Goal: Task Accomplishment & Management: Manage account settings

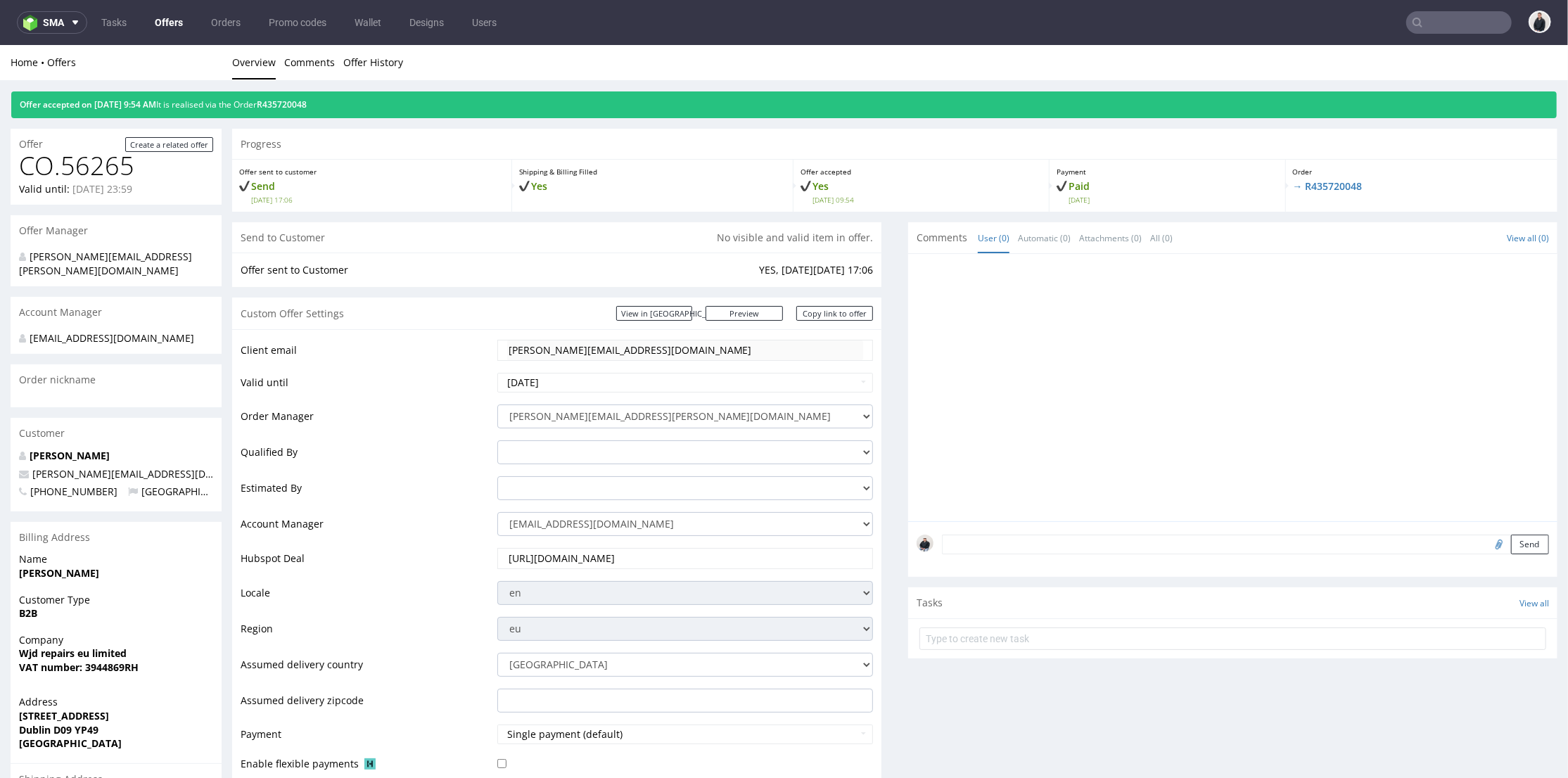
scroll to position [78, 0]
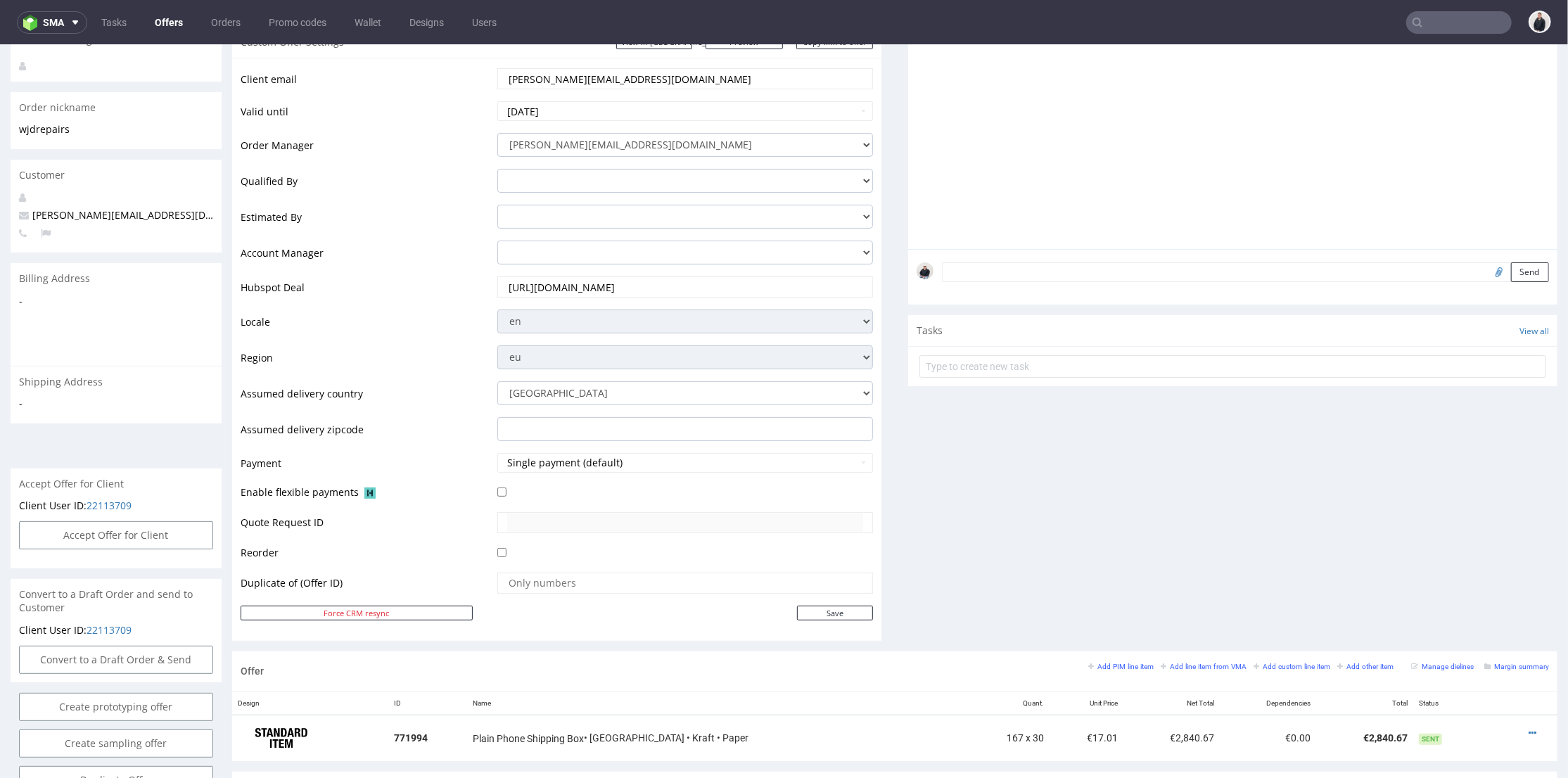
scroll to position [468, 0]
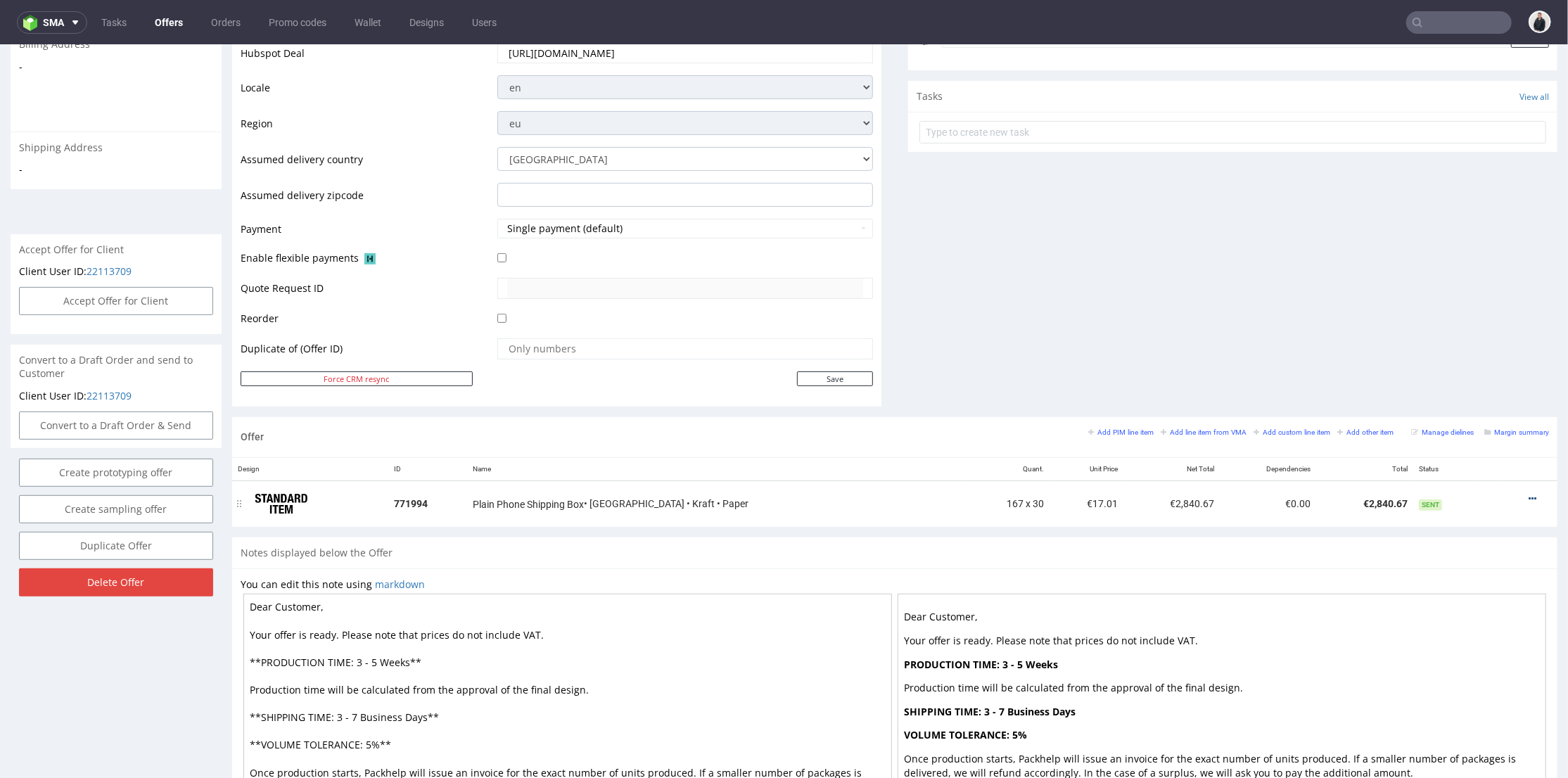
click at [1529, 498] on icon at bounding box center [1532, 498] width 8 height 10
click at [1458, 370] on span "Edit item price" at bounding box center [1468, 367] width 114 height 14
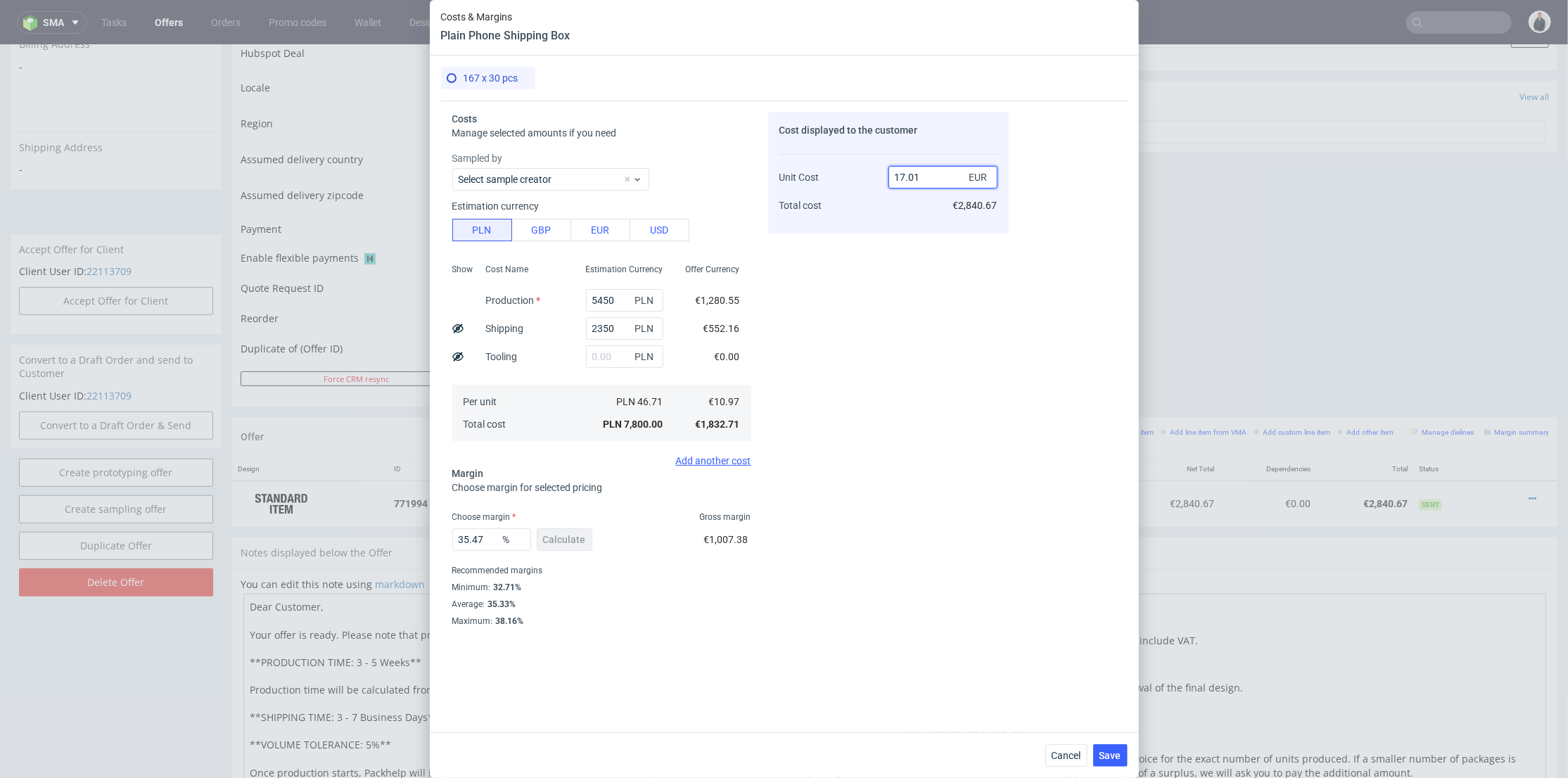
click at [905, 170] on input "17.01" at bounding box center [943, 177] width 109 height 23
type input "16.01"
type input "31.480324797001874"
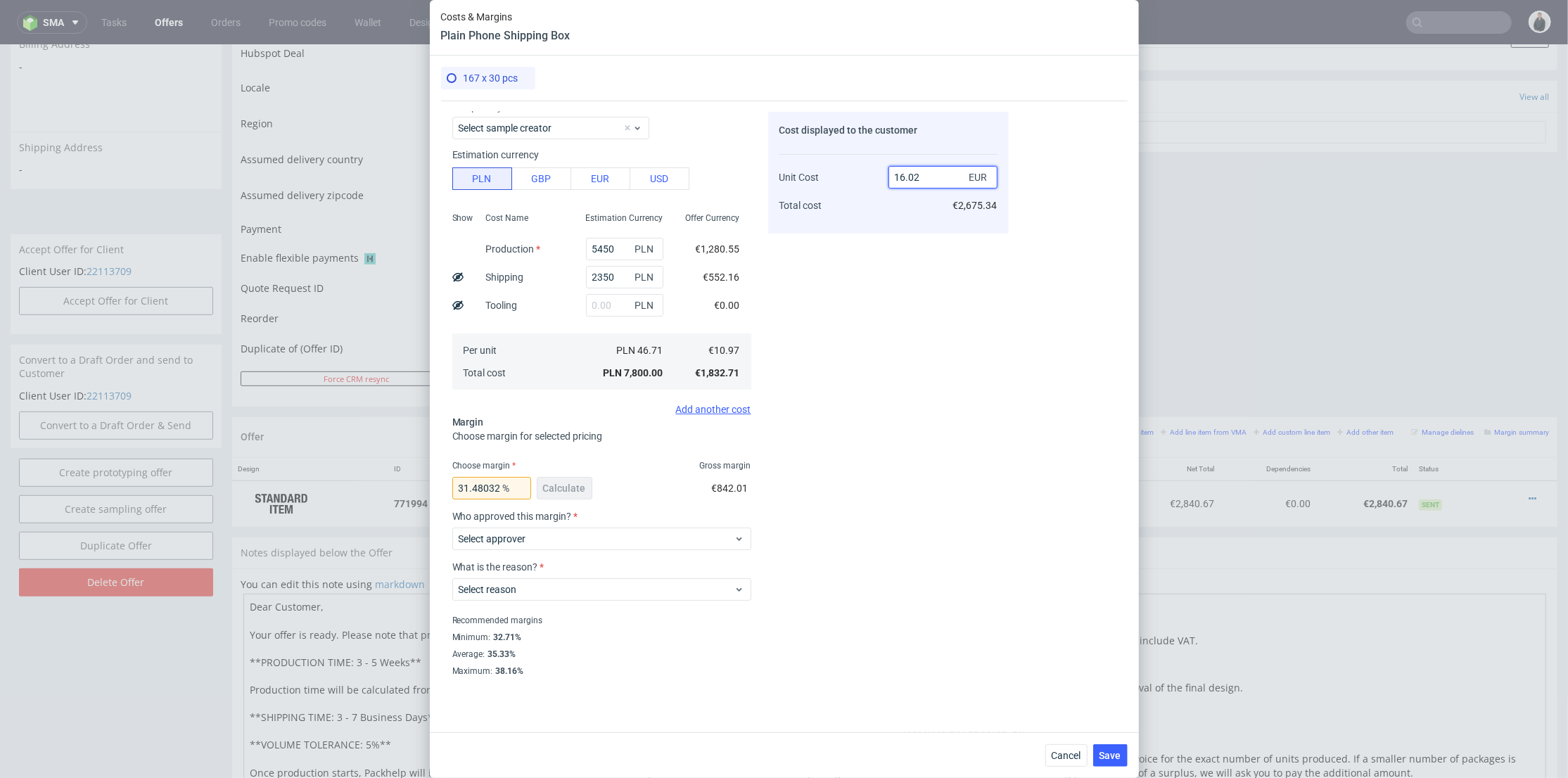
drag, startPoint x: 908, startPoint y: 176, endPoint x: 920, endPoint y: 175, distance: 12.0
click at [920, 175] on input "16.02" at bounding box center [943, 177] width 109 height 23
type input "16.5"
type input "33.515151515151516"
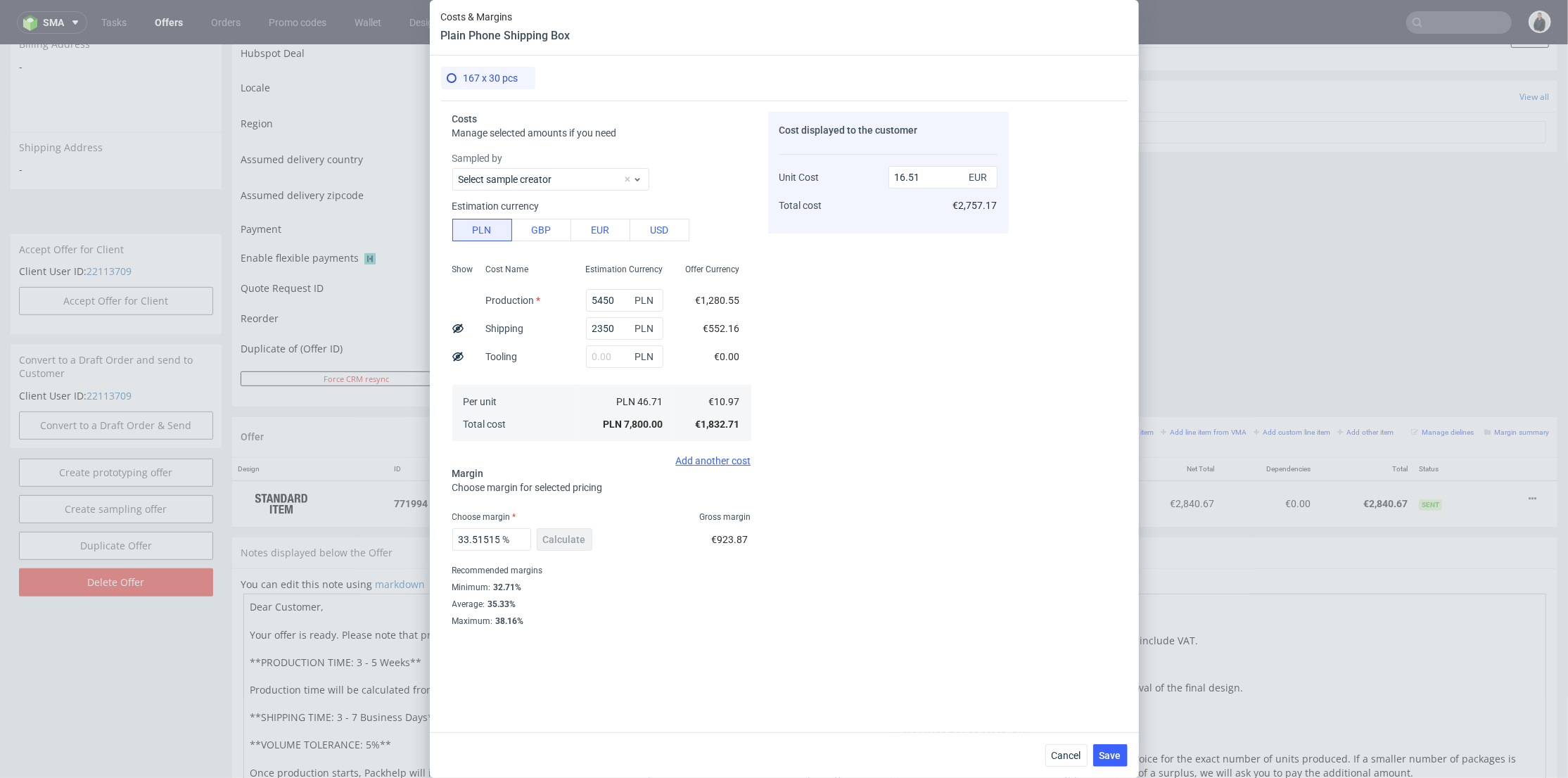
drag, startPoint x: 1058, startPoint y: 352, endPoint x: 1204, endPoint y: 588, distance: 277.5
click at [1199, 561] on div "Costs & Margins Plain Phone Shipping Box 167 x 30 pcs Costs Manage selected amo…" at bounding box center [784, 389] width 1568 height 778
click at [908, 175] on input "16.51" at bounding box center [943, 177] width 109 height 23
type input "16.61"
type input "33.955448524984945"
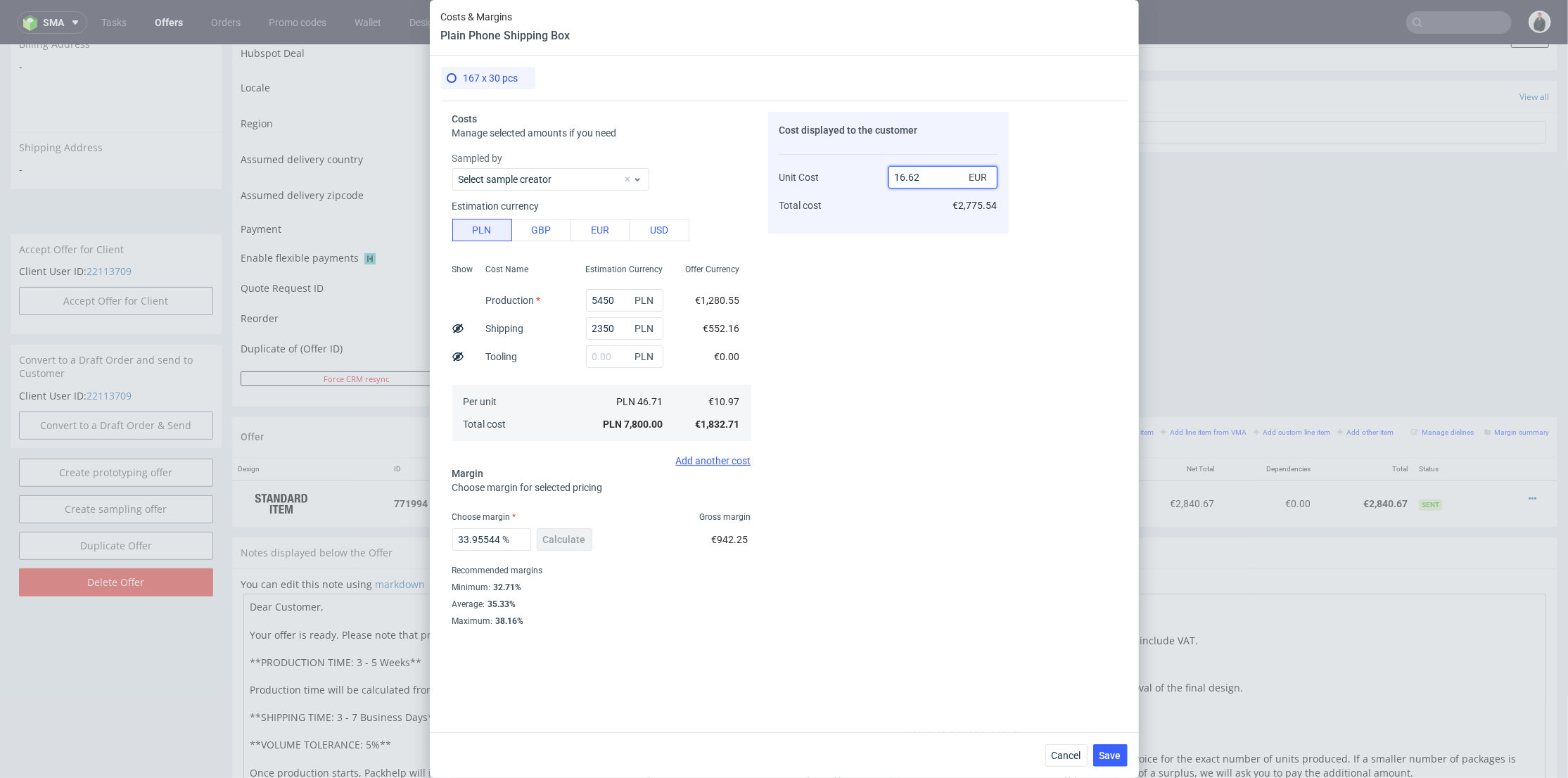
type input "16.62"
click at [920, 322] on div "Cost displayed to the customer Unit Cost Total cost 16.62 EUR €2,775.54" at bounding box center [889, 393] width 241 height 564
click at [1109, 758] on span "Save" at bounding box center [1110, 755] width 22 height 10
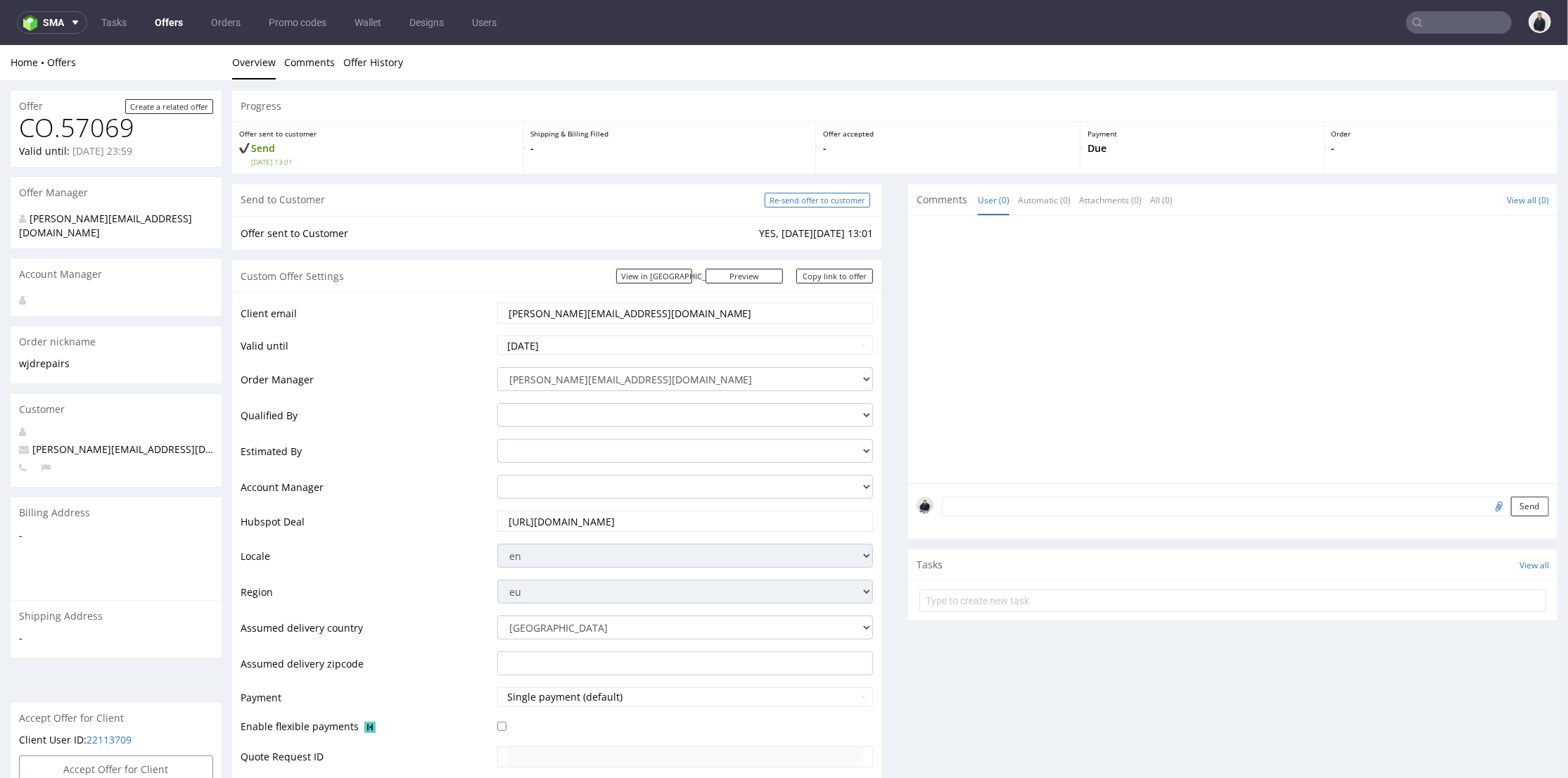
click at [824, 194] on input "Re-send offer to customer" at bounding box center [817, 198] width 106 height 15
type input "In progress..."
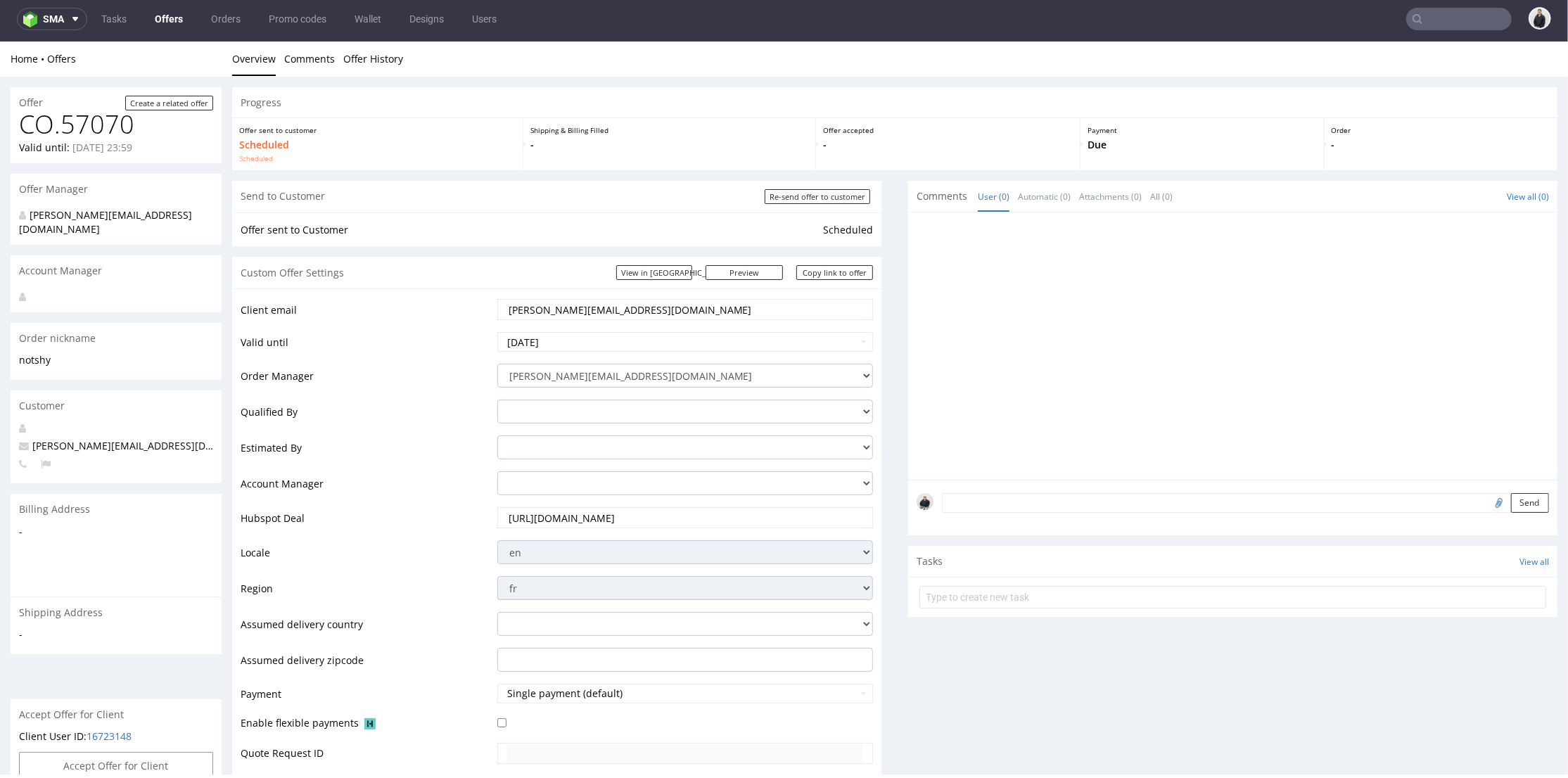
click at [177, 21] on link "Offers" at bounding box center [169, 19] width 45 height 23
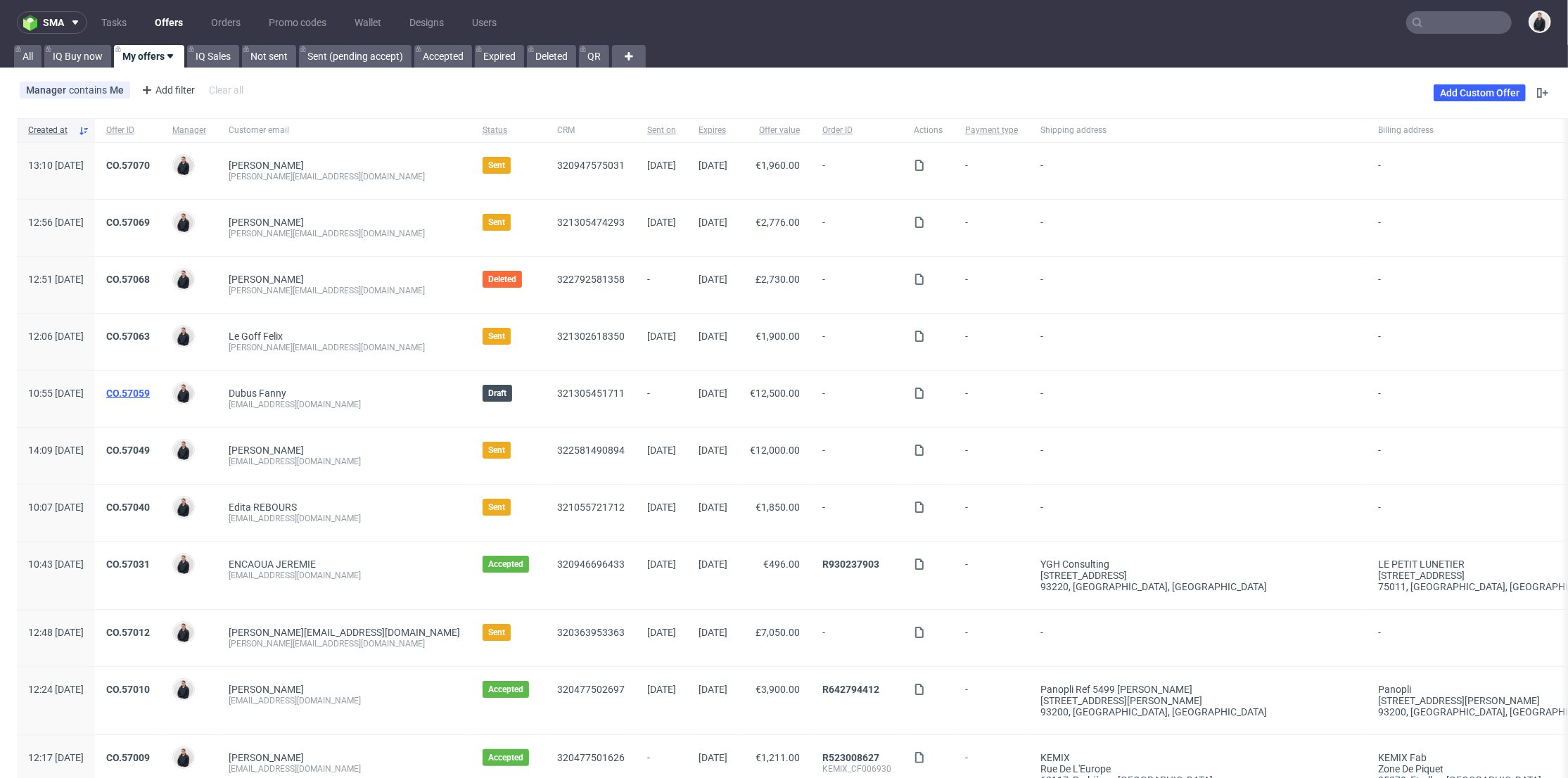
click at [150, 391] on link "CO.57059" at bounding box center [128, 392] width 43 height 11
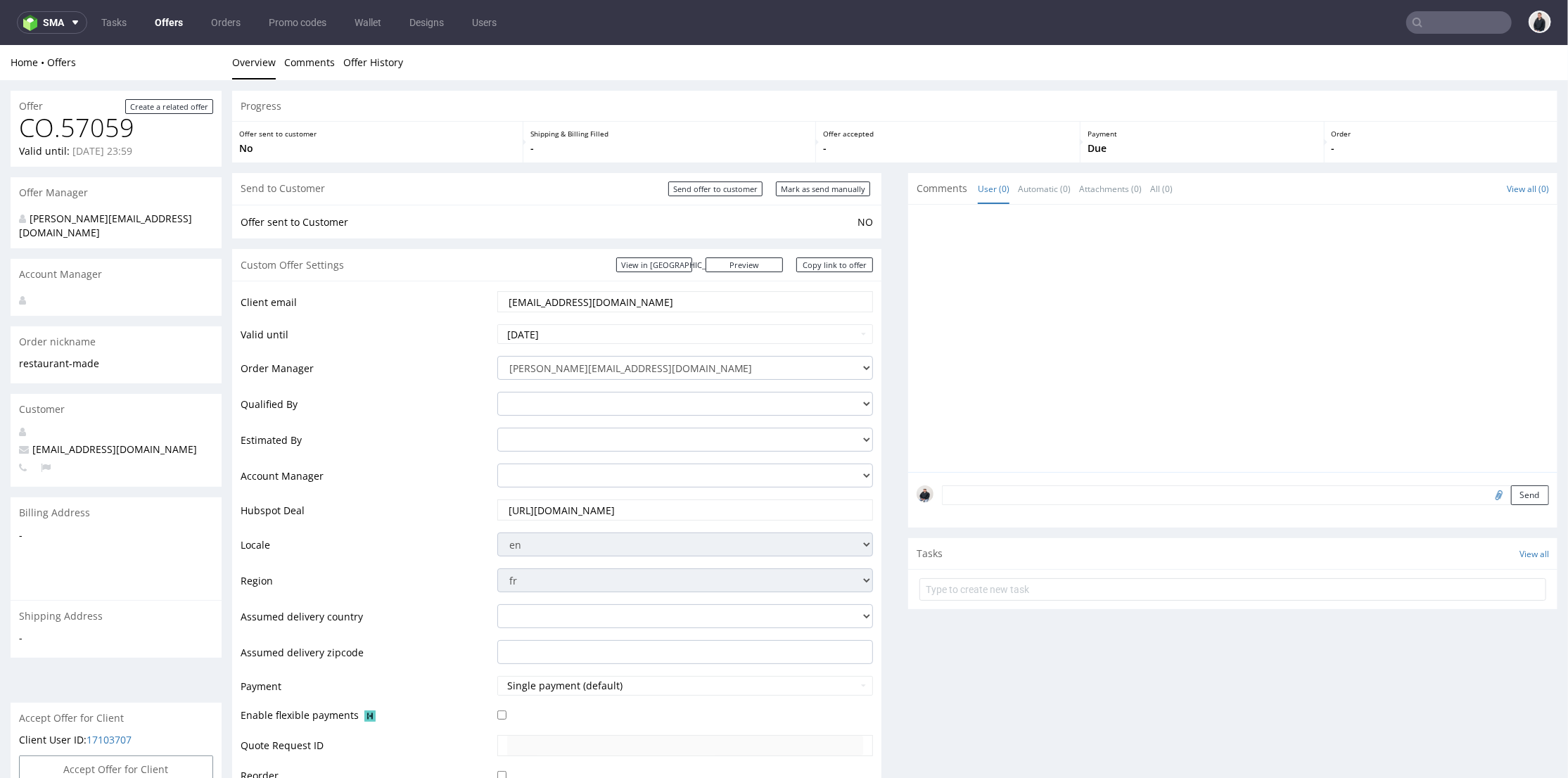
drag, startPoint x: 446, startPoint y: 295, endPoint x: 474, endPoint y: 263, distance: 42.5
click at [436, 291] on tr "Client email fanny.dubus@restaurant-made.fr" at bounding box center [557, 305] width 632 height 33
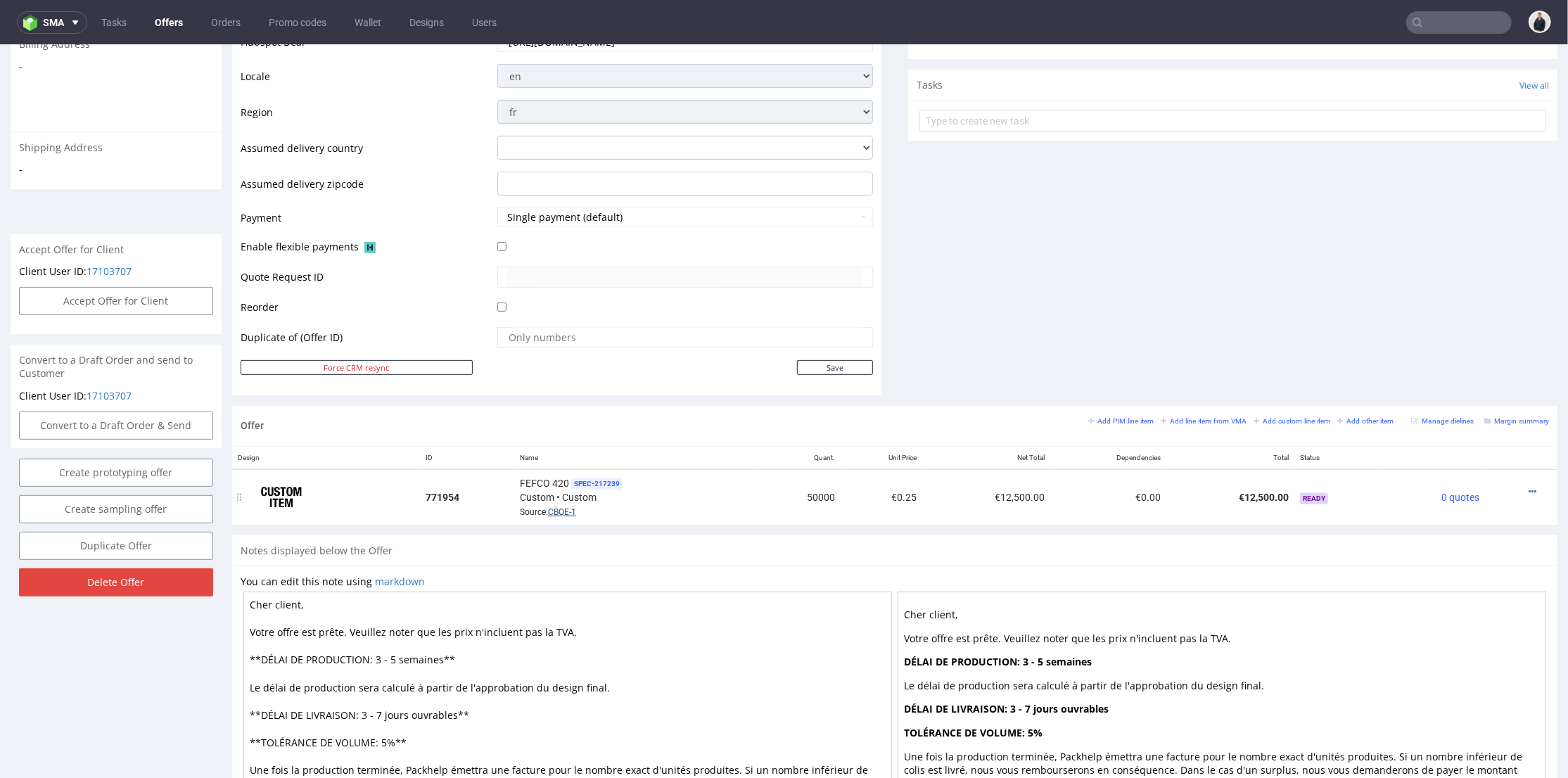
click at [566, 512] on link "CBQE-1" at bounding box center [562, 511] width 28 height 10
click at [564, 510] on link "CBQE-1" at bounding box center [562, 511] width 28 height 10
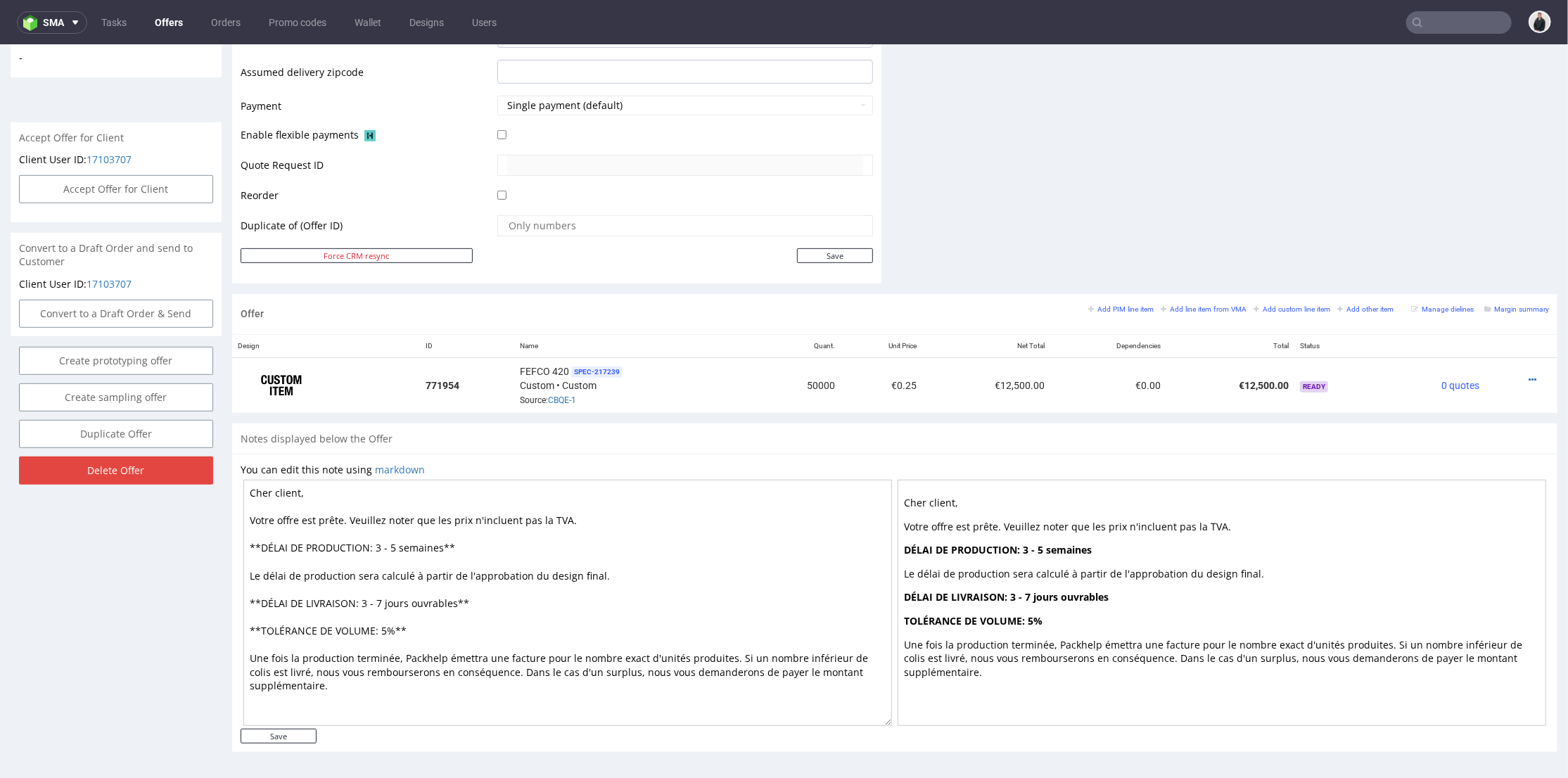
drag, startPoint x: 390, startPoint y: 544, endPoint x: 382, endPoint y: 544, distance: 8.0
click at [382, 544] on textarea "Cher client, Votre offre est prête. Veuillez noter que les prix n'incluent pas …" at bounding box center [567, 601] width 649 height 246
drag, startPoint x: 390, startPoint y: 544, endPoint x: 380, endPoint y: 543, distance: 10.0
click at [380, 543] on textarea "Cher client, Votre offre est prête. Veuillez noter que les prix n'incluent pas …" at bounding box center [567, 601] width 649 height 246
type textarea "Cher client, Votre offre est prête. Veuillez noter que les prix n'incluent pas …"
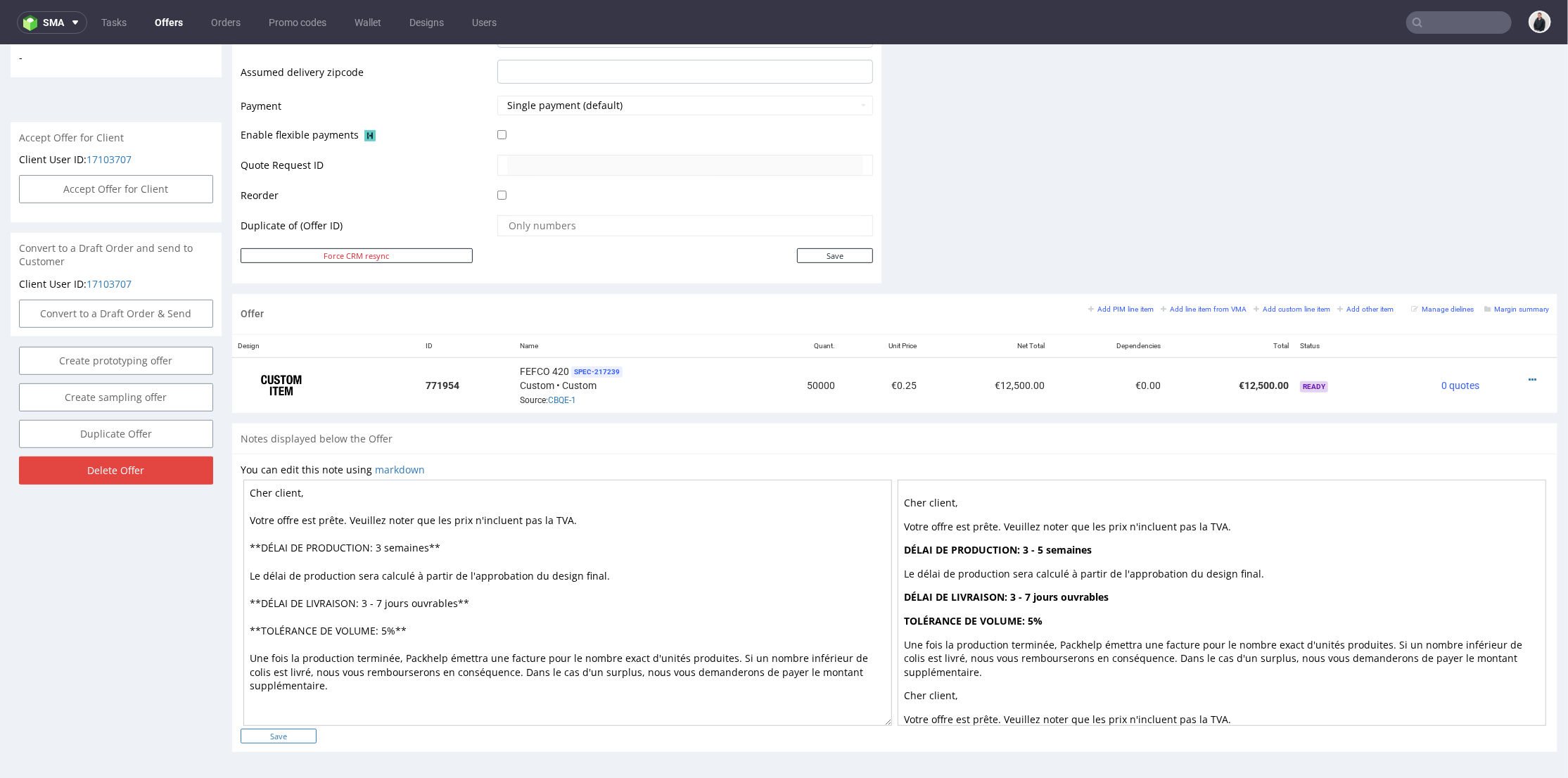
click at [247, 732] on input "Save" at bounding box center [278, 735] width 76 height 15
type input "In progress..."
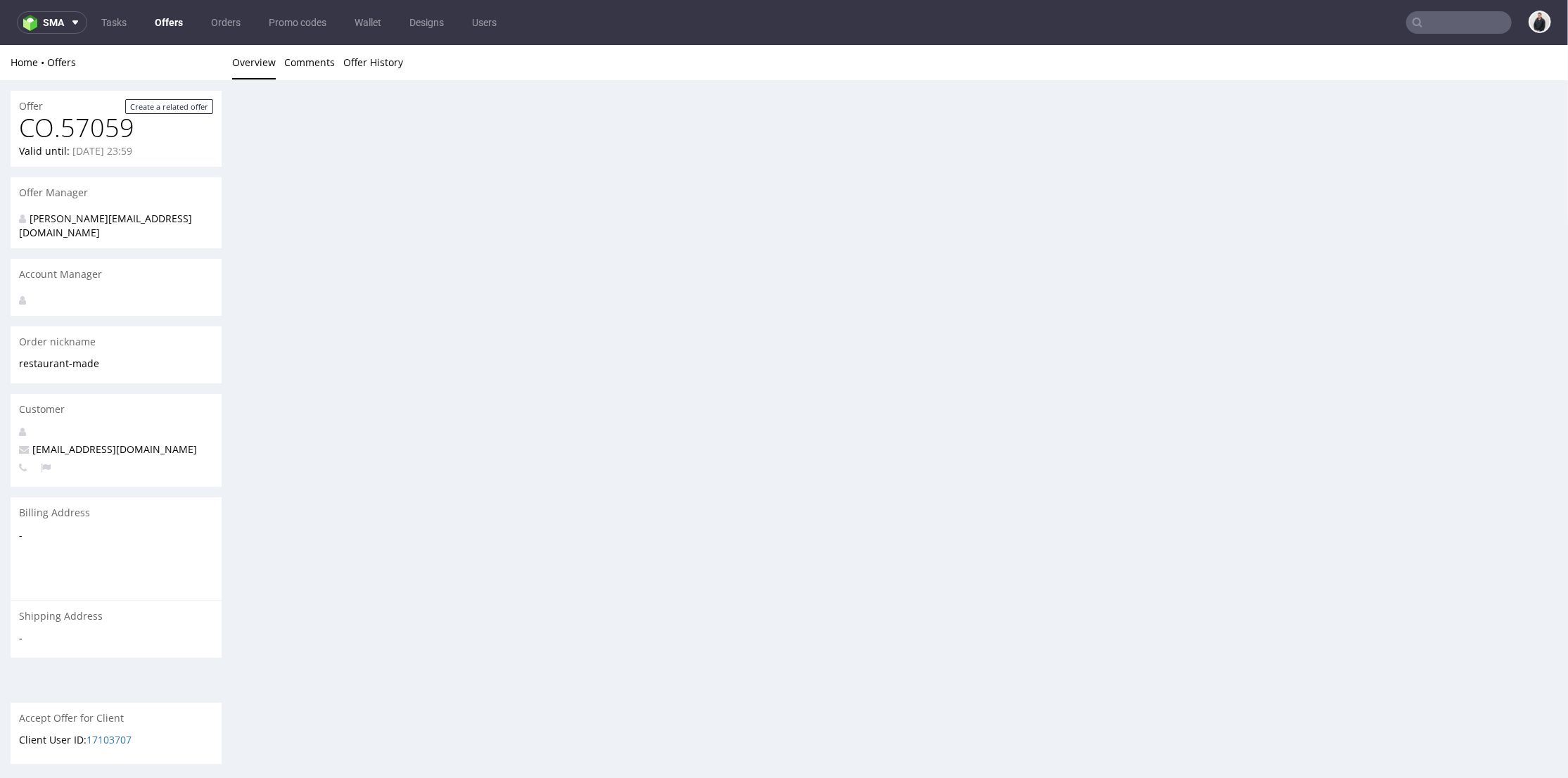
scroll to position [0, 0]
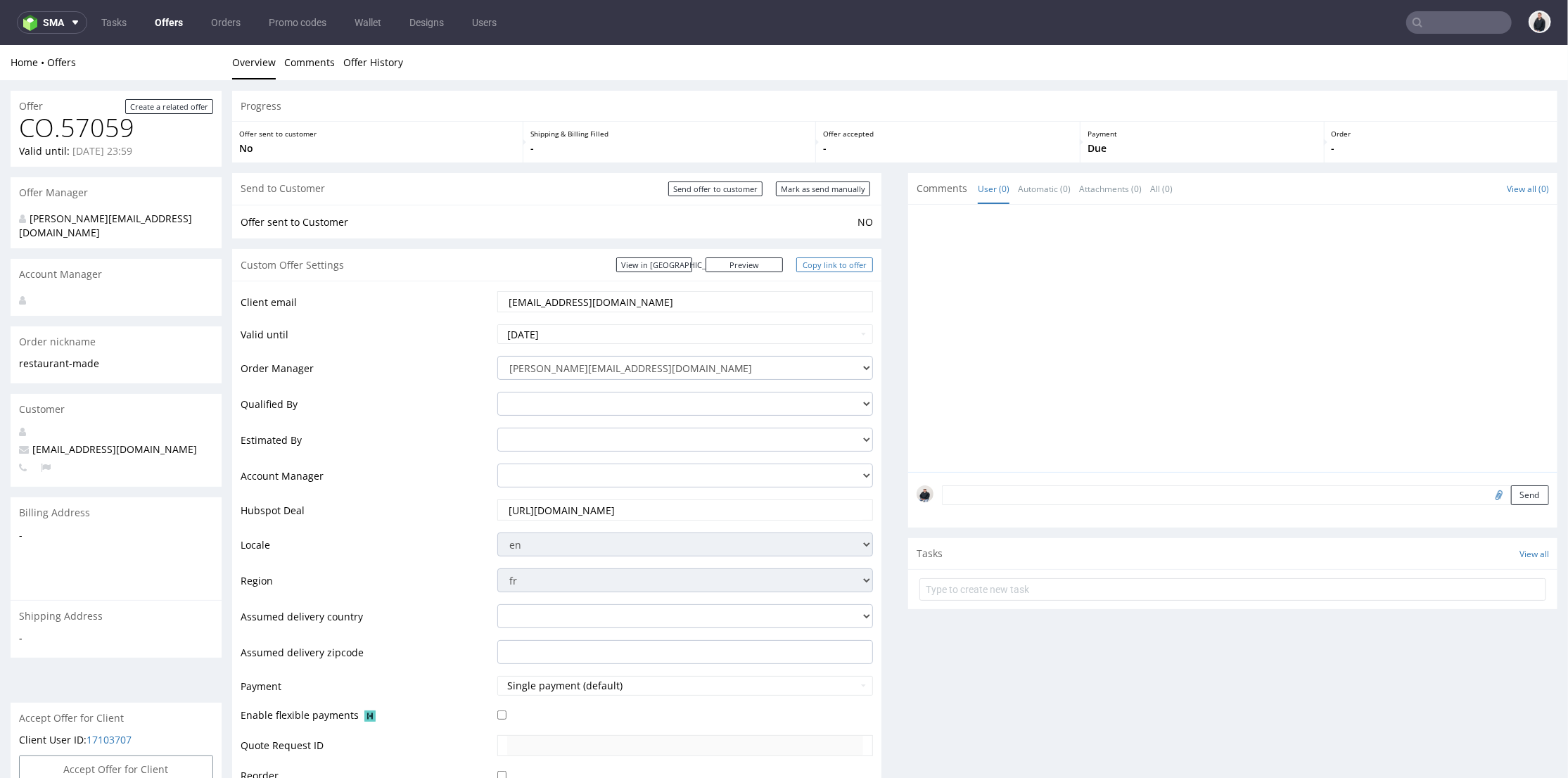
click at [840, 266] on link "Copy link to offer" at bounding box center [834, 264] width 77 height 15
click at [724, 190] on input "Send offer to customer" at bounding box center [715, 188] width 94 height 15
type input "In progress..."
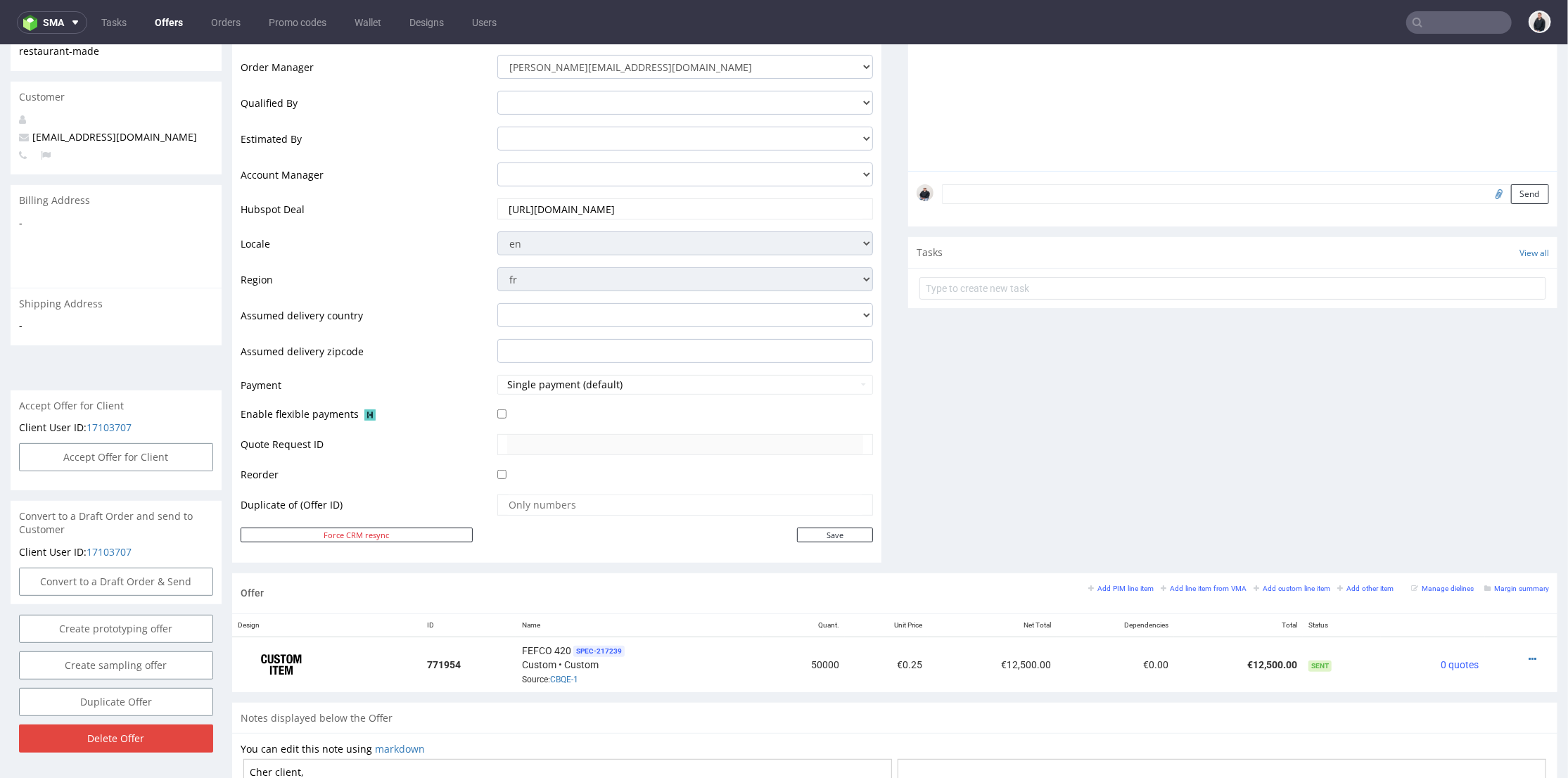
scroll to position [390, 0]
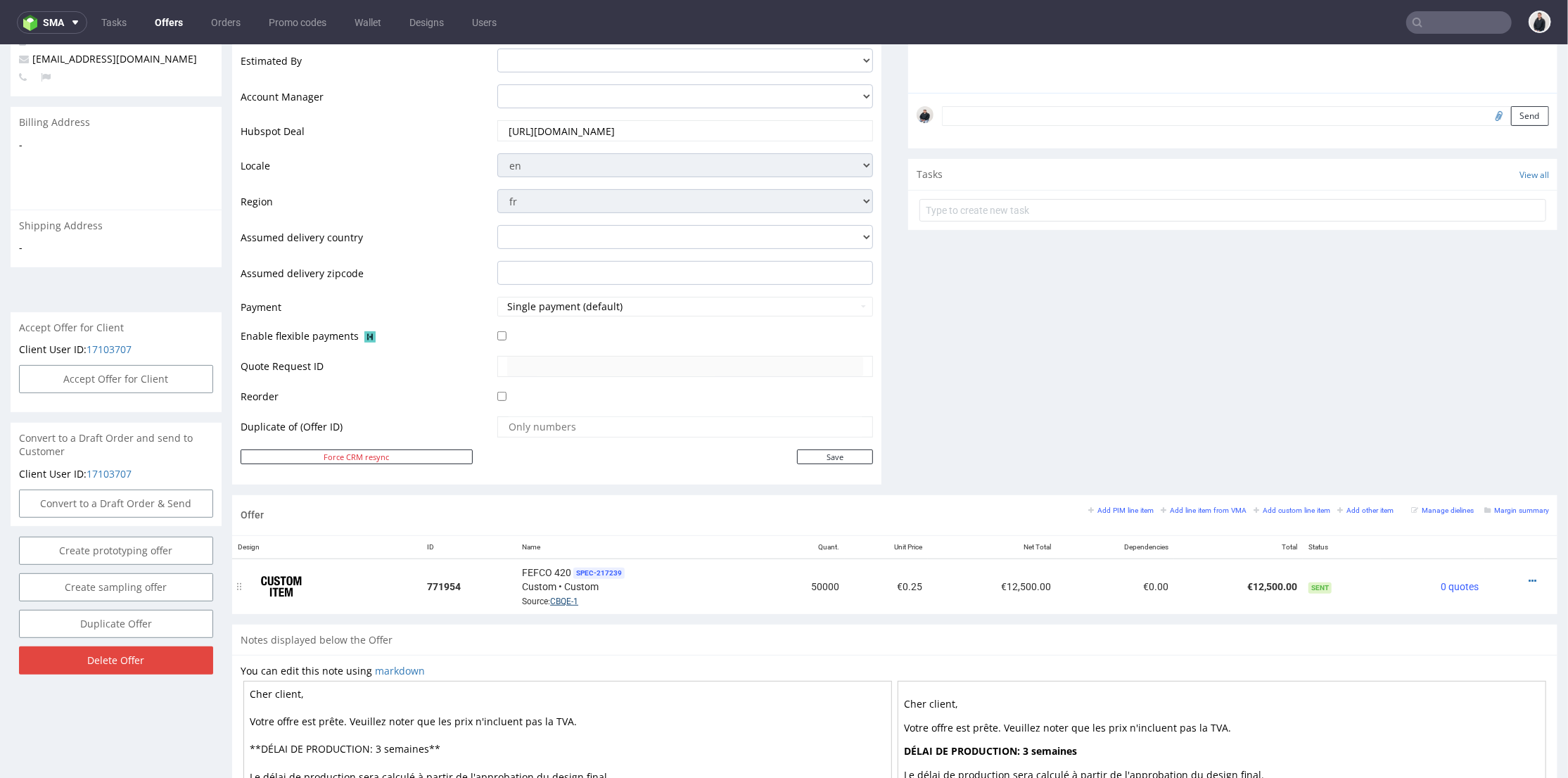
click at [571, 599] on link "CBQE-1" at bounding box center [564, 600] width 28 height 10
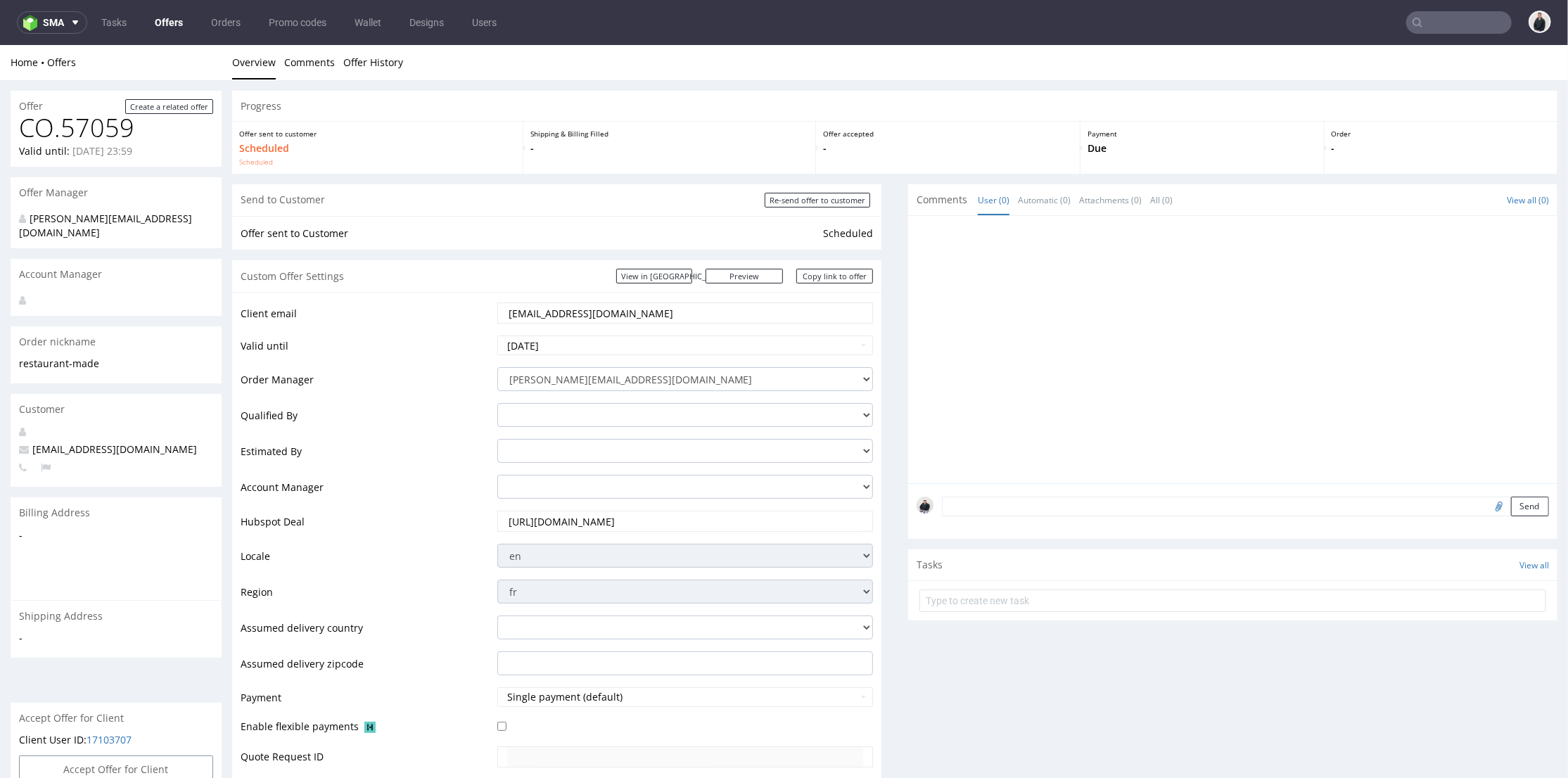
scroll to position [468, 0]
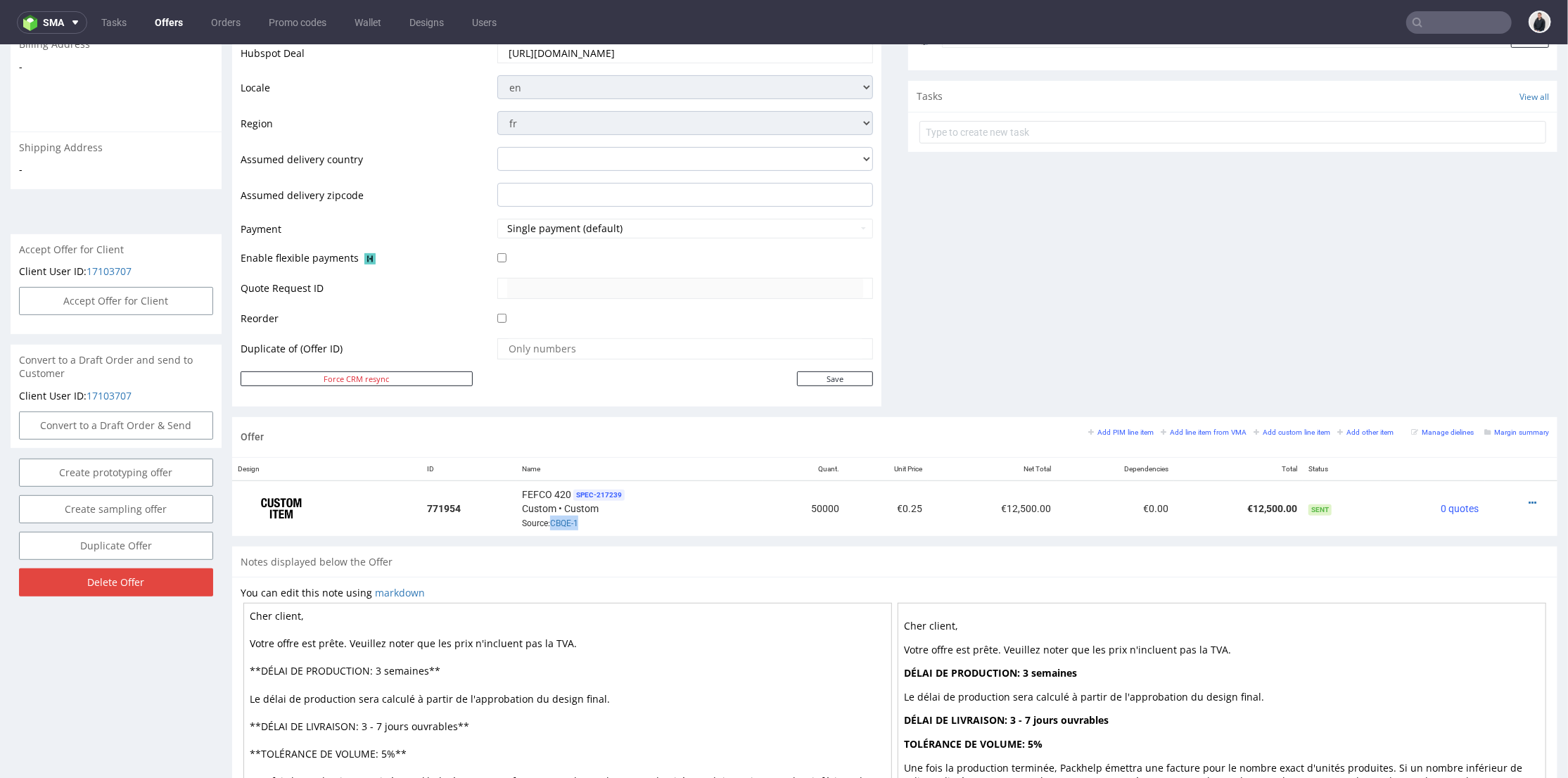
drag, startPoint x: 561, startPoint y: 521, endPoint x: 581, endPoint y: 451, distance: 72.8
click at [549, 520] on div "FEFCO 420 SPEC- 217239 Custom • Custom Source: CBQE-1" at bounding box center [638, 507] width 234 height 43
copy link "CBQE-1"
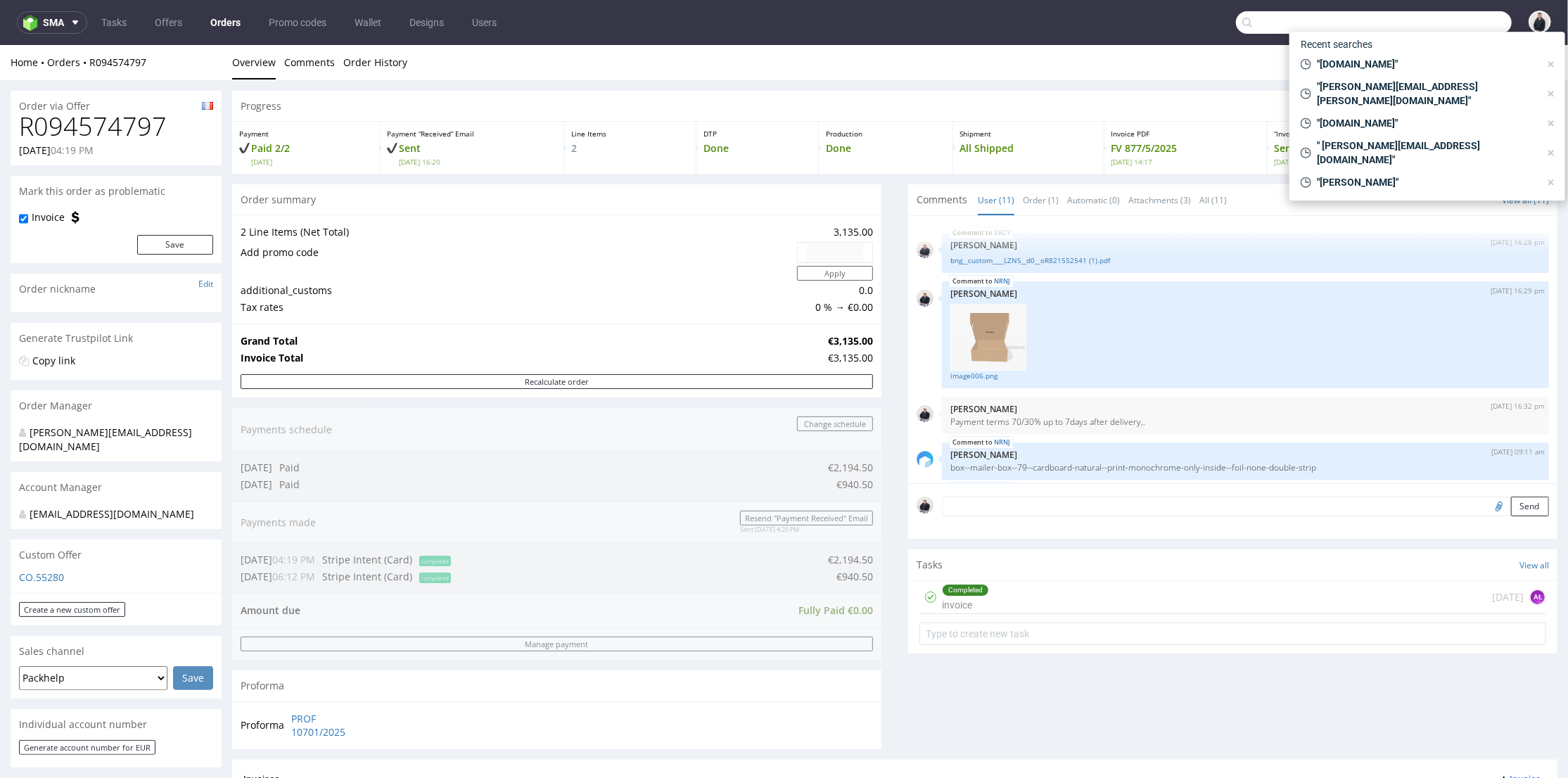
scroll to position [546, 0]
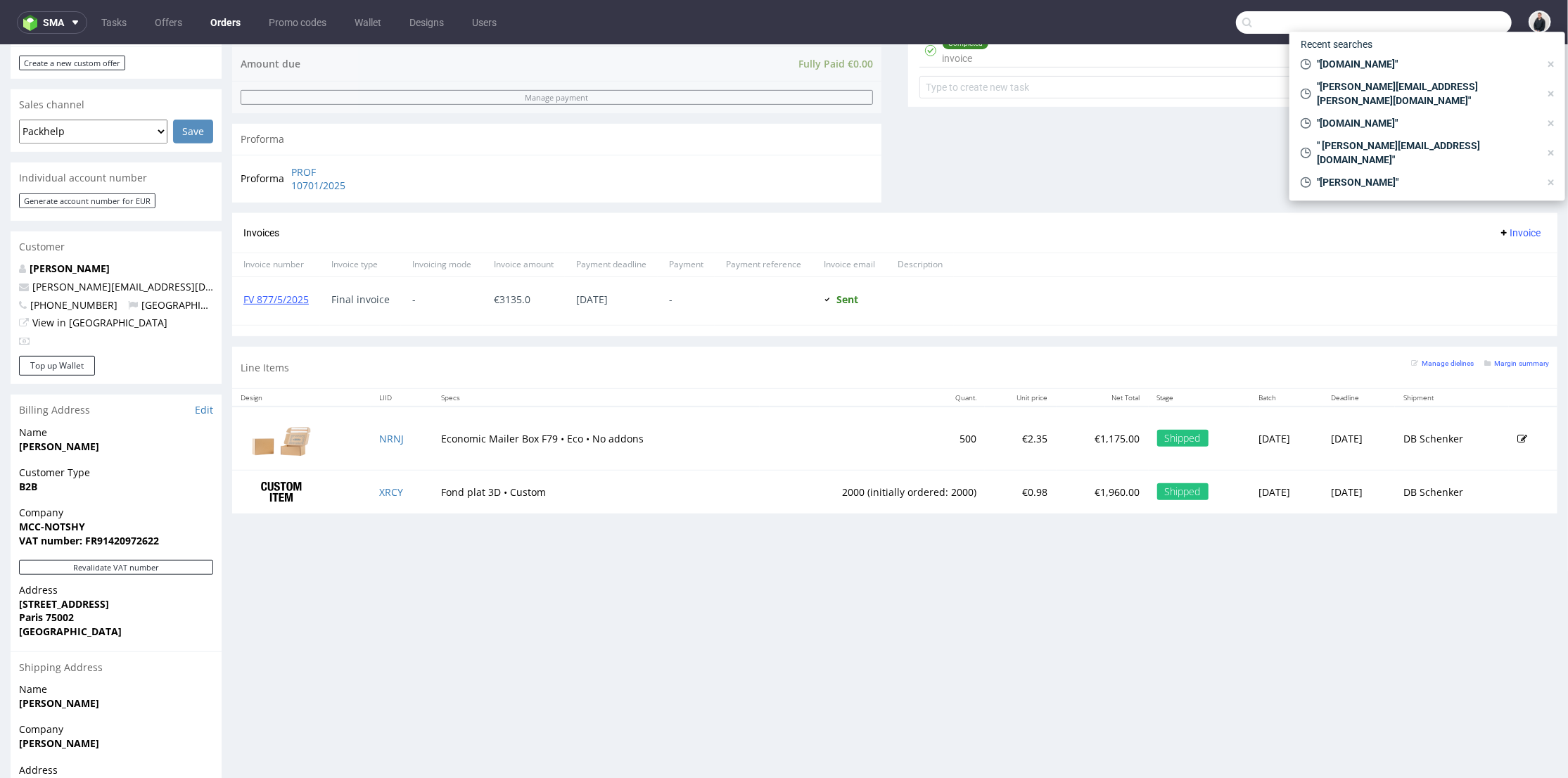
click at [1435, 13] on input "text" at bounding box center [1372, 22] width 275 height 23
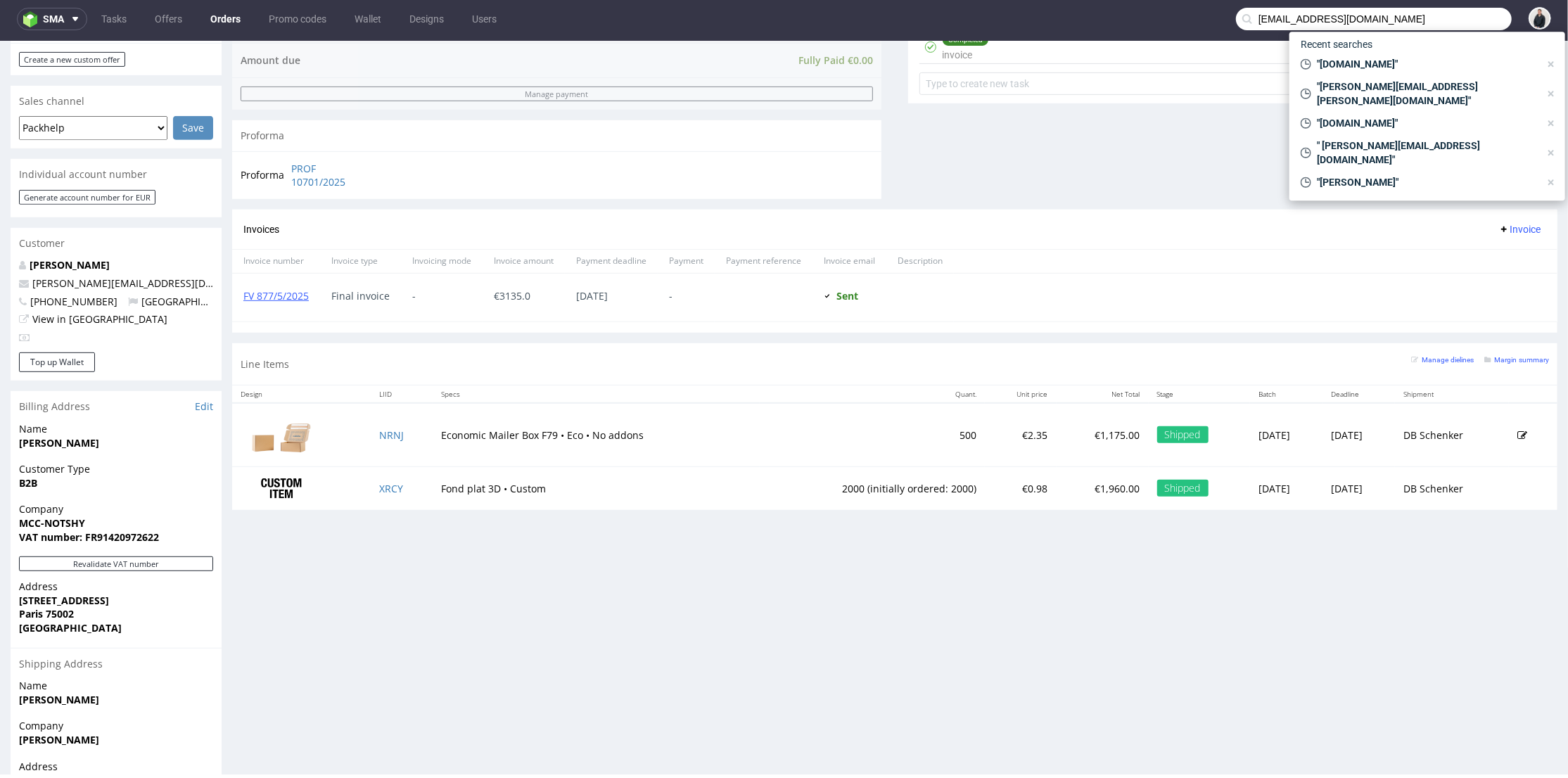
scroll to position [0, 0]
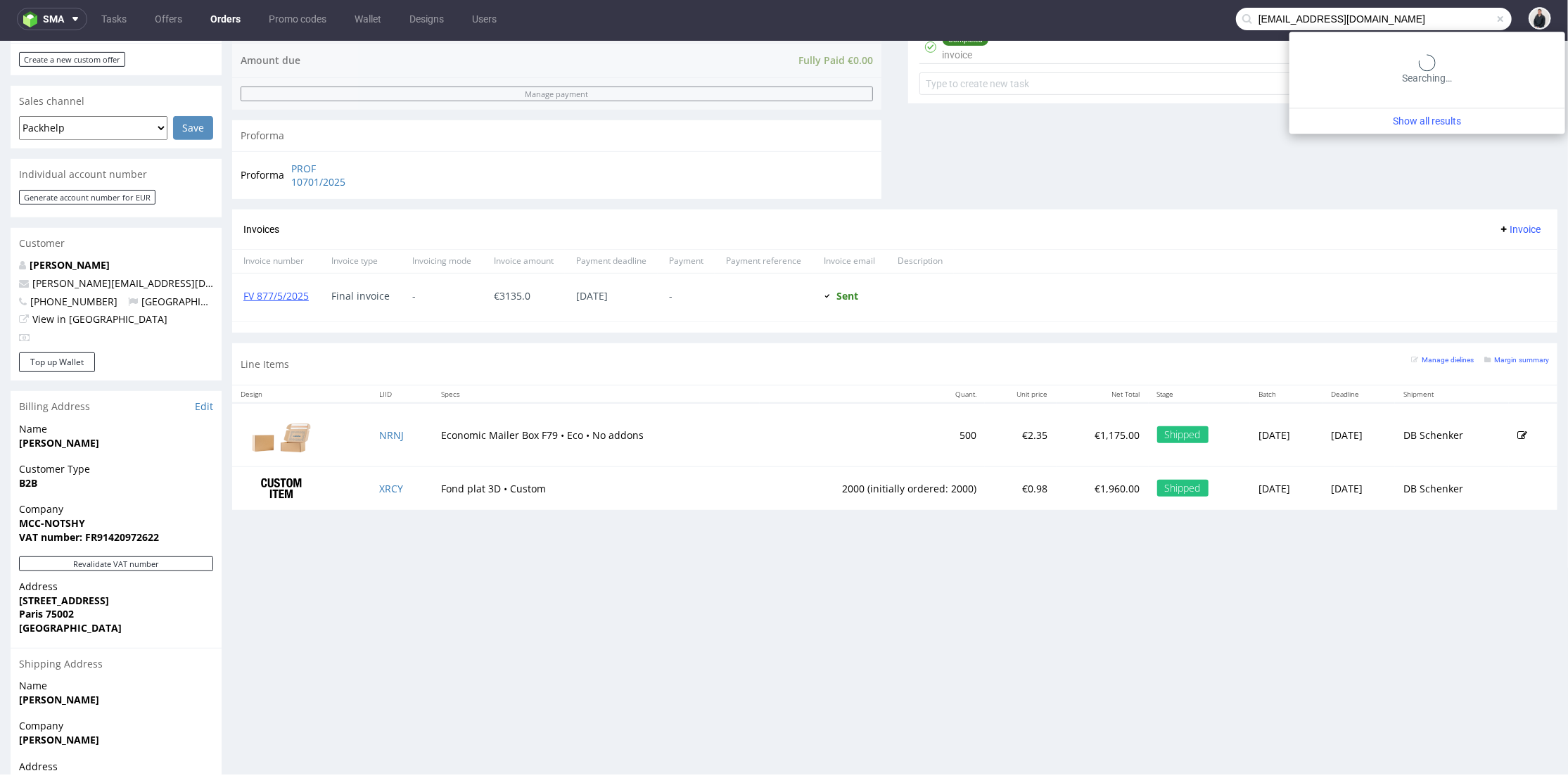
type input "[EMAIL_ADDRESS][DOMAIN_NAME]"
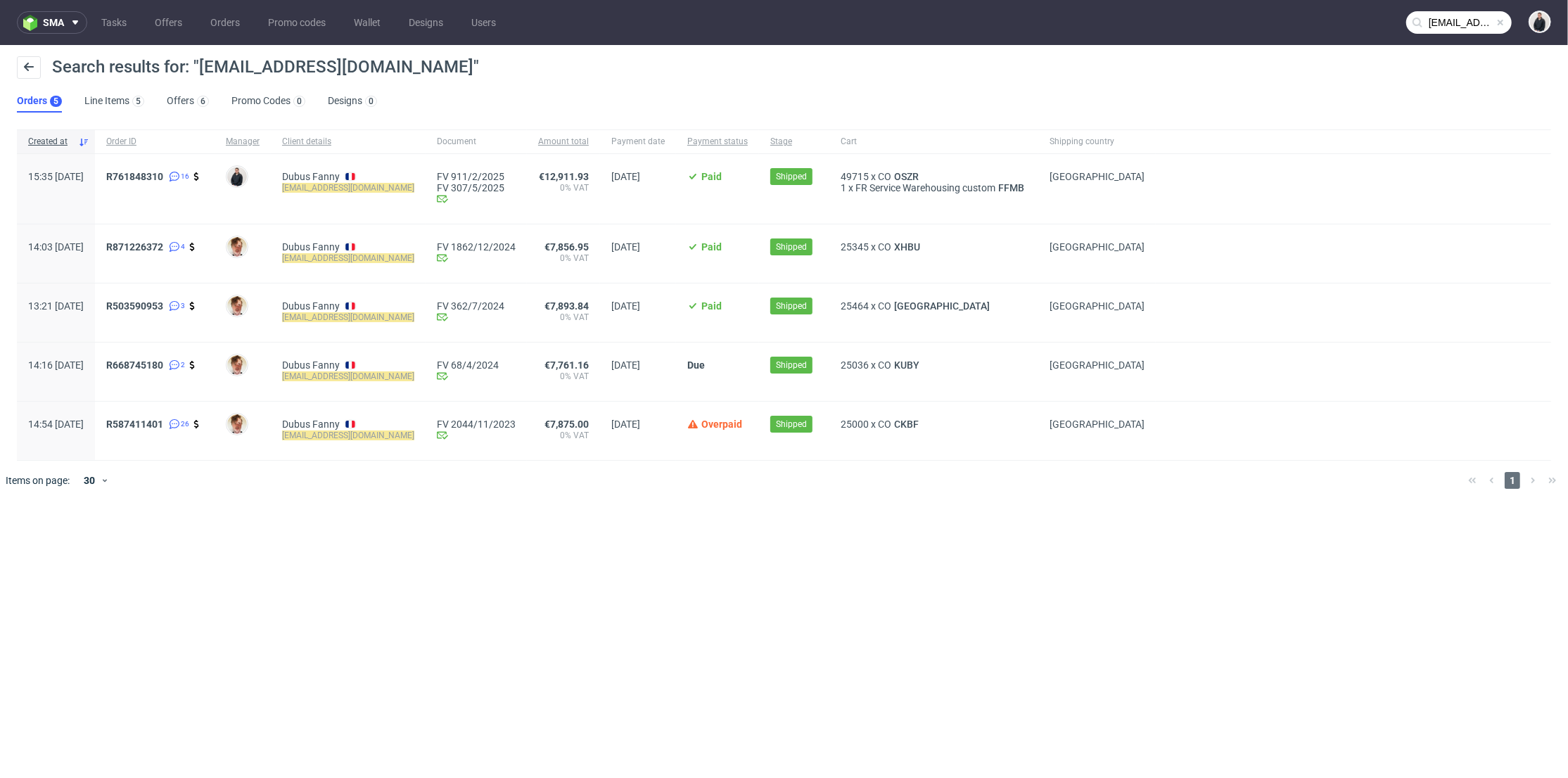
click at [944, 169] on div "49715 x CO OSZR 1 x FR Service Warehousing custom FFMB" at bounding box center [934, 189] width 209 height 70
click at [921, 171] on span "OSZR" at bounding box center [905, 176] width 31 height 11
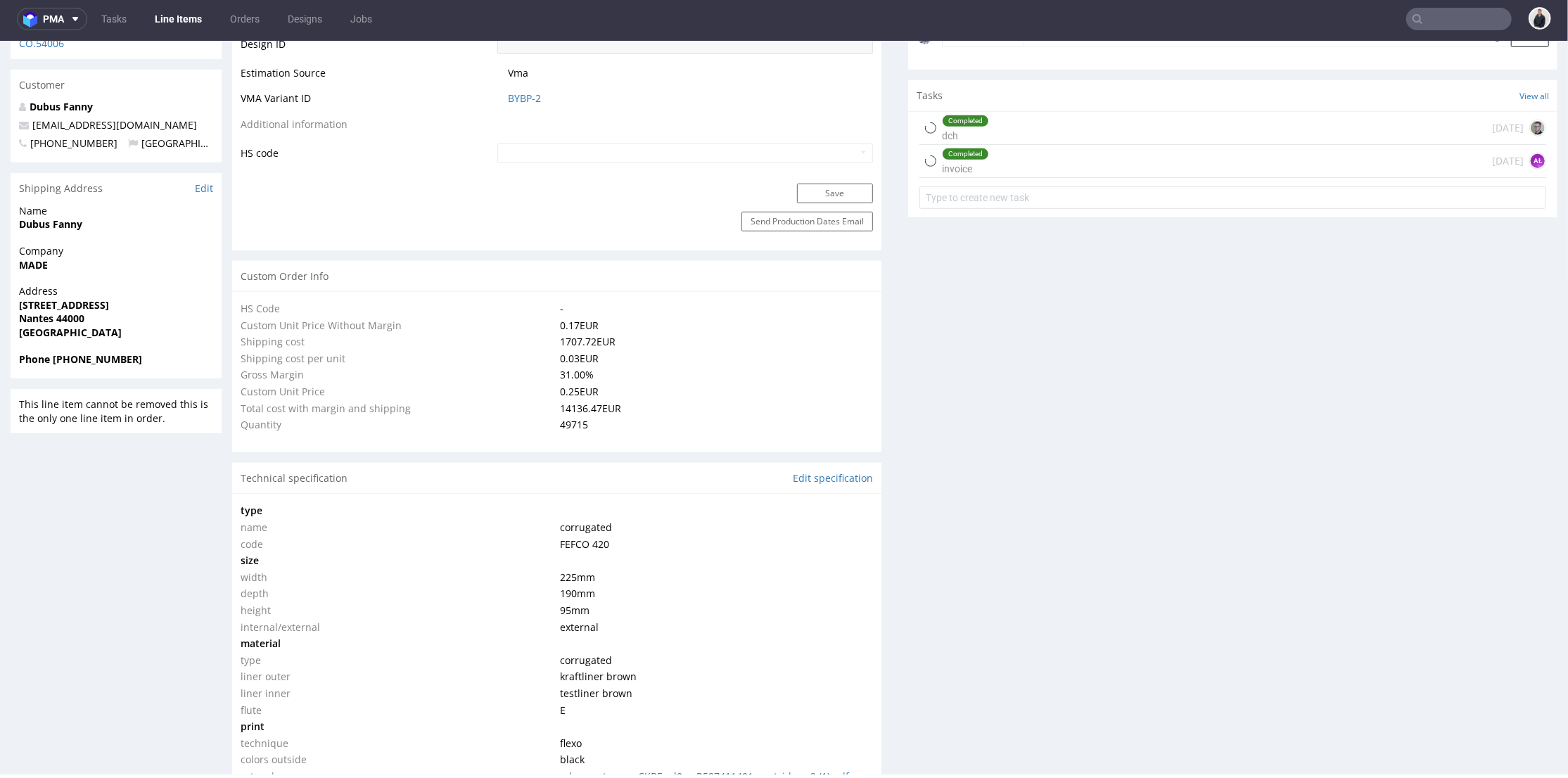
scroll to position [677, 0]
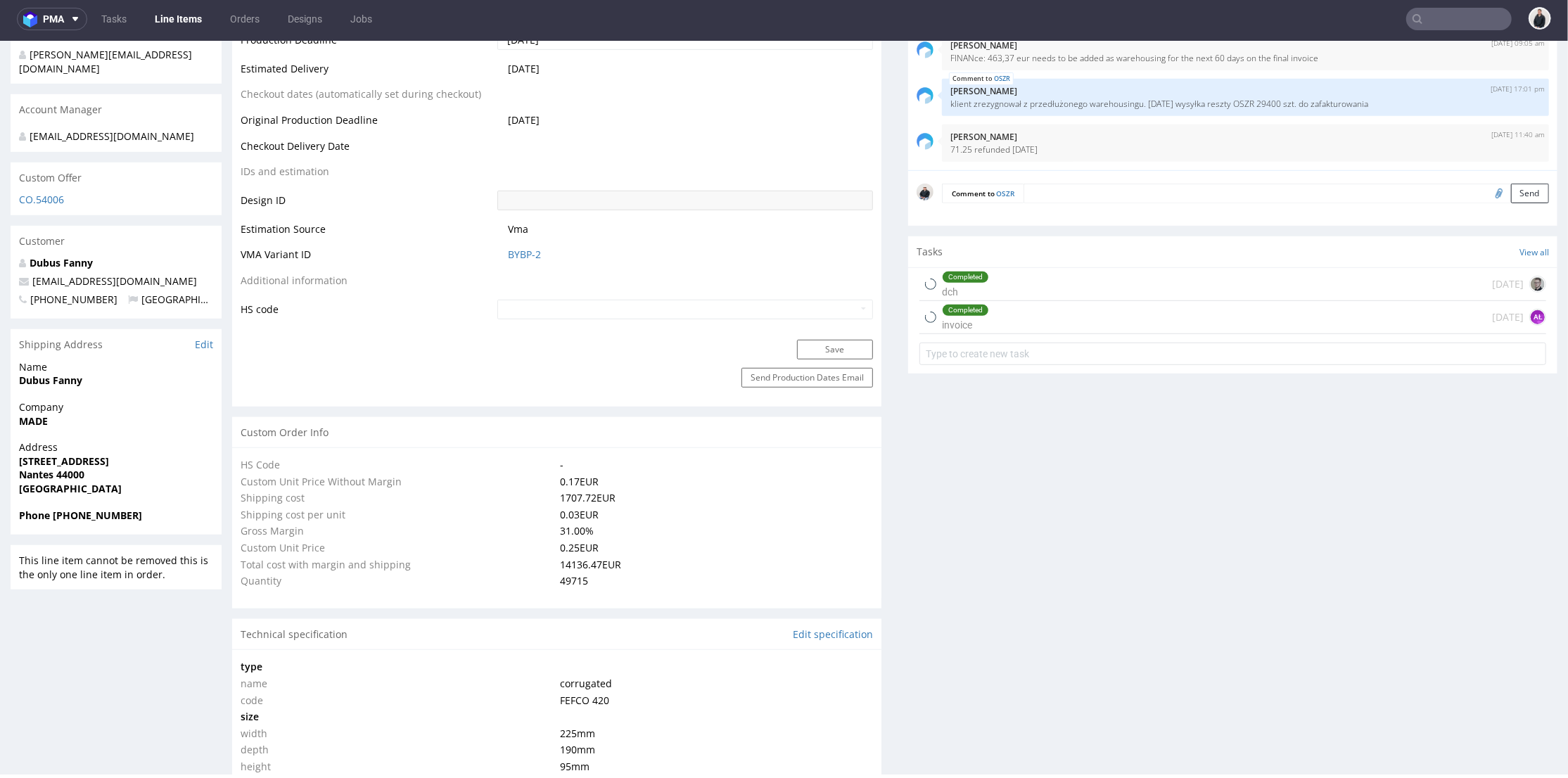
select select "in_progress"
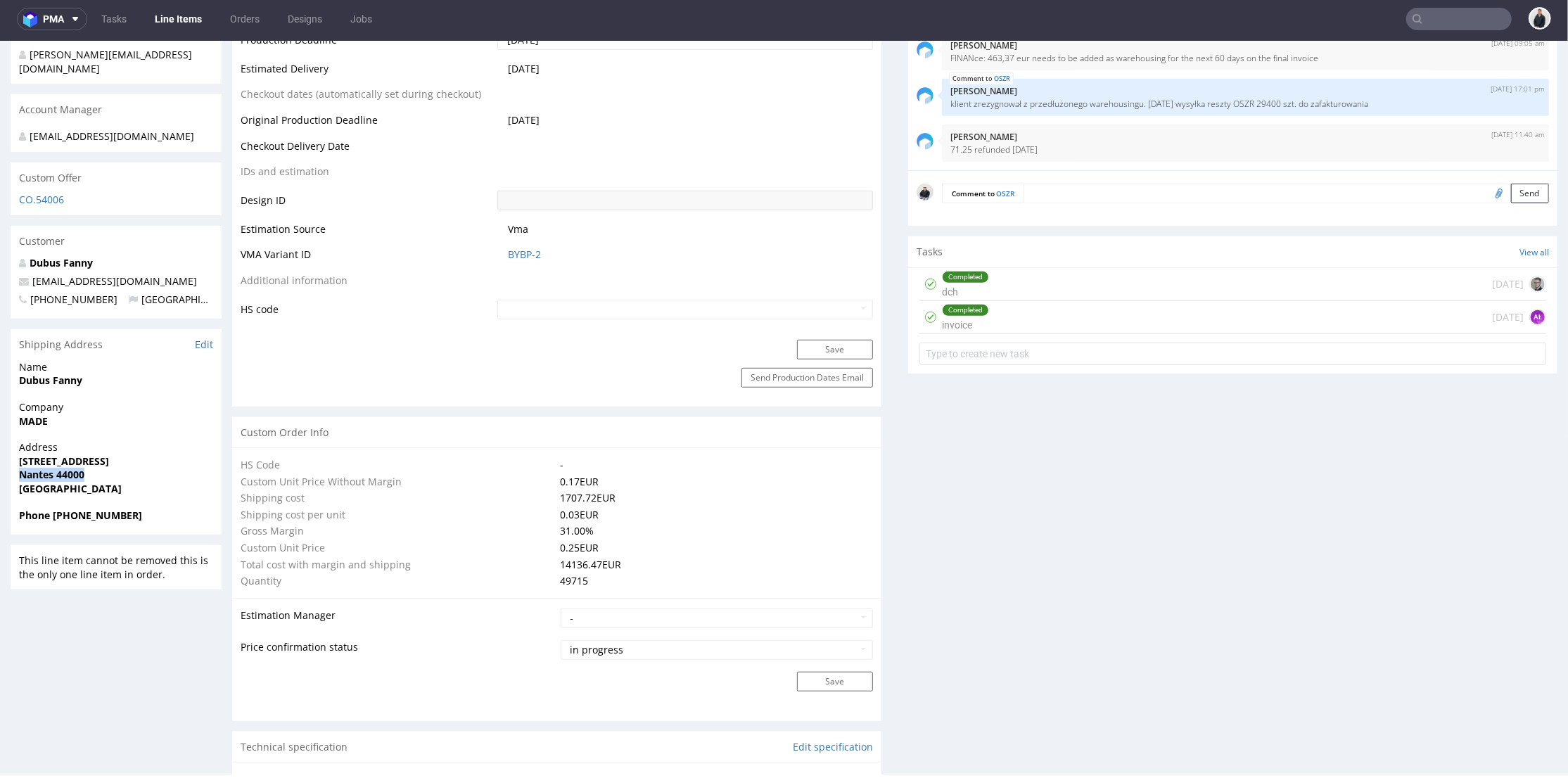
drag, startPoint x: 91, startPoint y: 473, endPoint x: 21, endPoint y: 475, distance: 70.0
click at [21, 475] on span "Nantes 44000" at bounding box center [116, 474] width 195 height 14
copy strong "Nantes 44000"
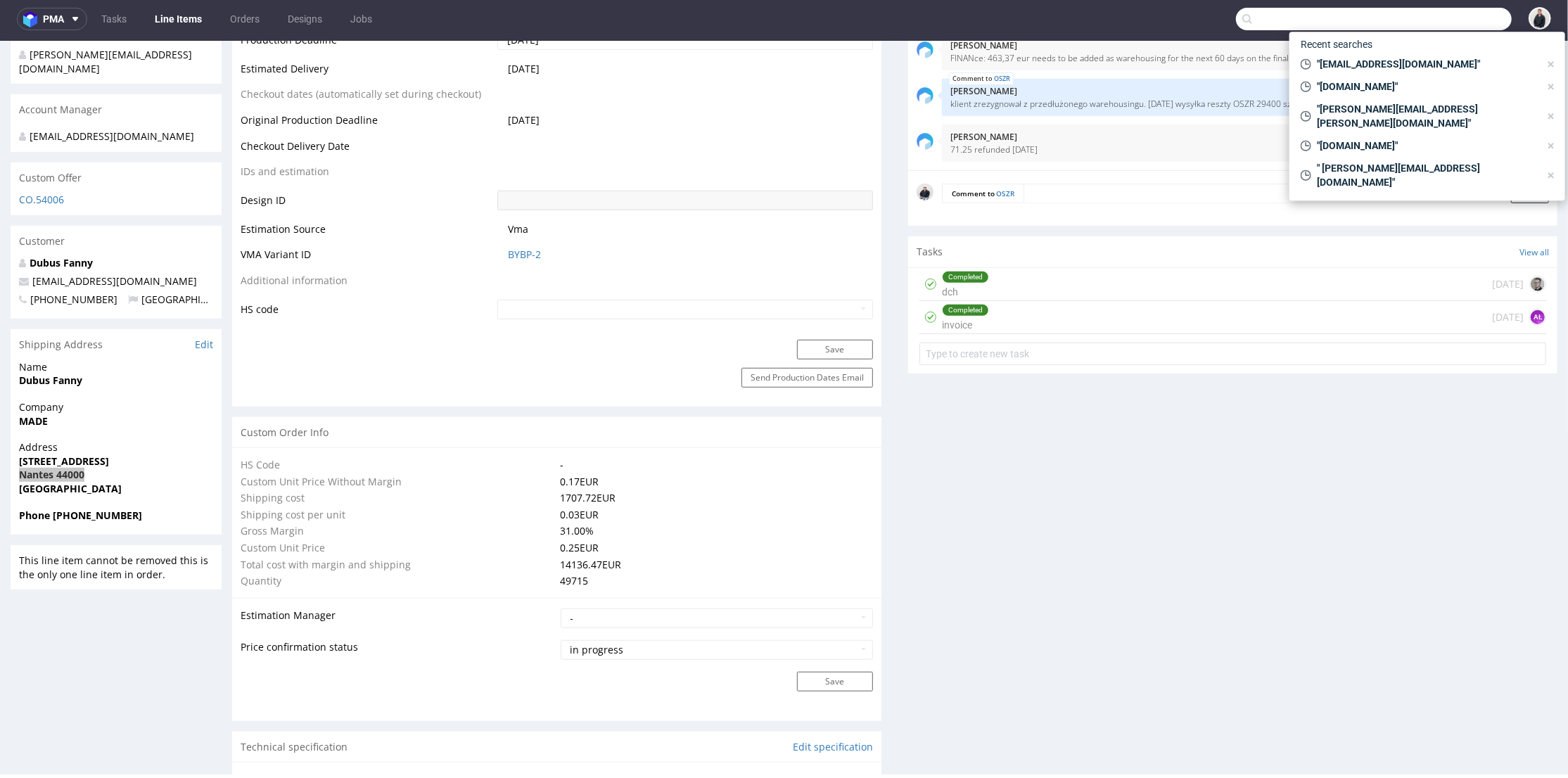
click at [1425, 17] on input "text" at bounding box center [1372, 19] width 275 height 23
click at [602, 457] on td "-" at bounding box center [715, 464] width 317 height 17
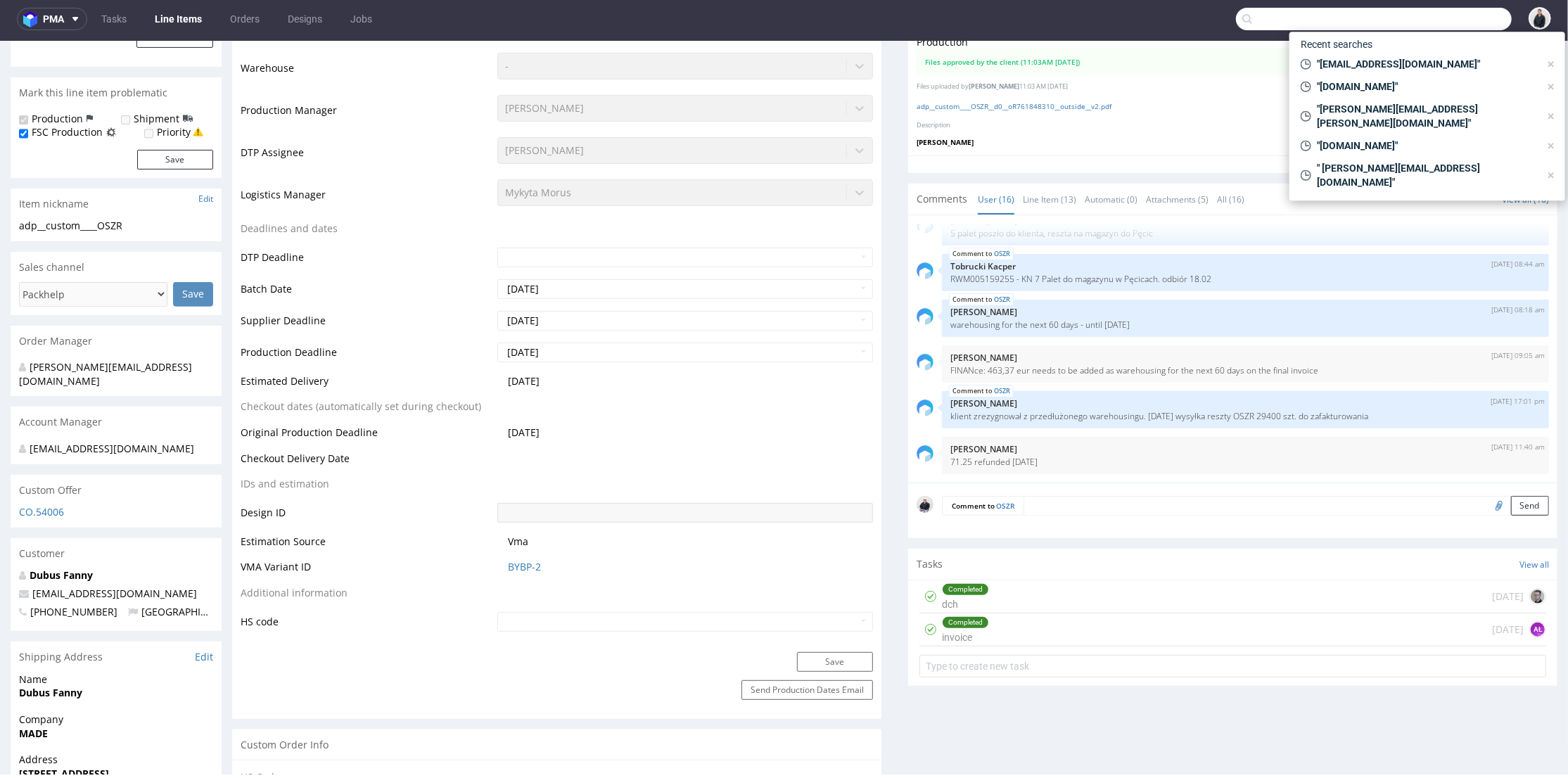
scroll to position [0, 0]
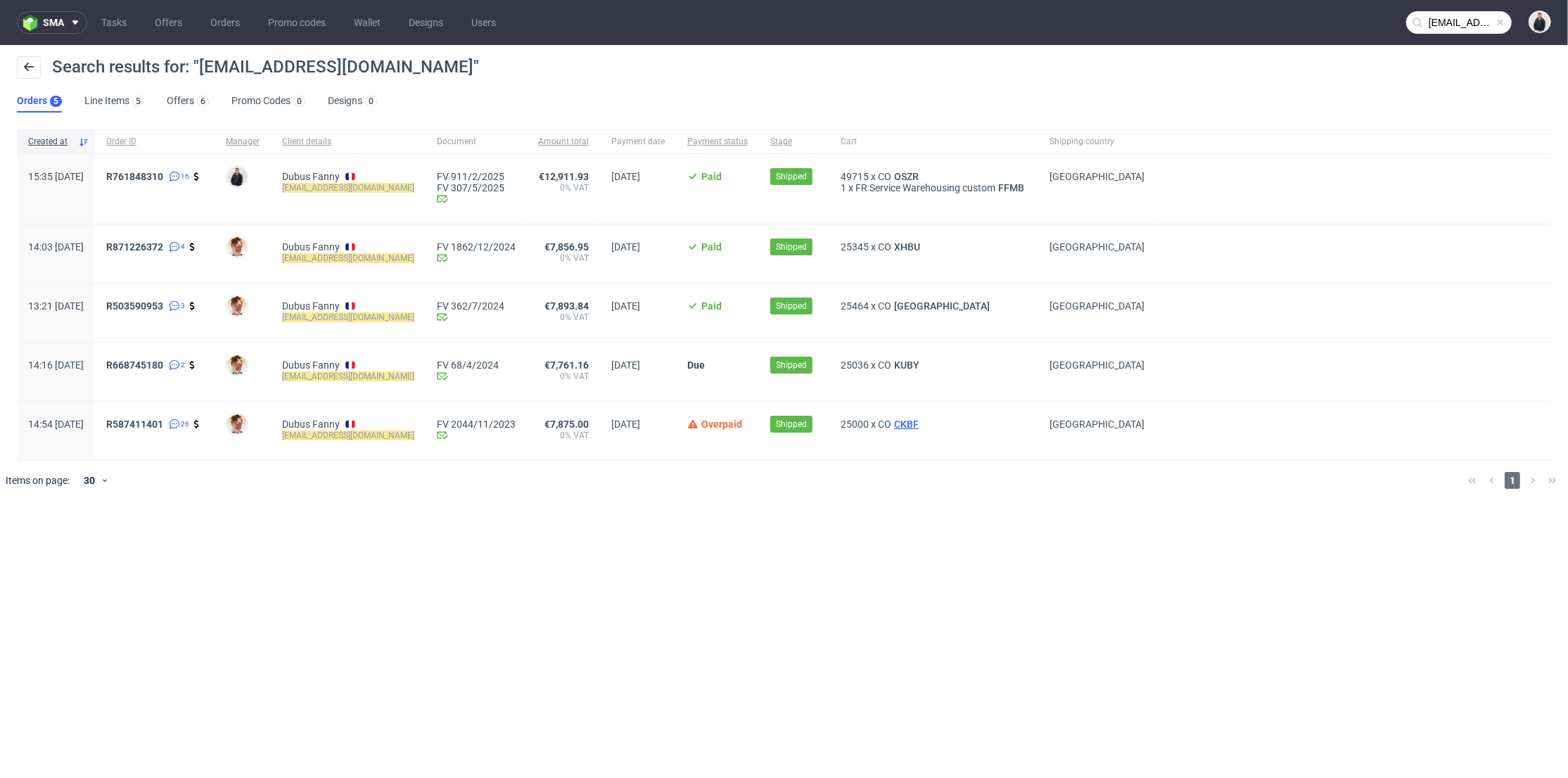
click at [921, 427] on span "CKBF" at bounding box center [905, 424] width 31 height 11
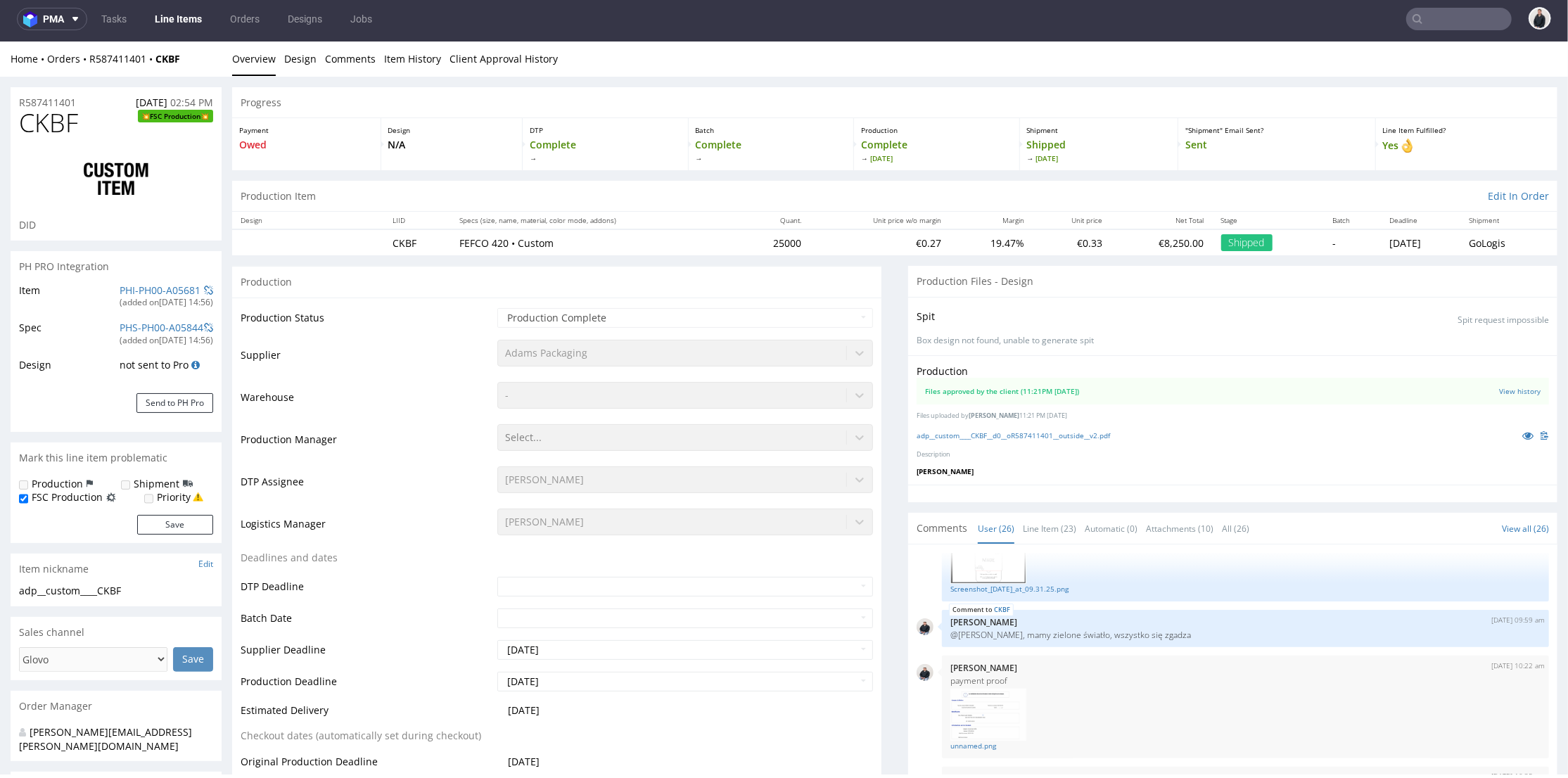
scroll to position [546, 0]
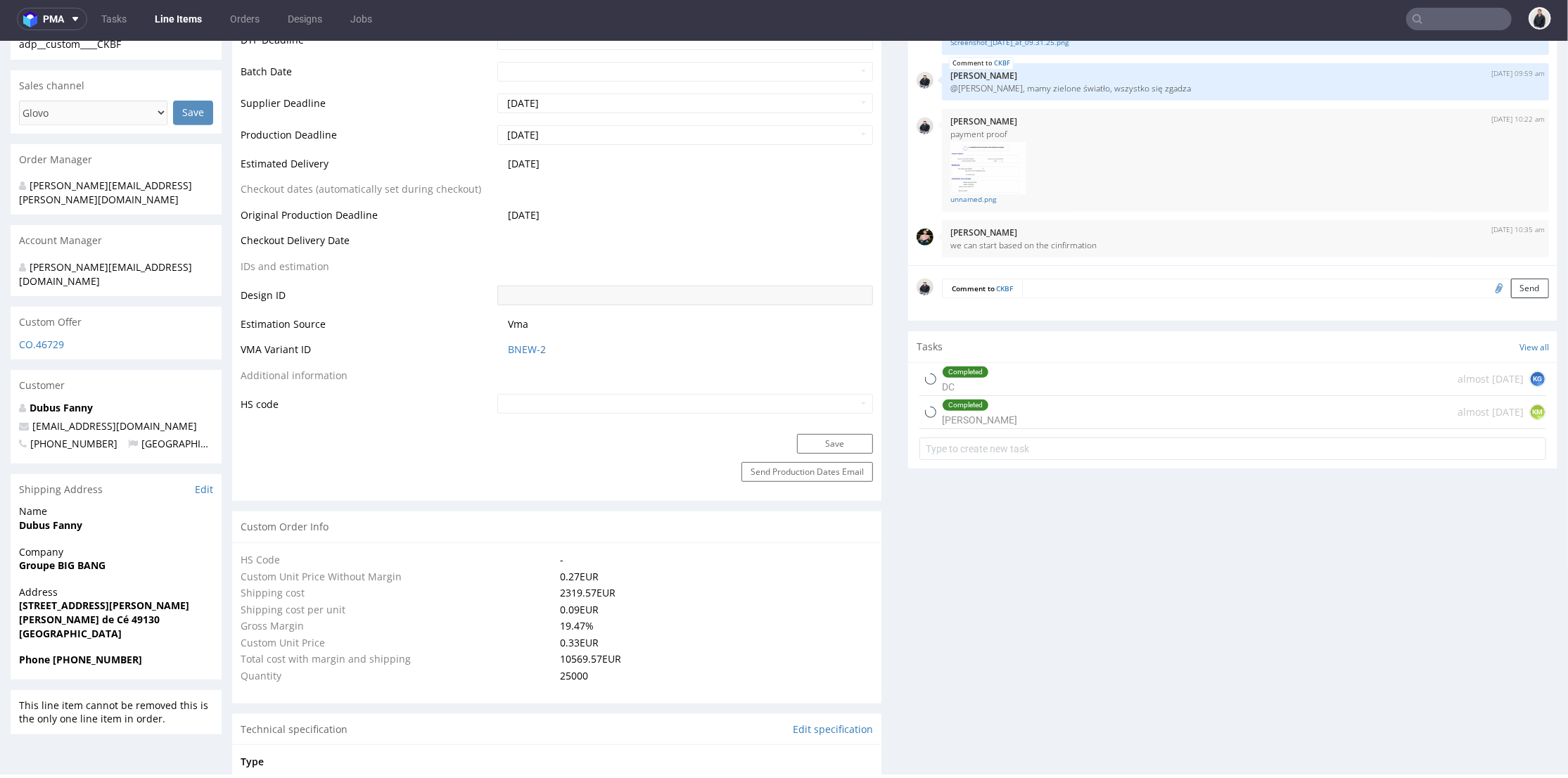
select select "in_progress"
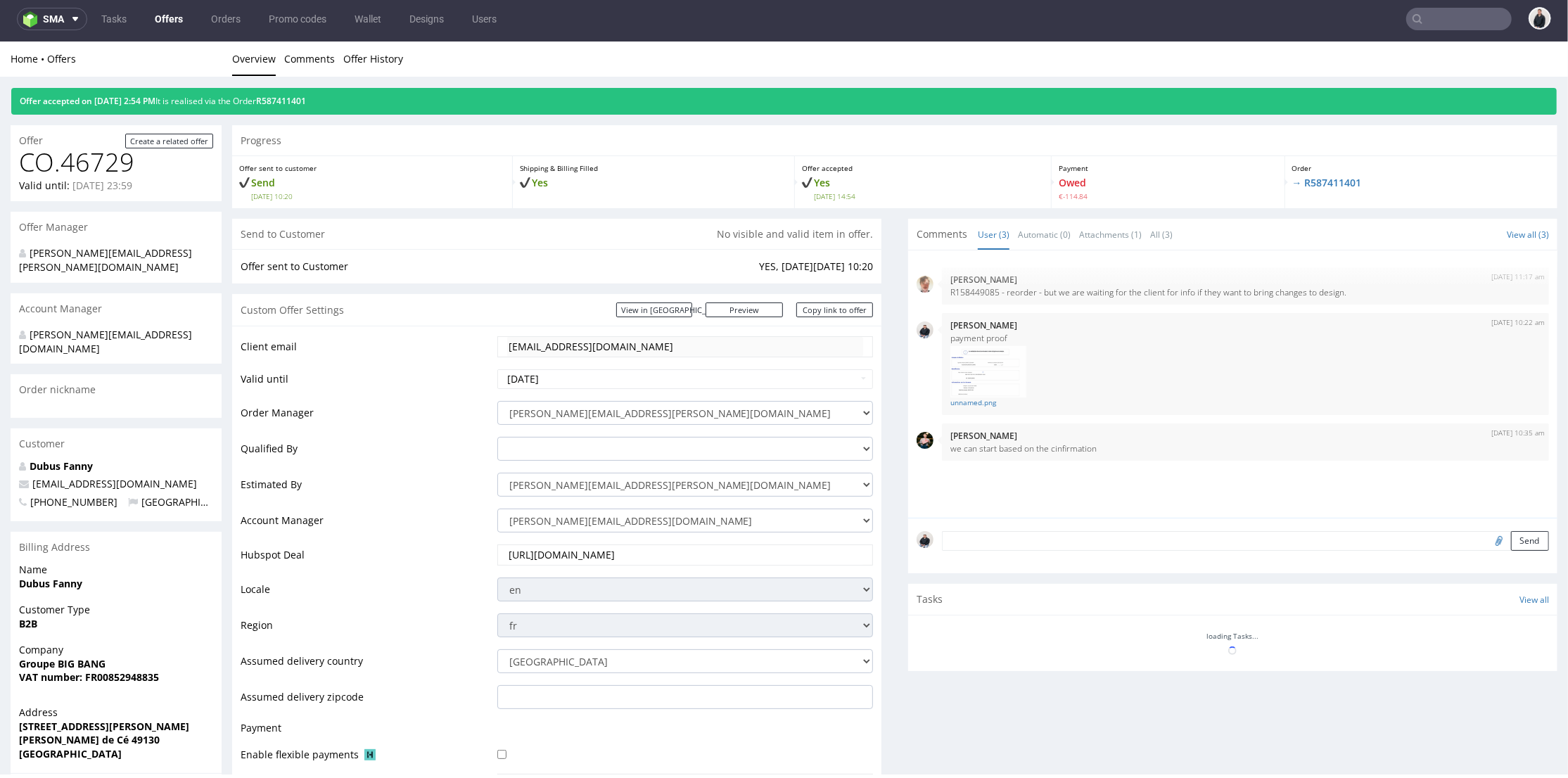
scroll to position [390, 0]
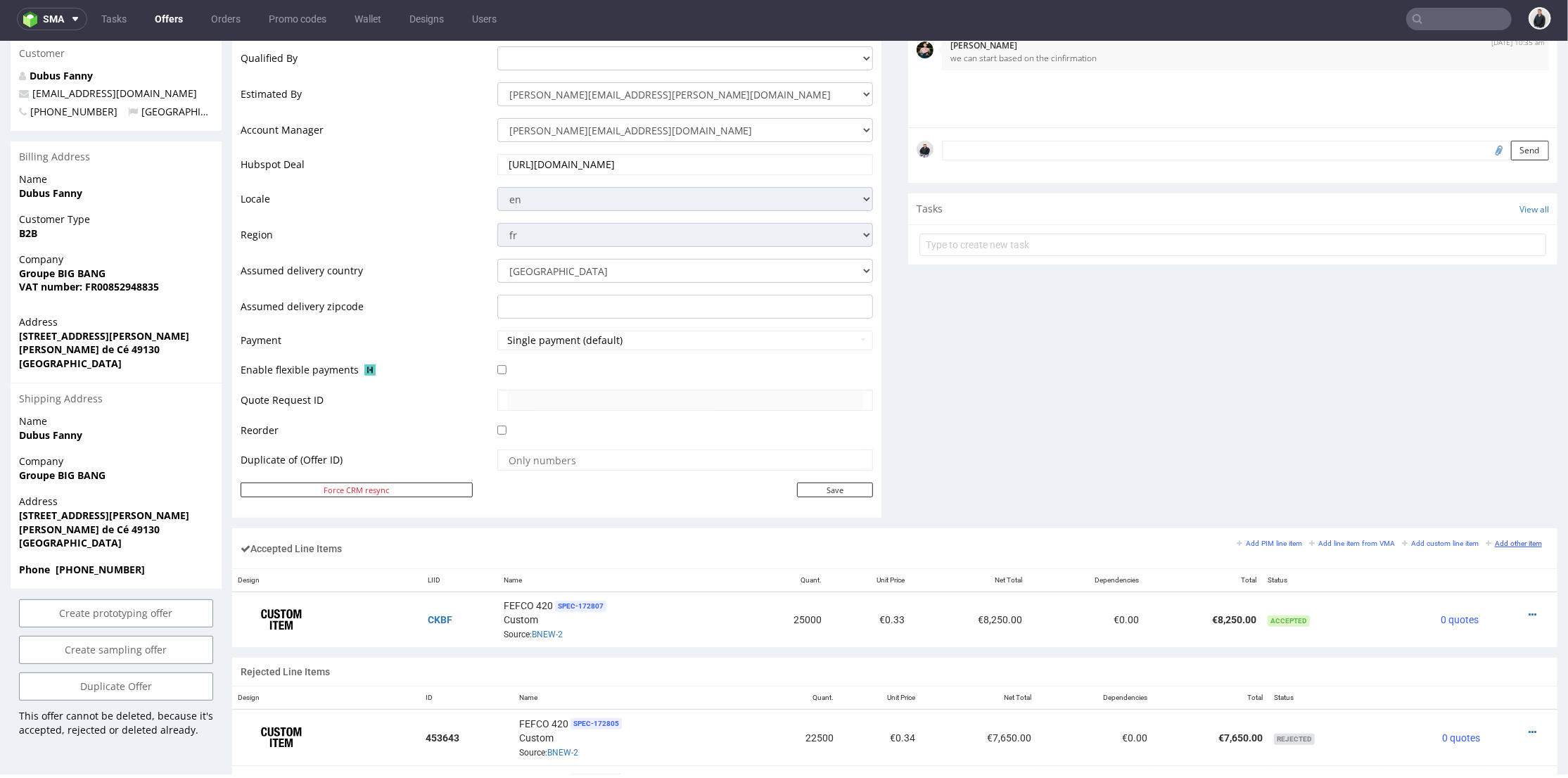
click at [1488, 540] on small "Add other item" at bounding box center [1513, 543] width 56 height 8
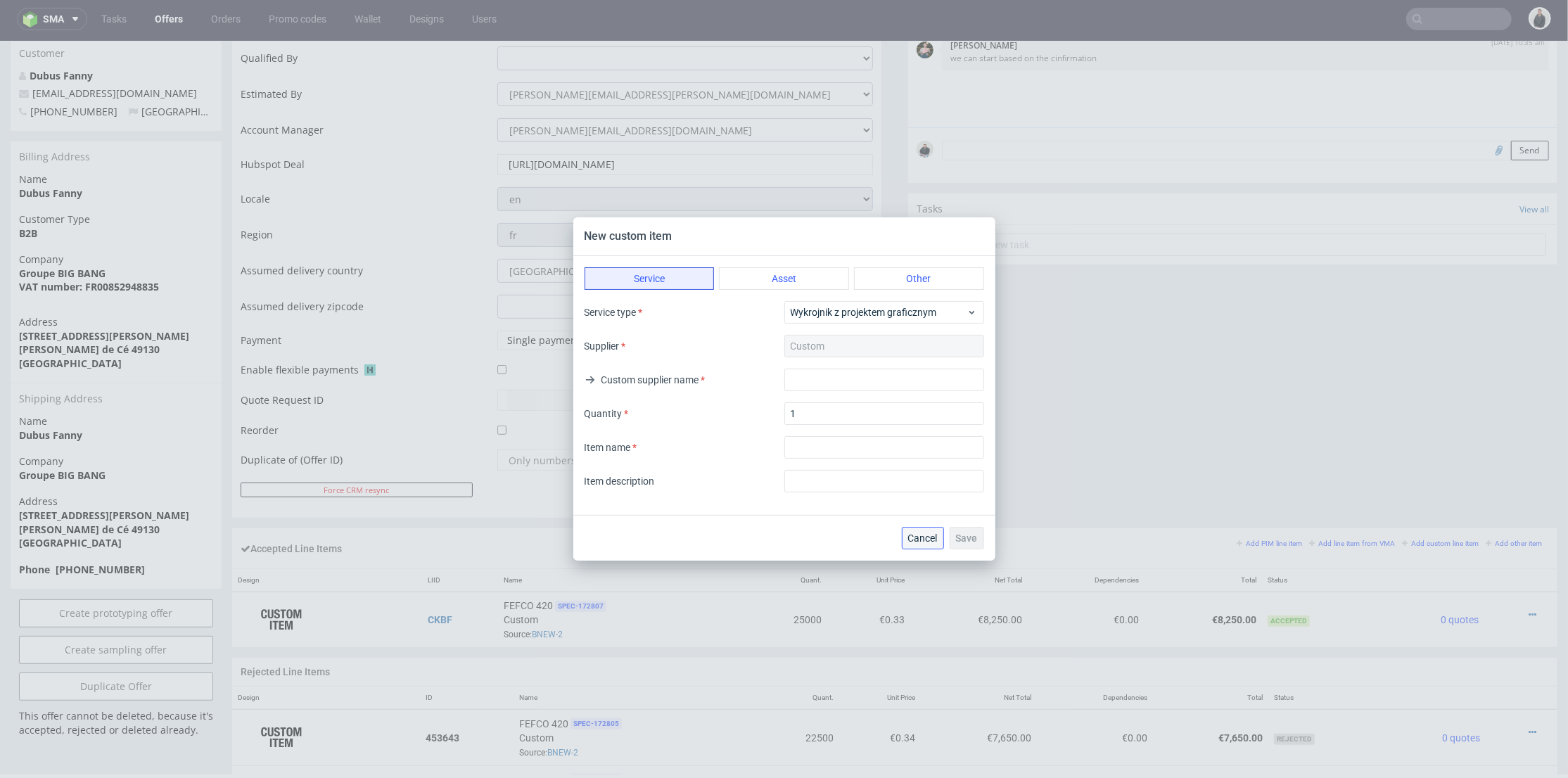
click at [924, 534] on span "Cancel" at bounding box center [923, 538] width 30 height 10
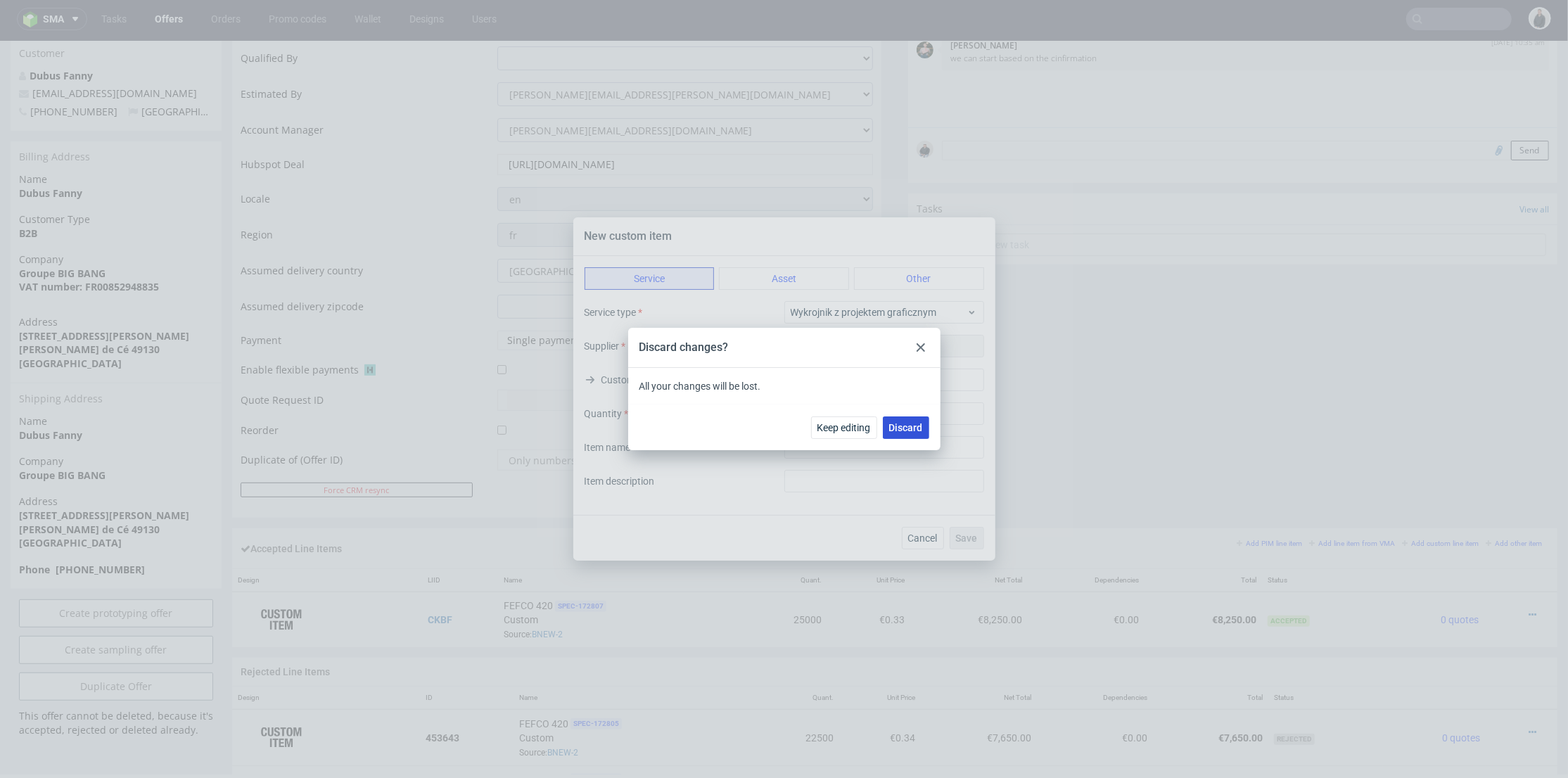
click at [906, 435] on button "Discard" at bounding box center [905, 428] width 46 height 23
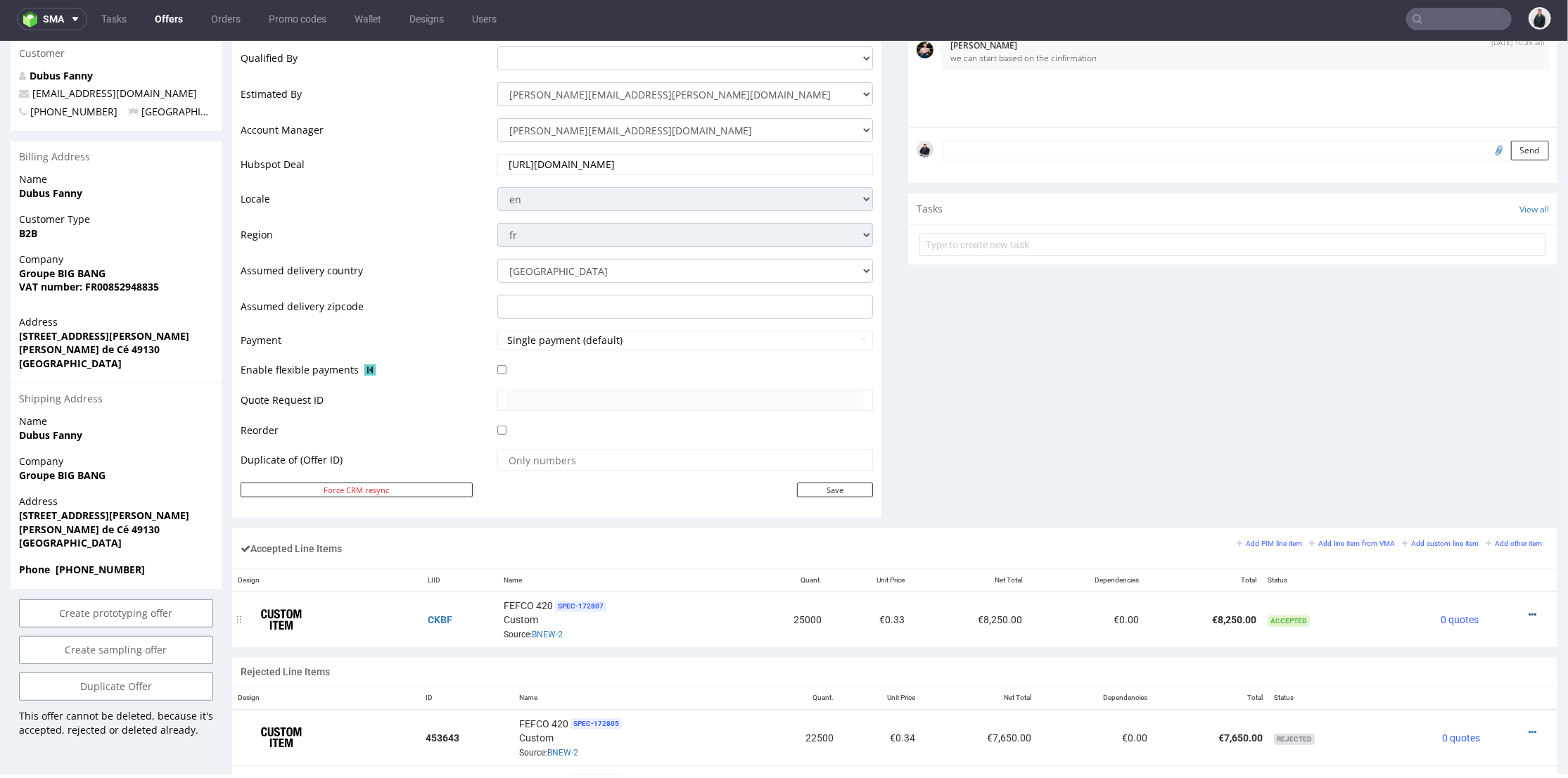
click at [1529, 610] on icon at bounding box center [1532, 614] width 8 height 10
click at [1476, 490] on li "Edit item price" at bounding box center [1468, 483] width 123 height 26
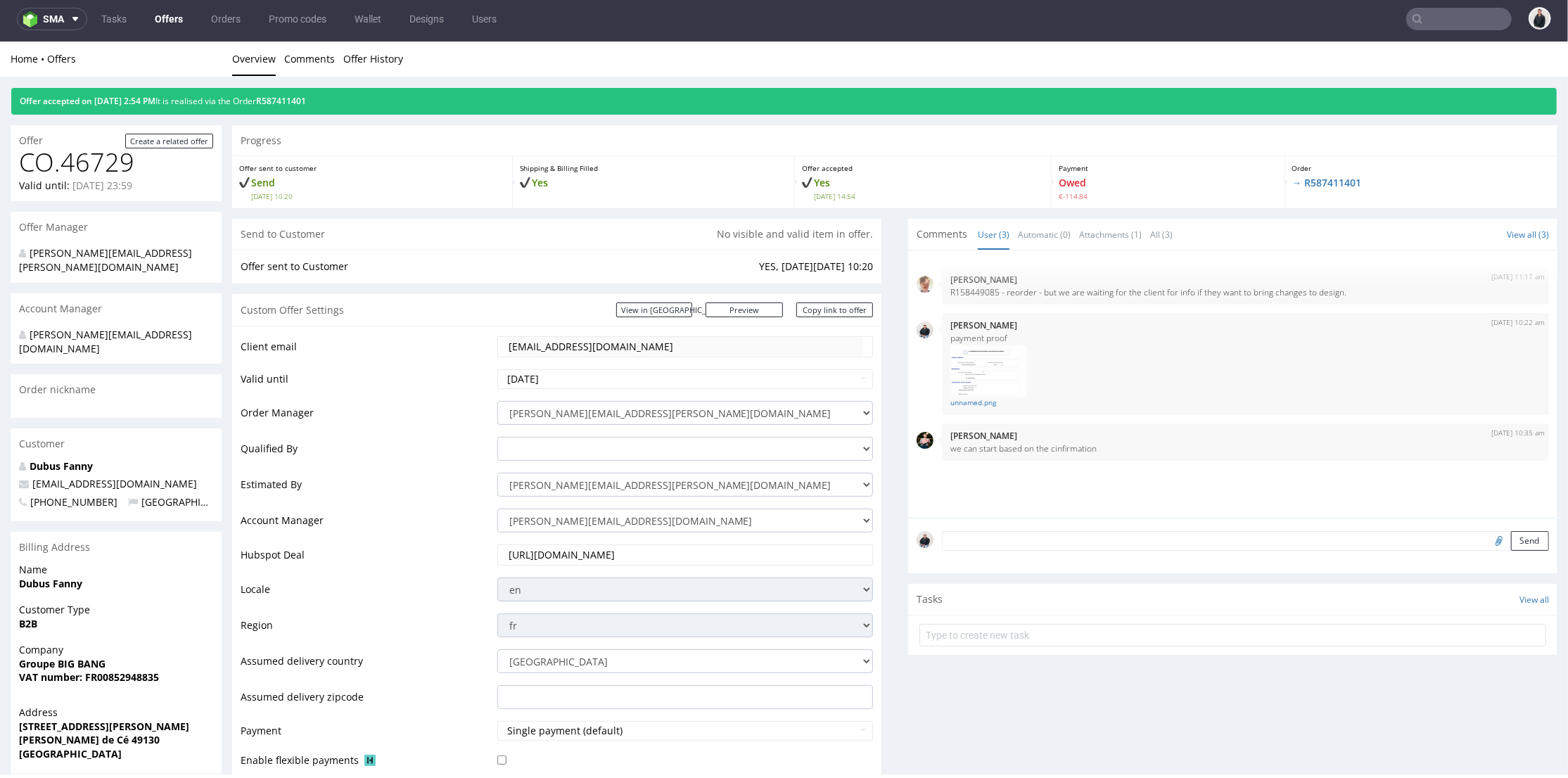
scroll to position [0, 0]
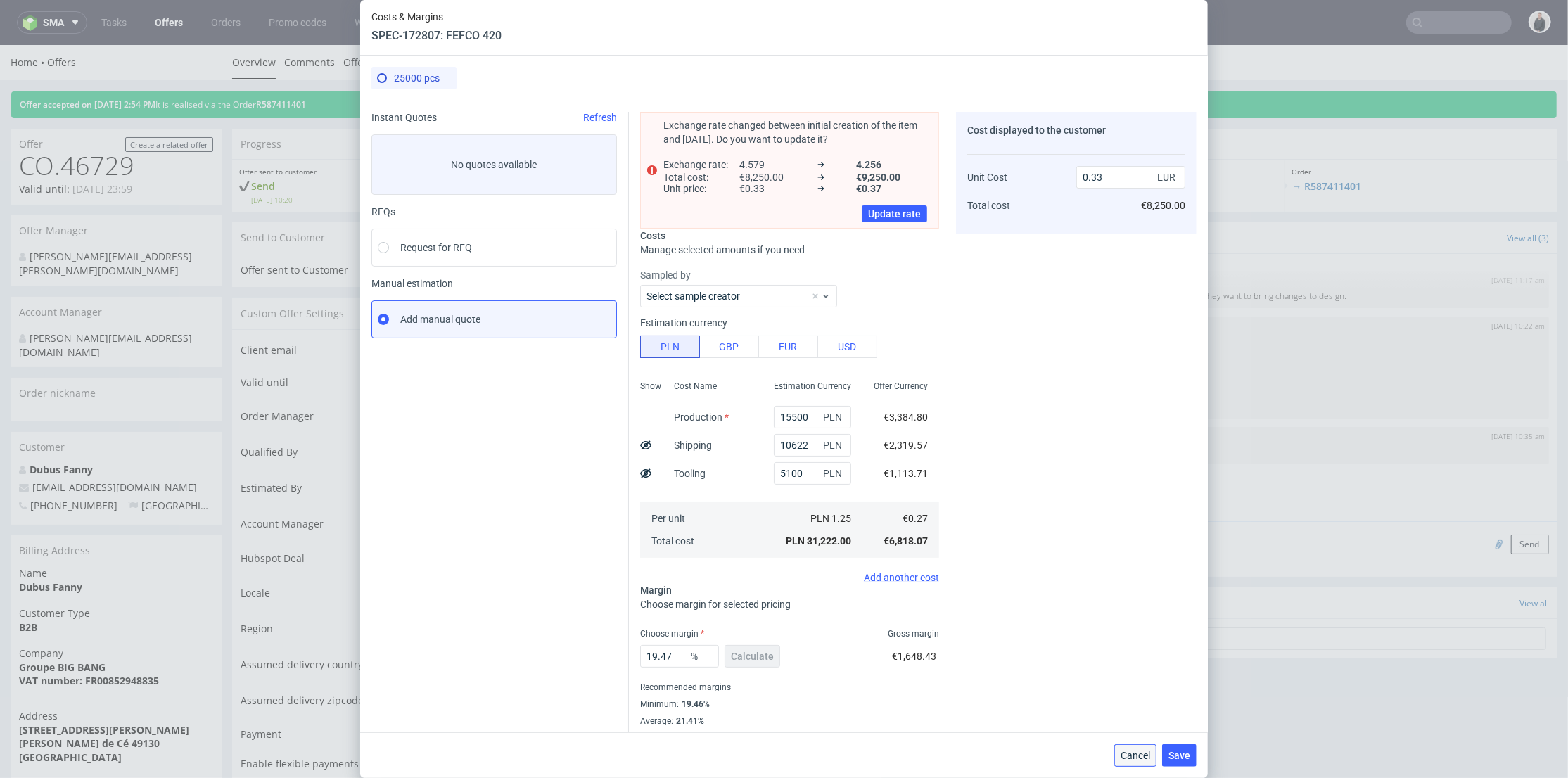
click at [1145, 751] on span "Cancel" at bounding box center [1136, 755] width 30 height 10
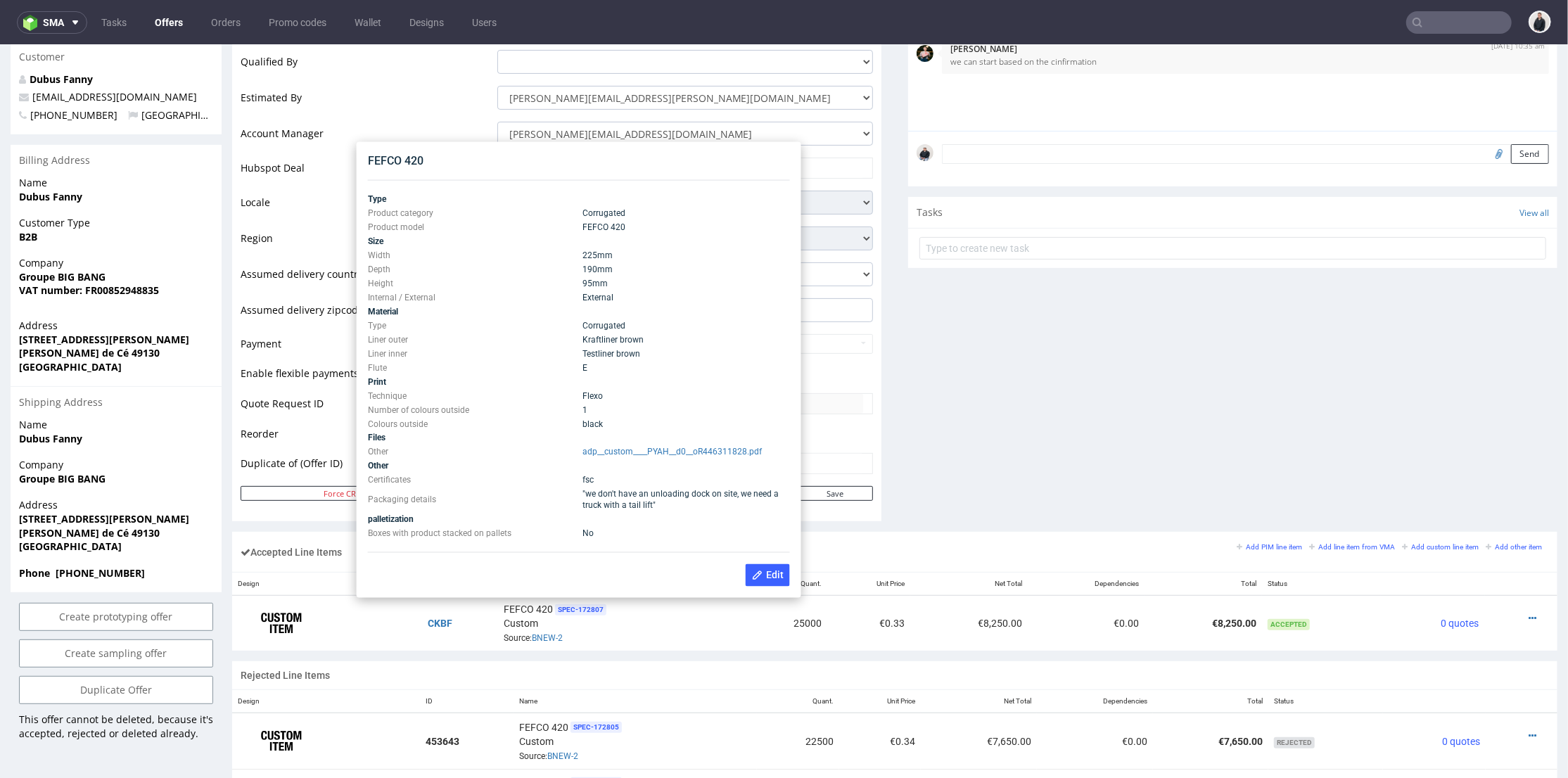
scroll to position [312, 0]
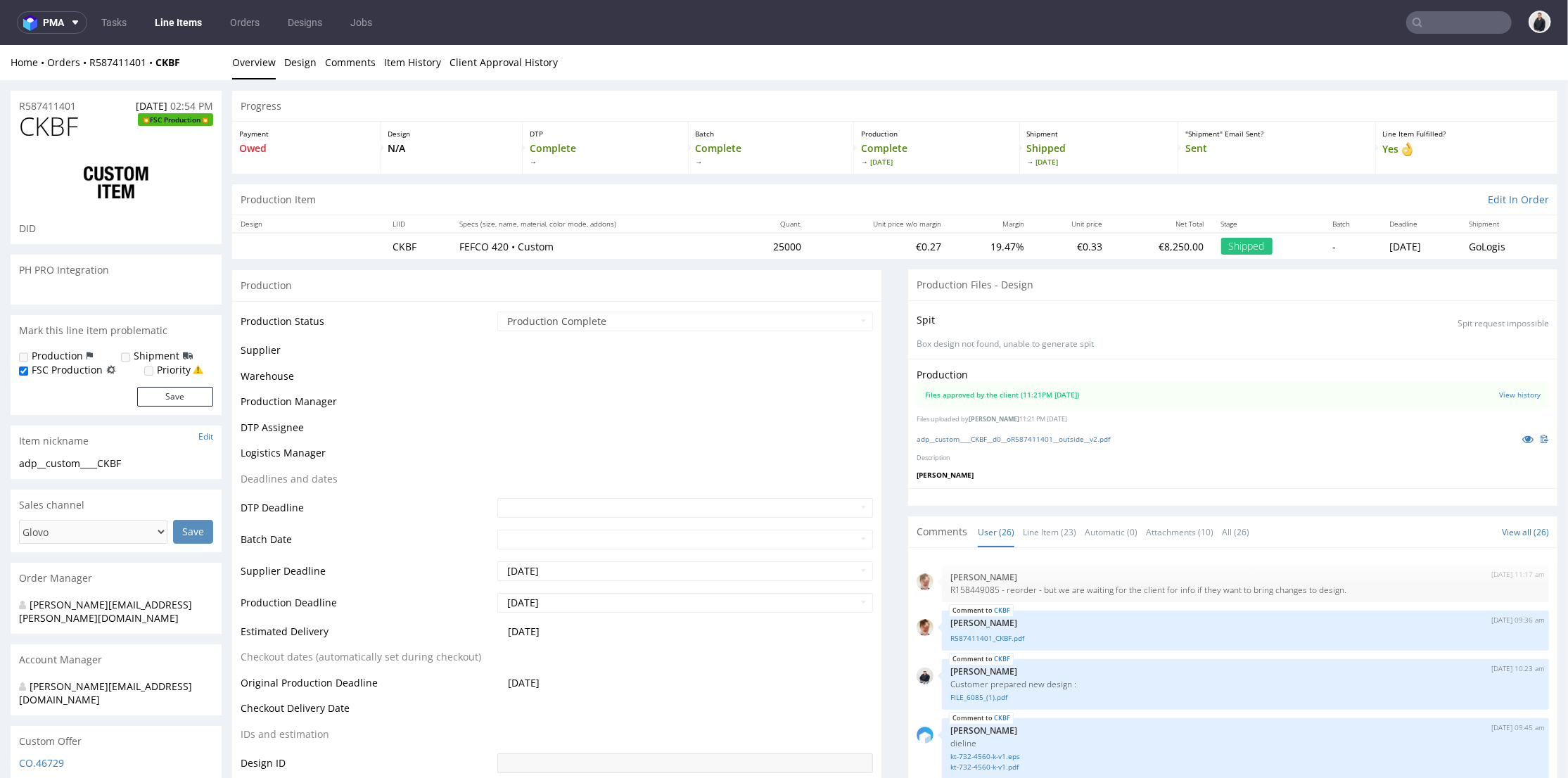
scroll to position [1457, 0]
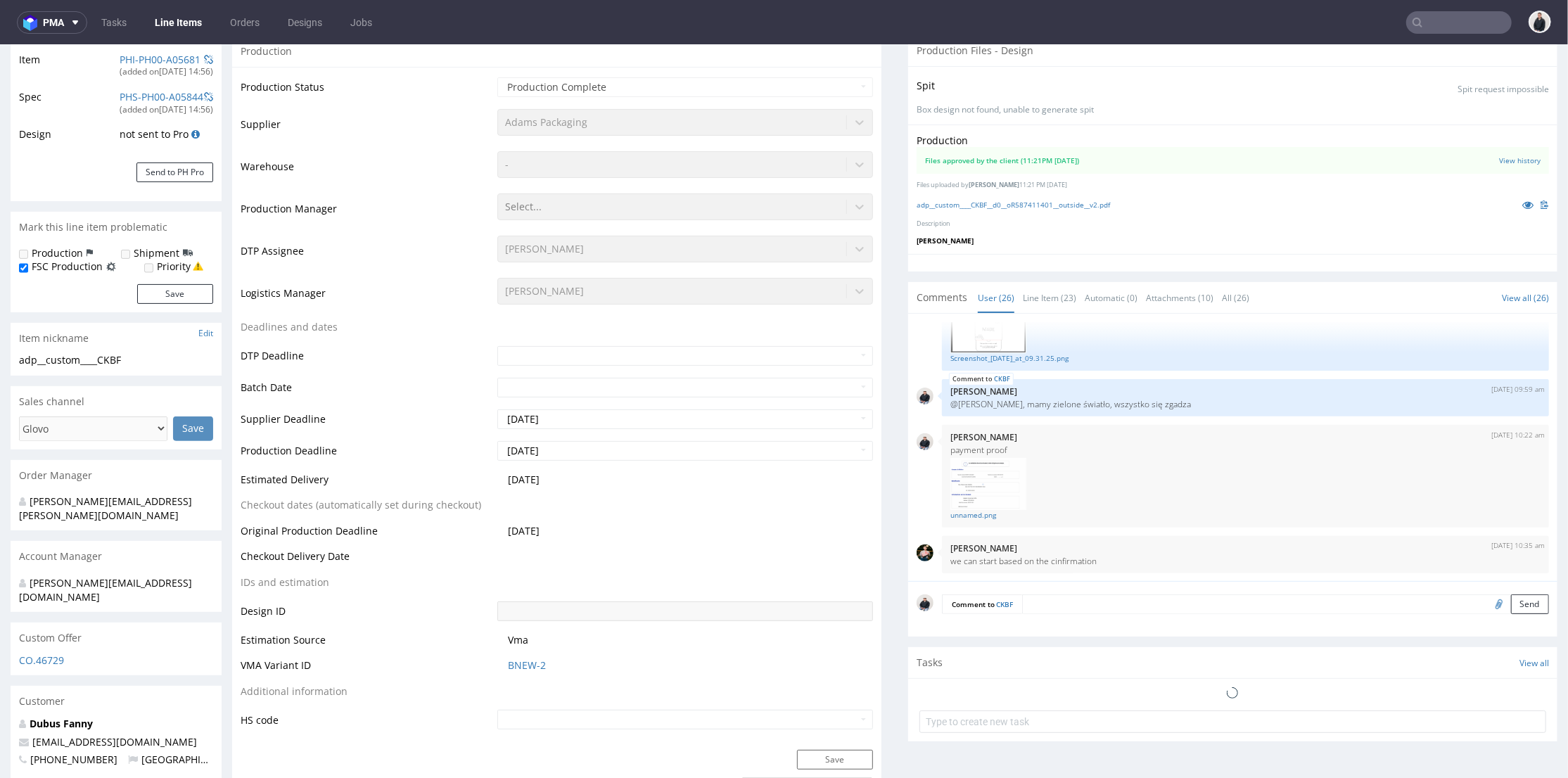
select select "in_progress"
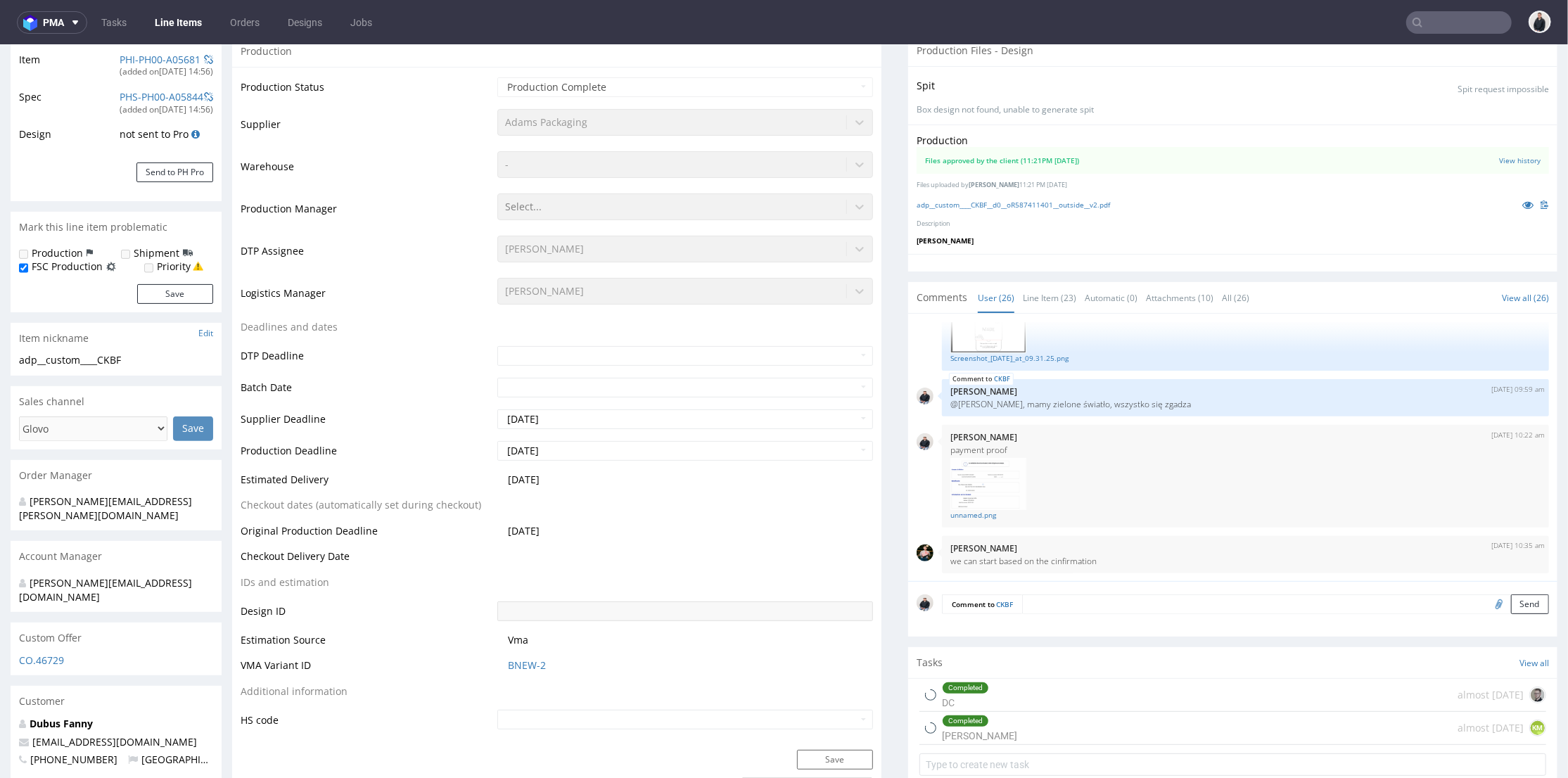
scroll to position [156, 0]
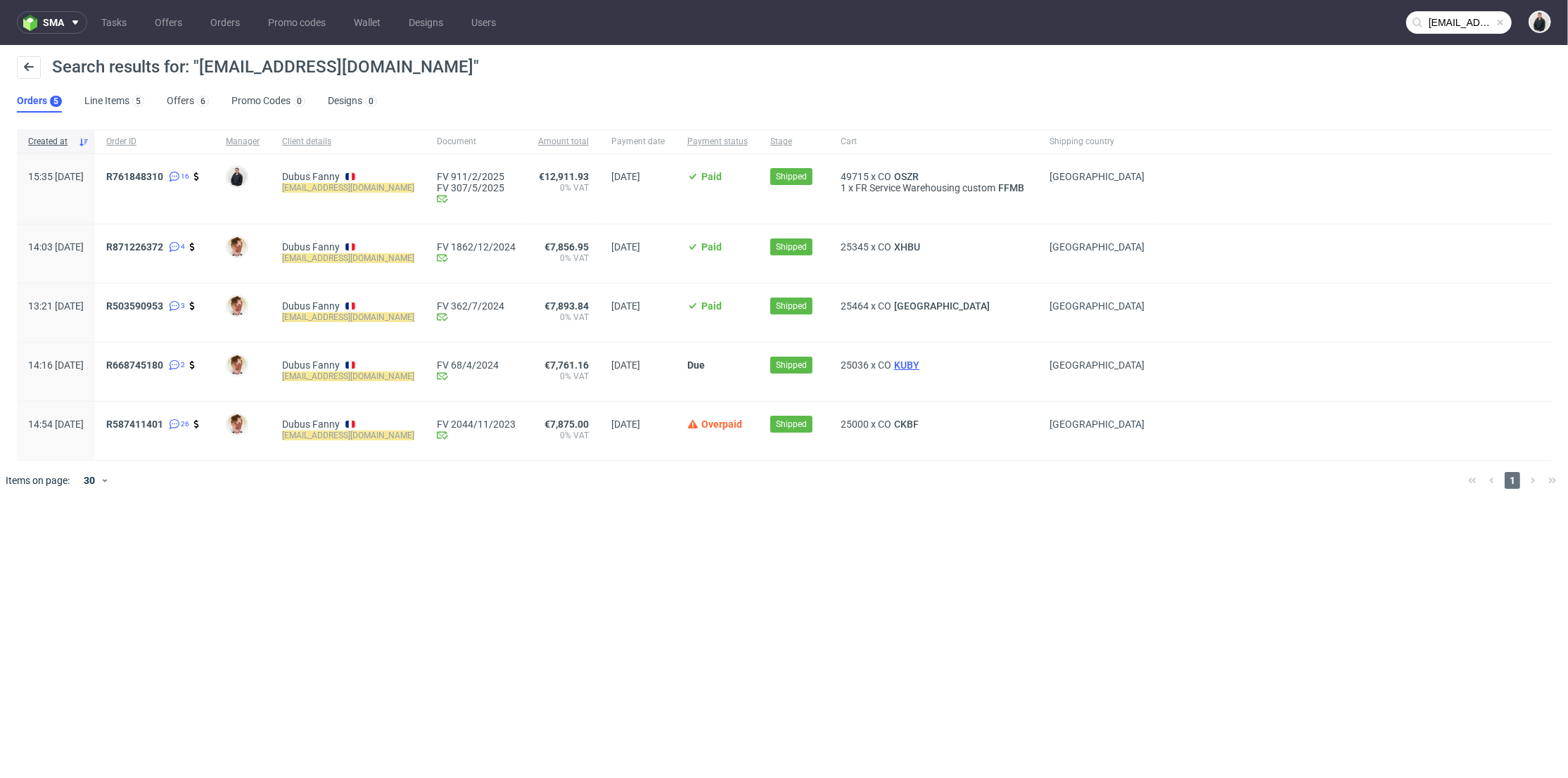
click at [922, 366] on span "KUBY" at bounding box center [905, 364] width 31 height 11
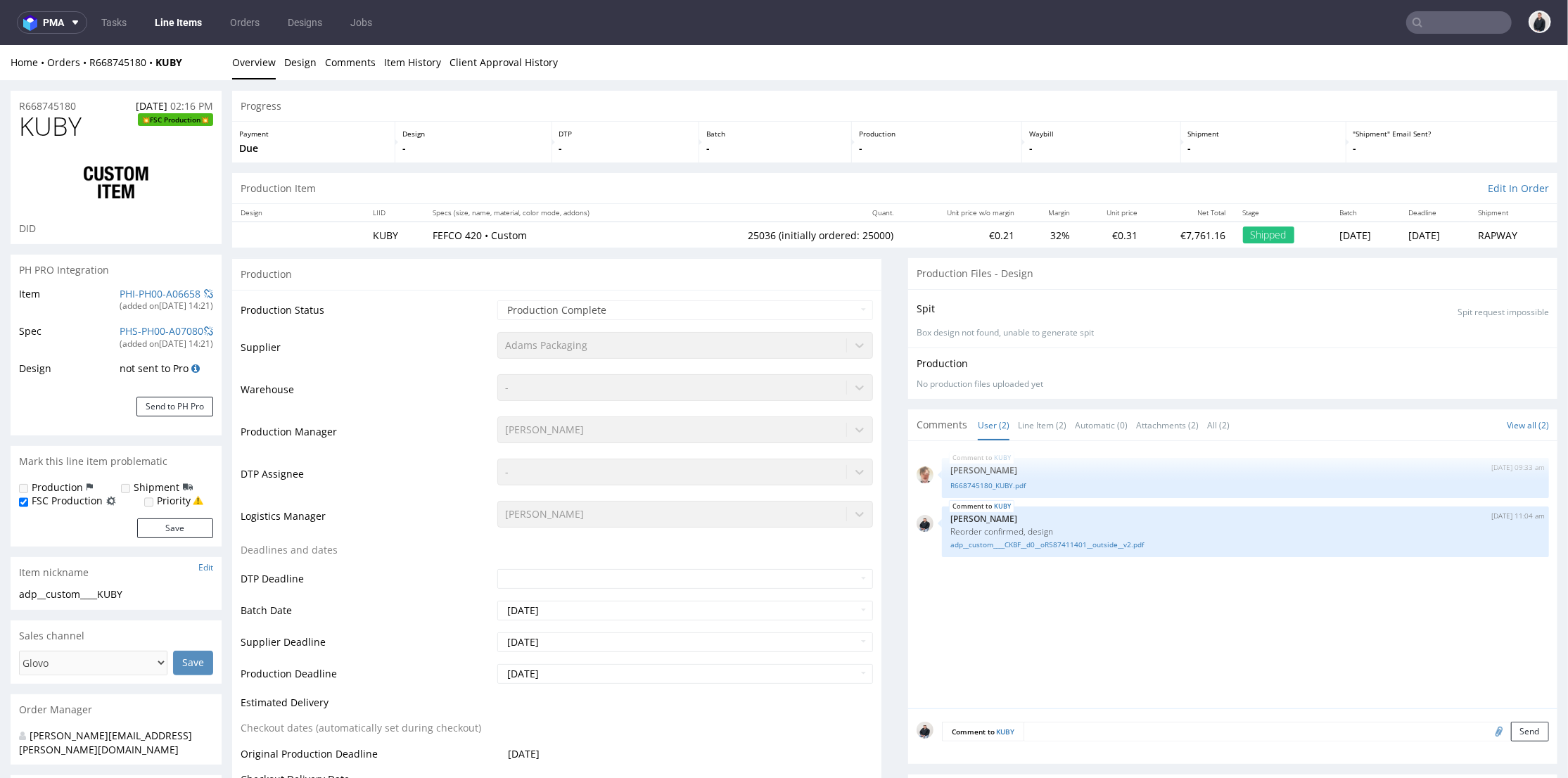
select select "in_progress"
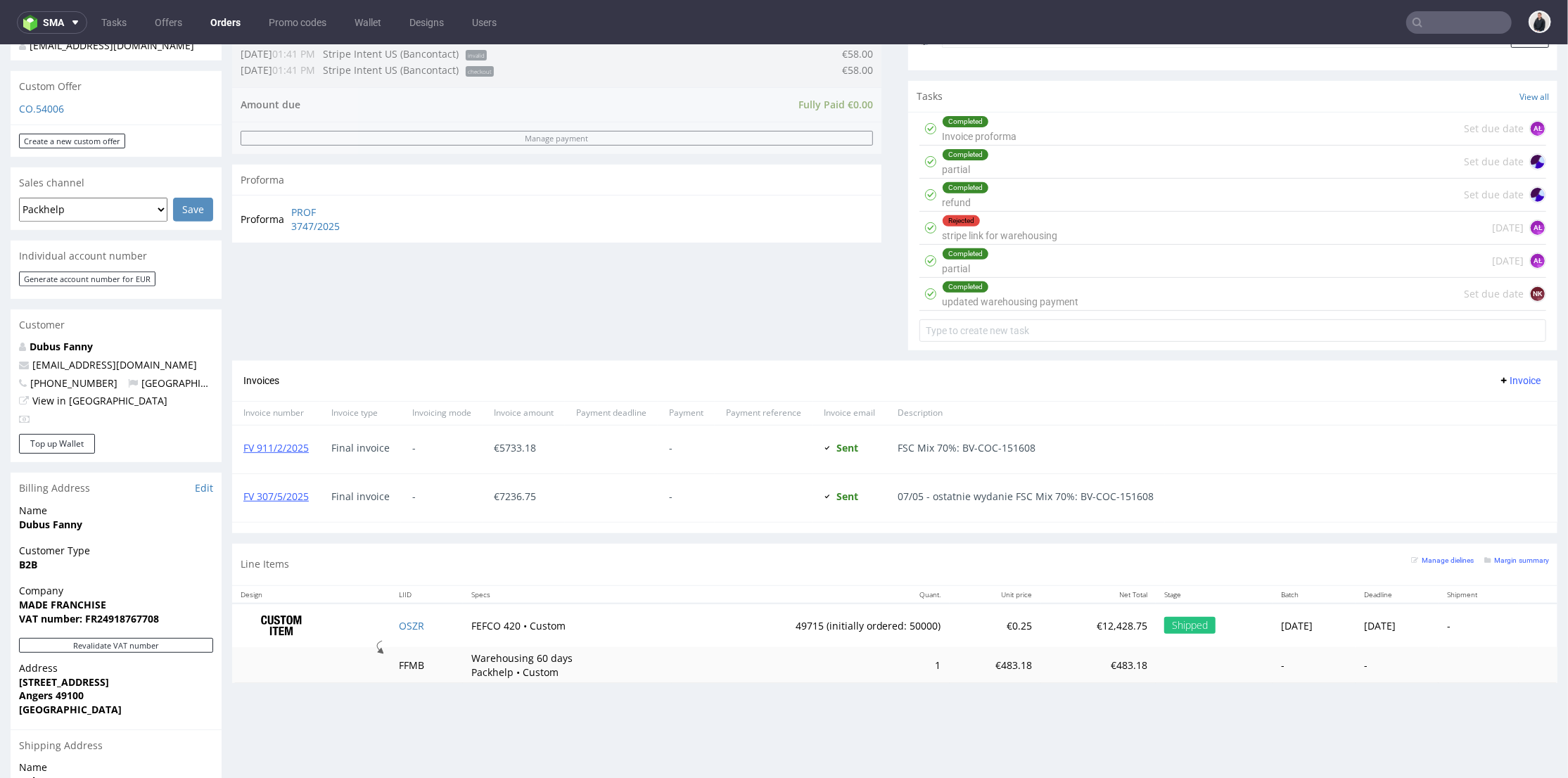
scroll to position [546, 0]
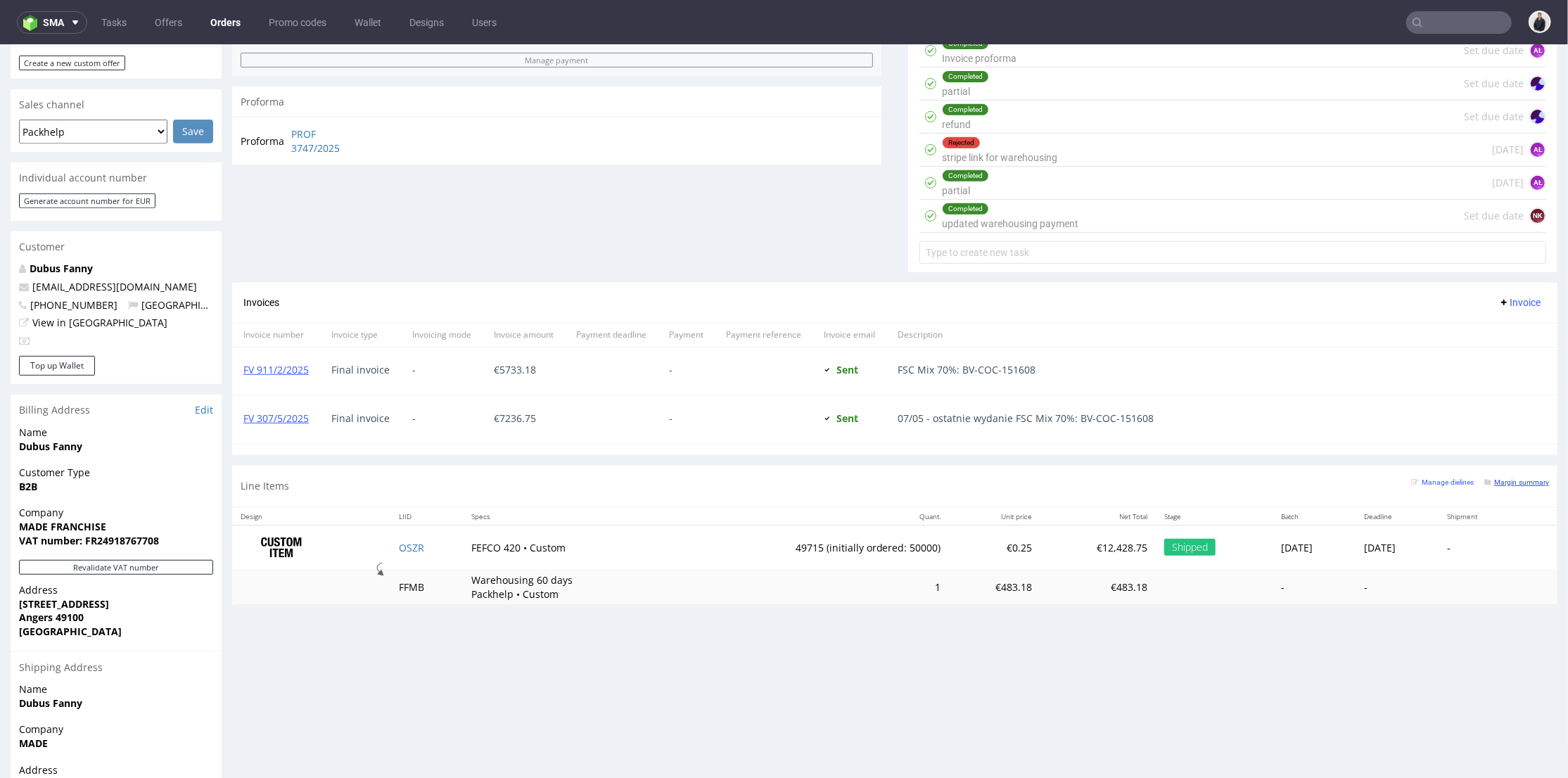
click at [1501, 478] on small "Margin summary" at bounding box center [1517, 482] width 65 height 8
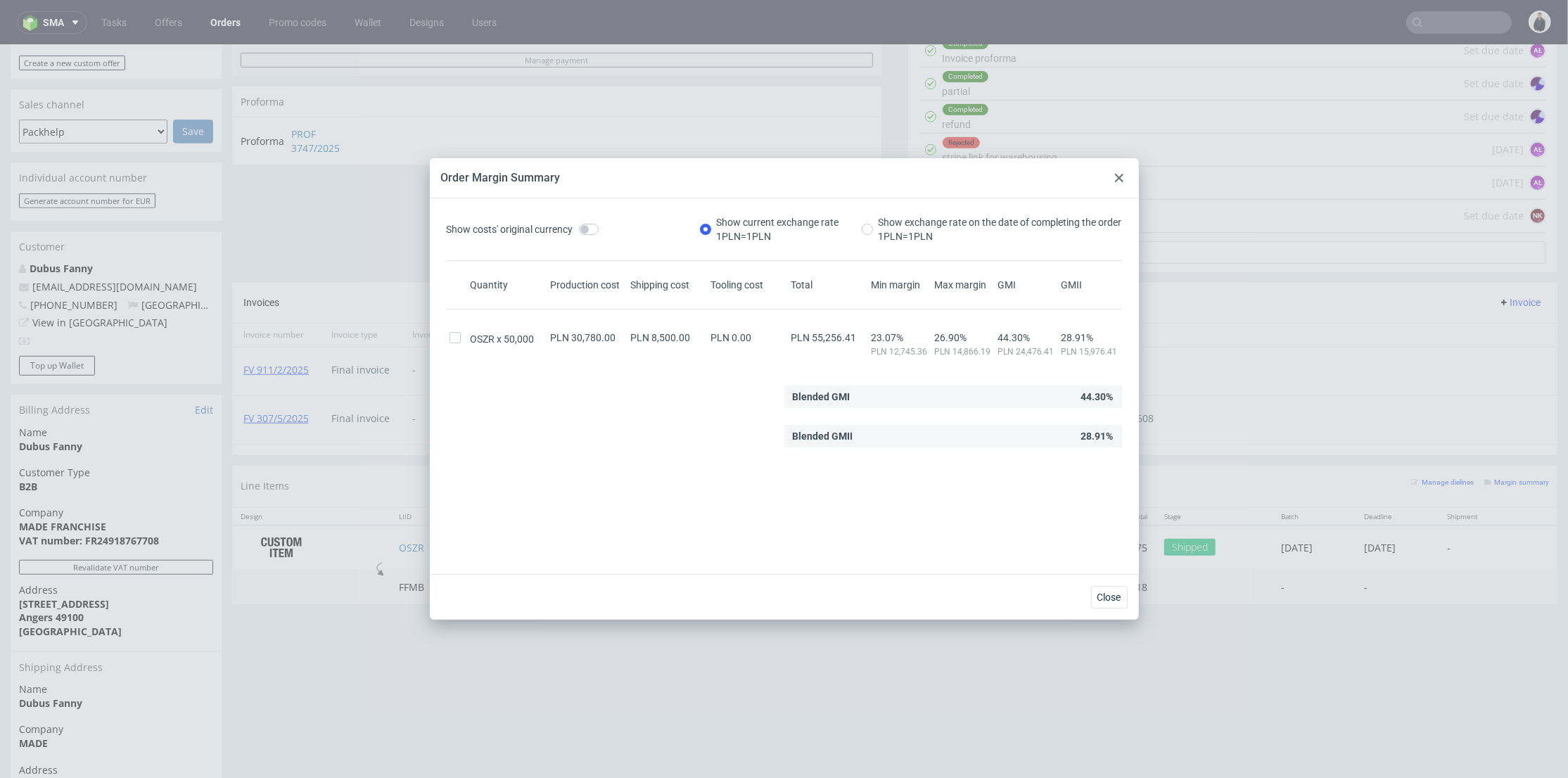
click at [1114, 180] on div at bounding box center [1119, 178] width 17 height 17
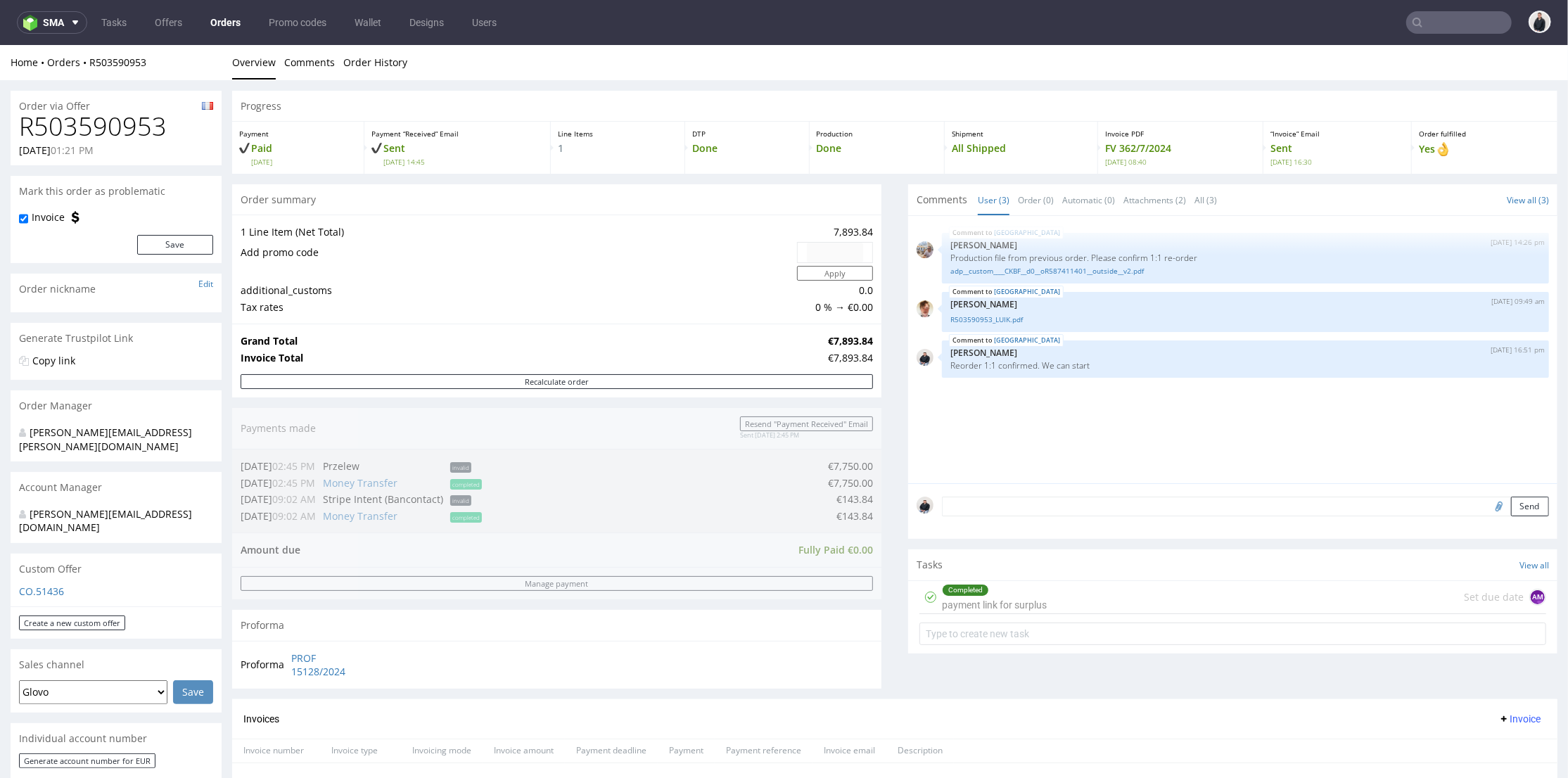
scroll to position [390, 0]
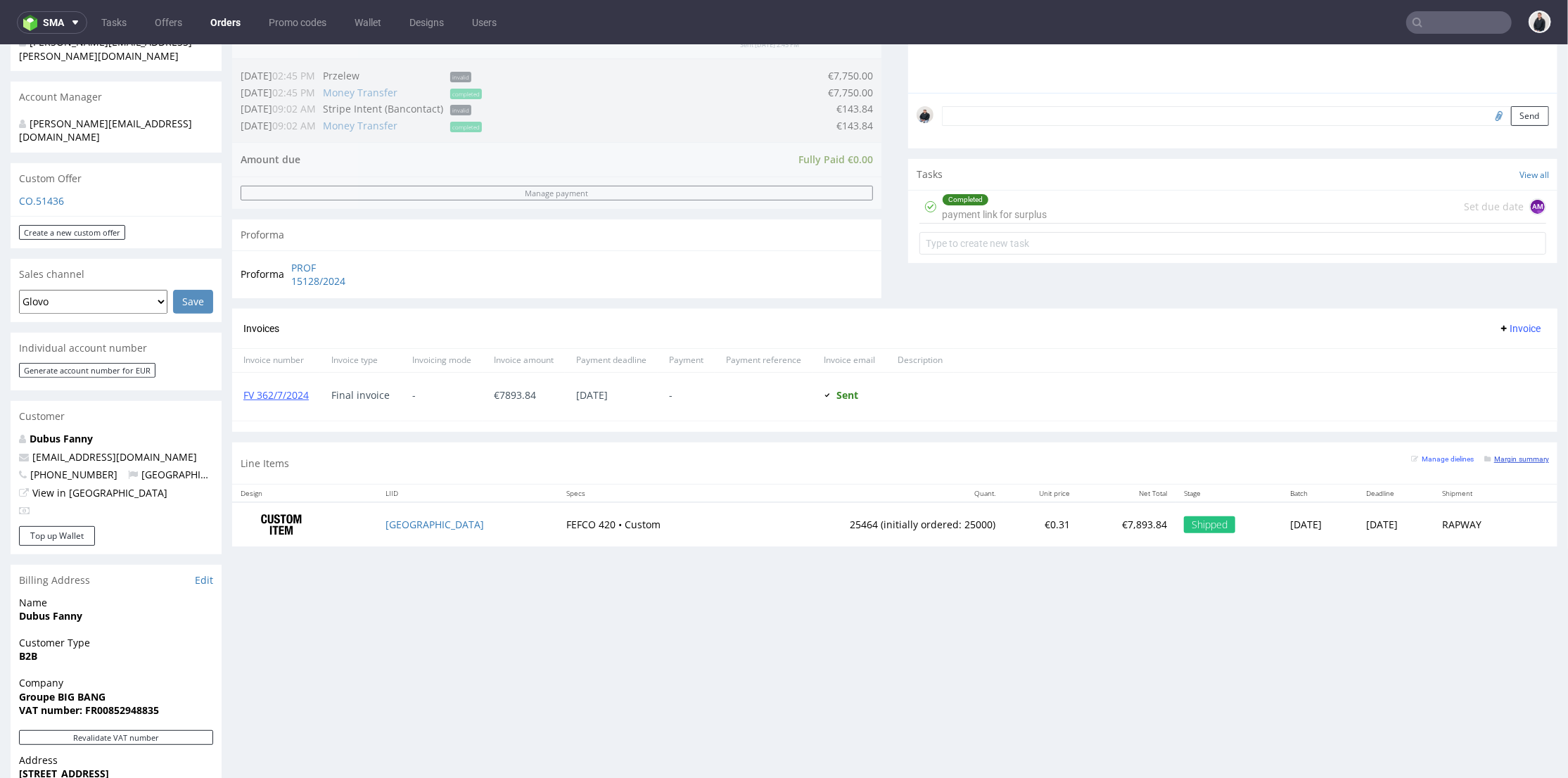
click at [1497, 459] on small "Margin summary" at bounding box center [1517, 458] width 65 height 8
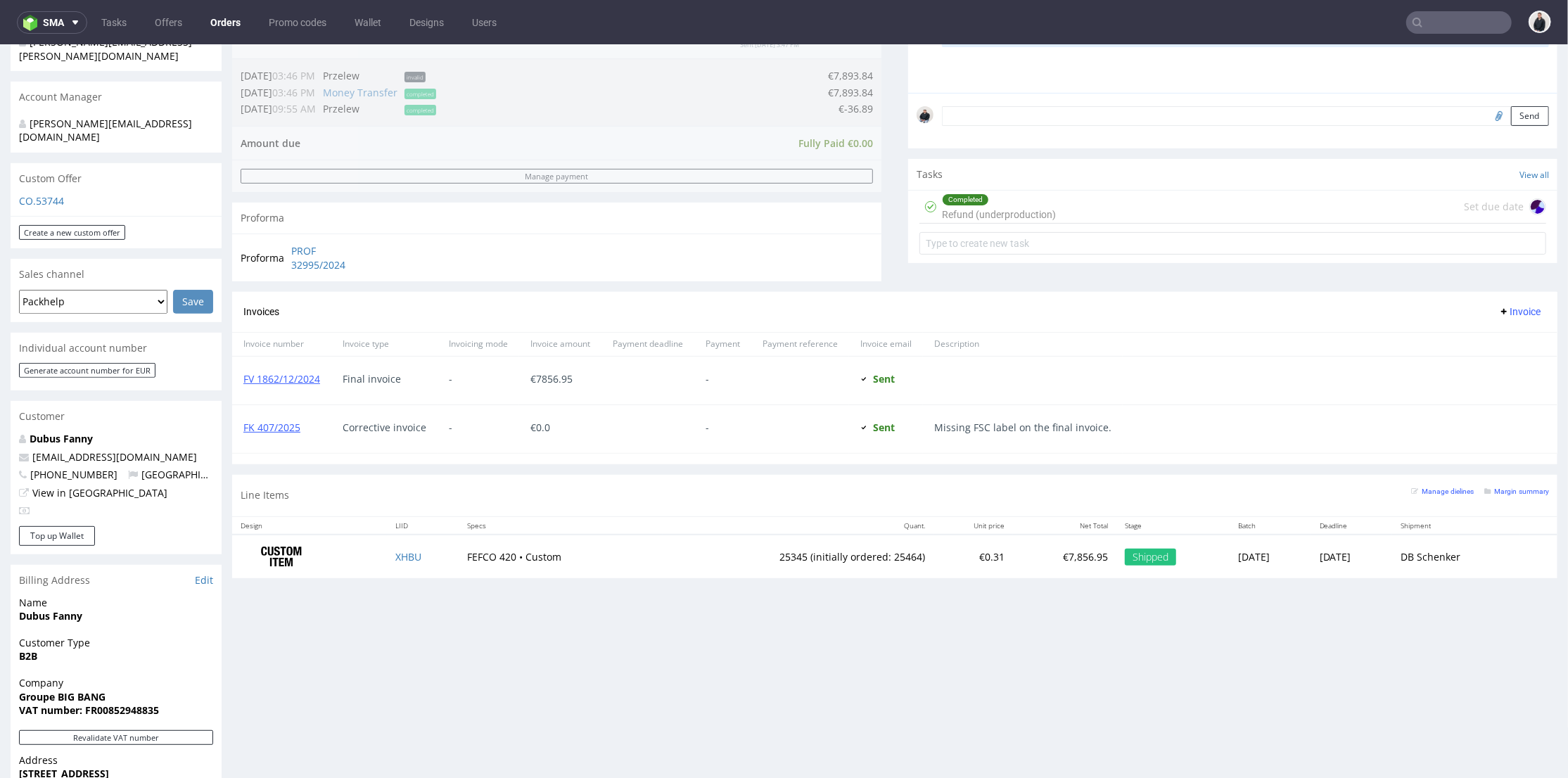
scroll to position [468, 0]
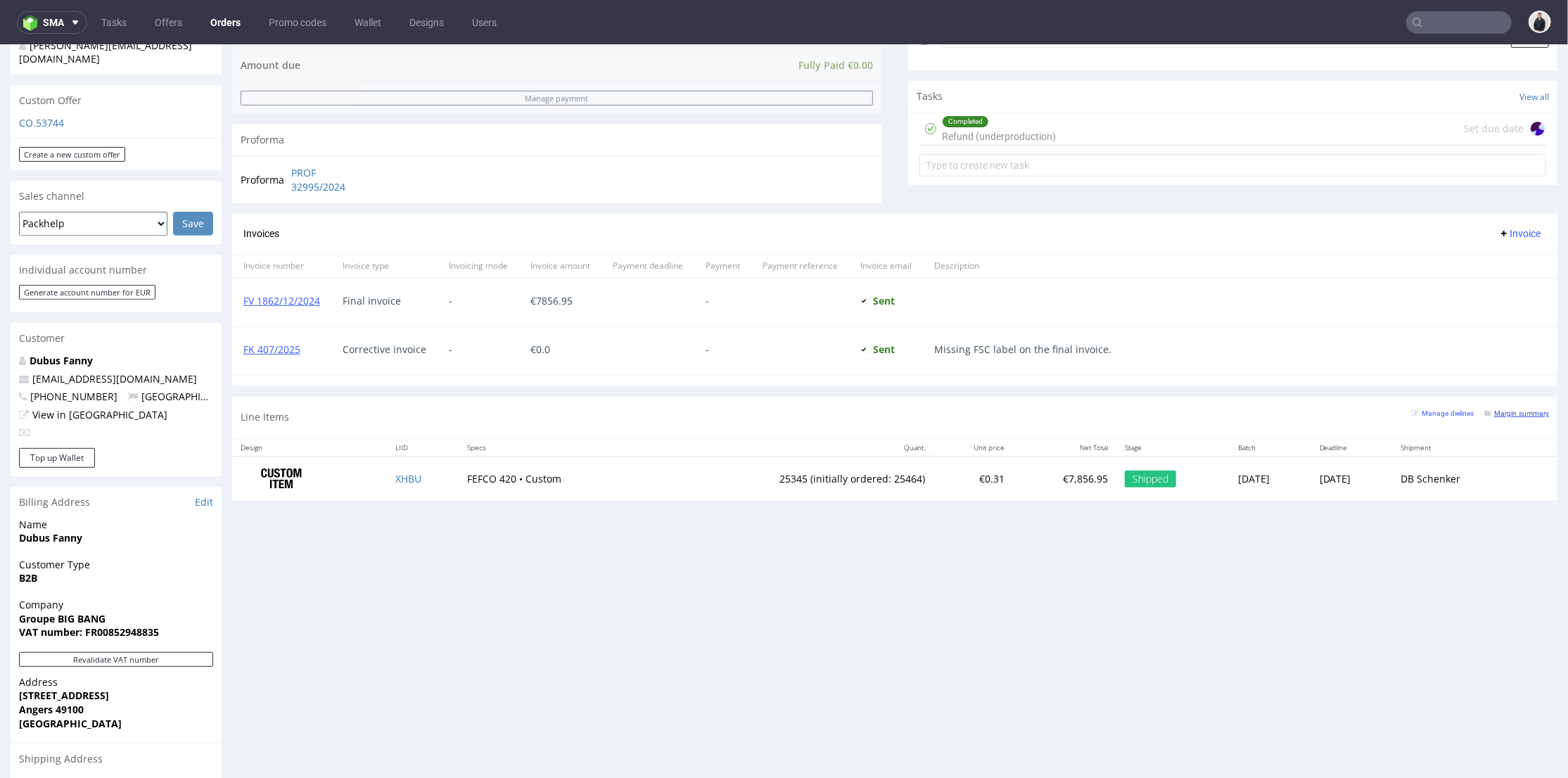
click at [1495, 415] on small "Margin summary" at bounding box center [1517, 413] width 65 height 8
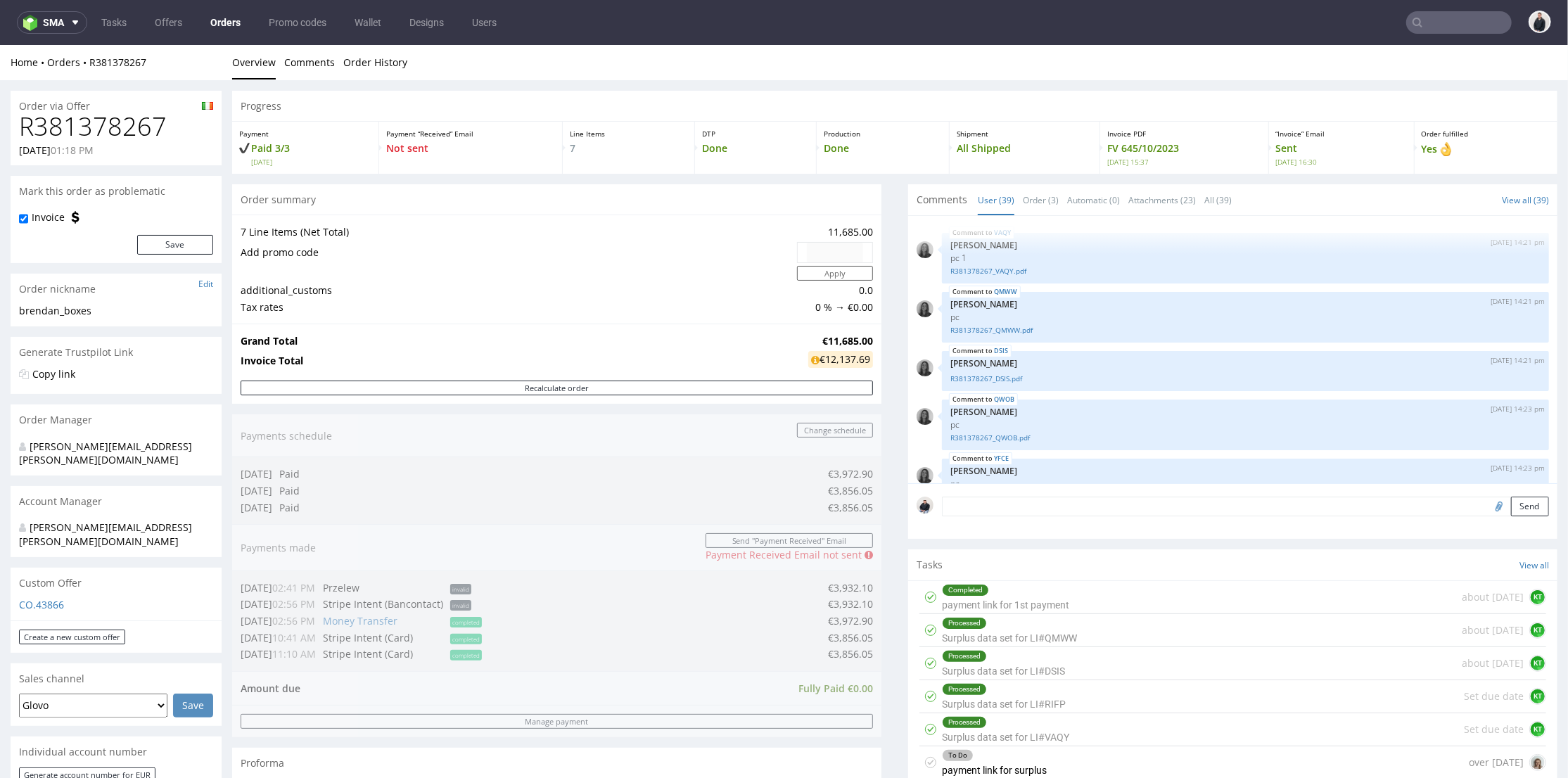
scroll to position [2425, 0]
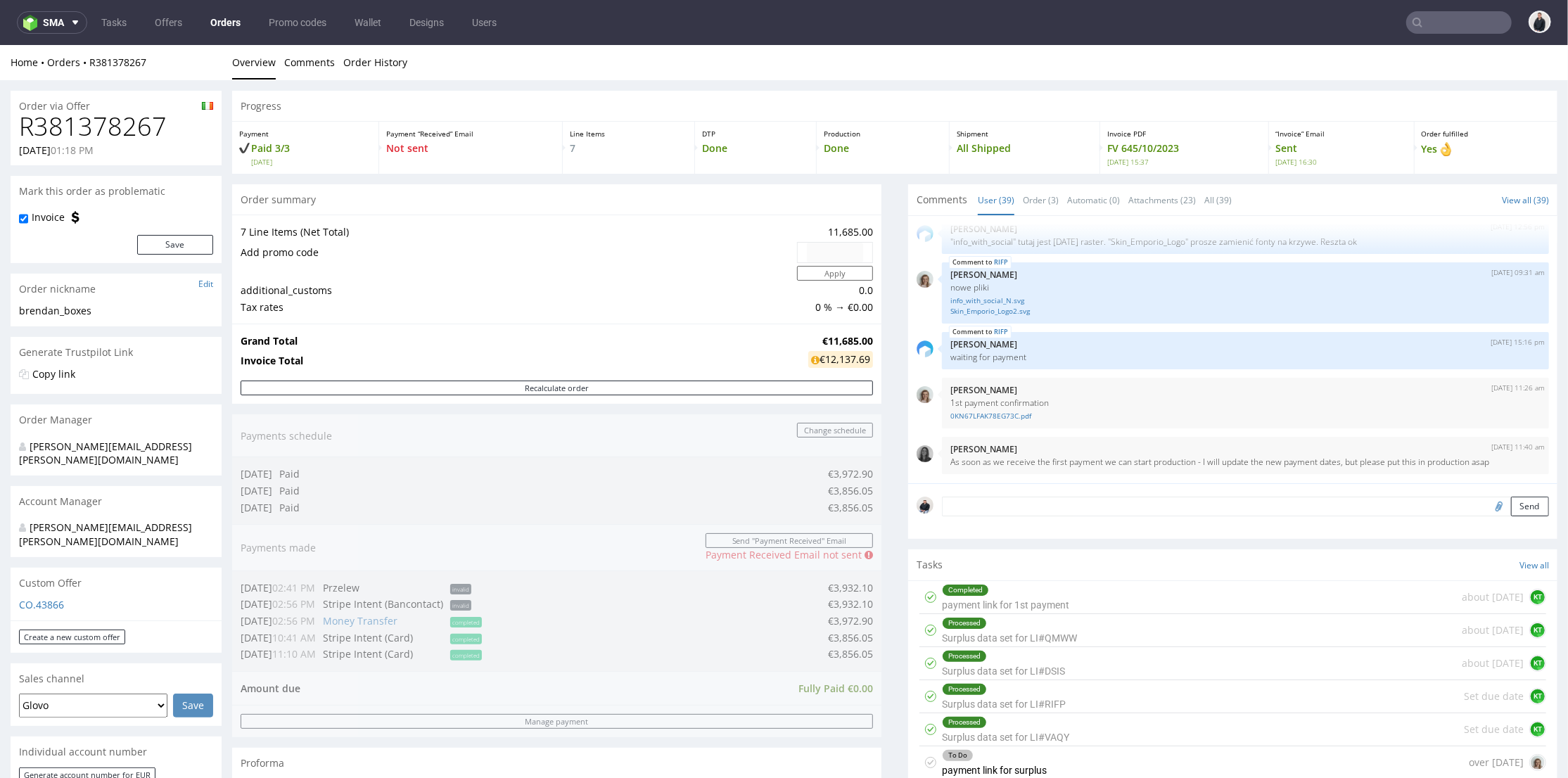
click at [1426, 19] on input "text" at bounding box center [1458, 22] width 106 height 23
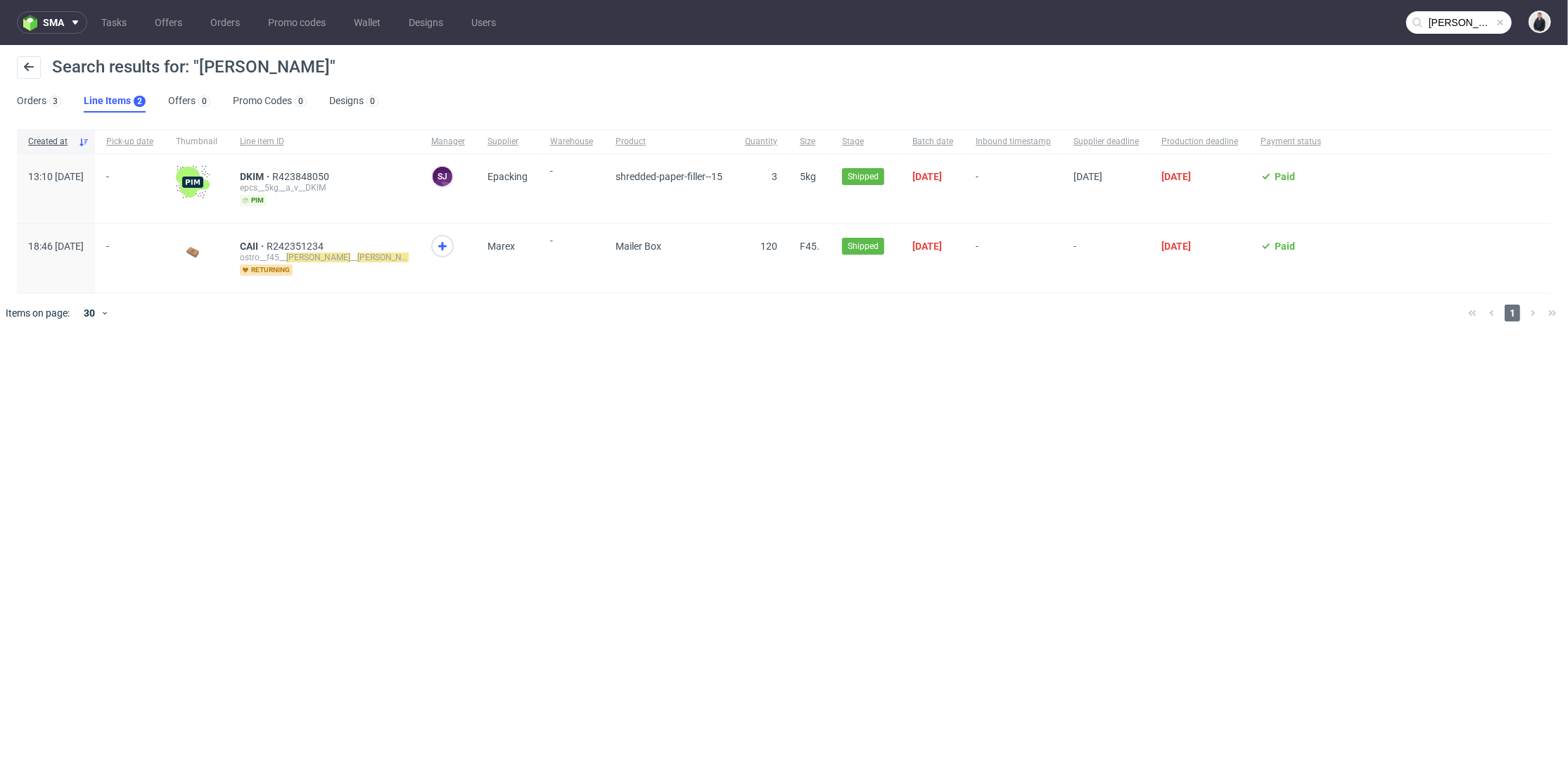
click at [1464, 21] on input "kuny" at bounding box center [1458, 22] width 106 height 23
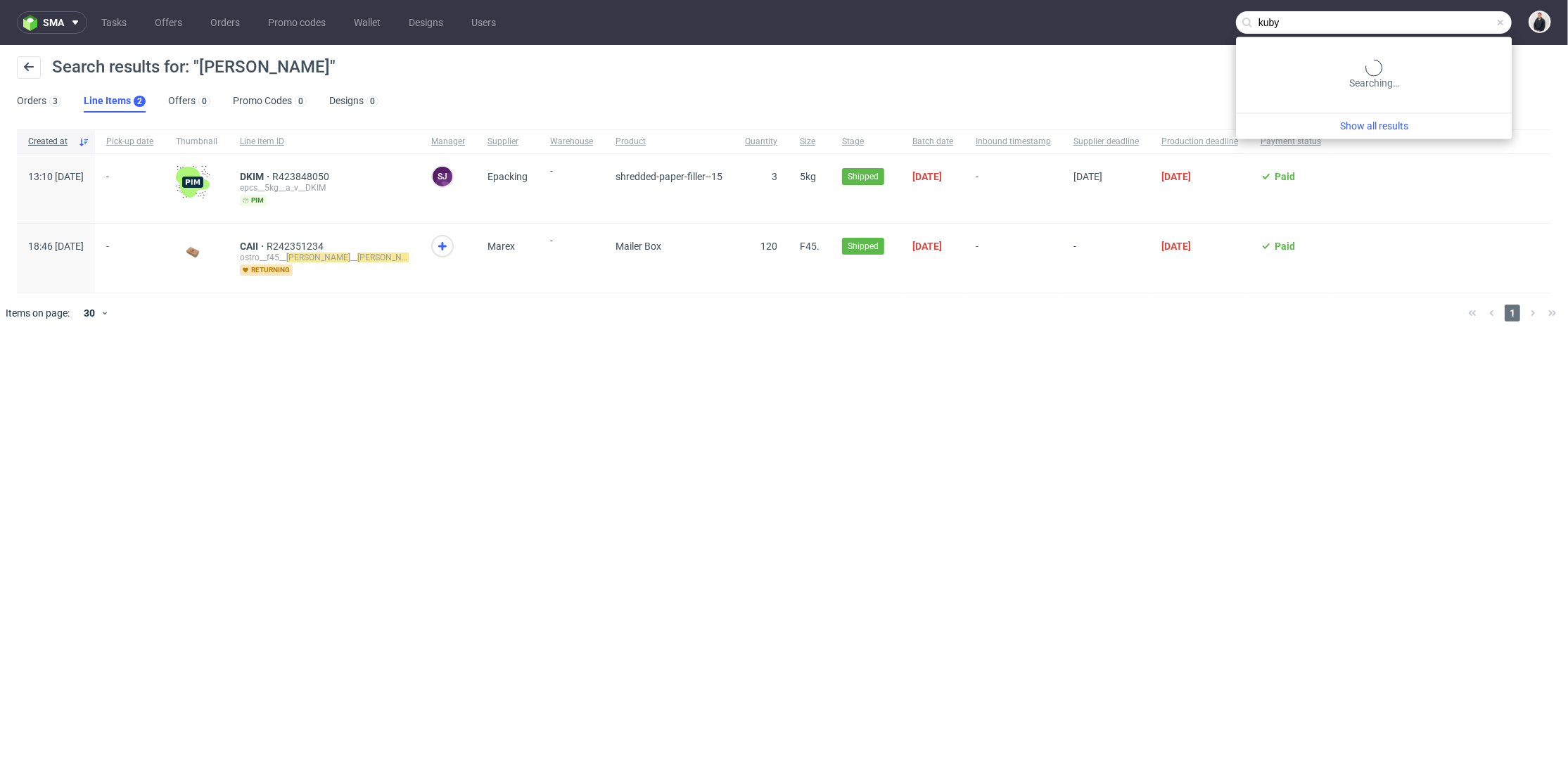
type input "kuby"
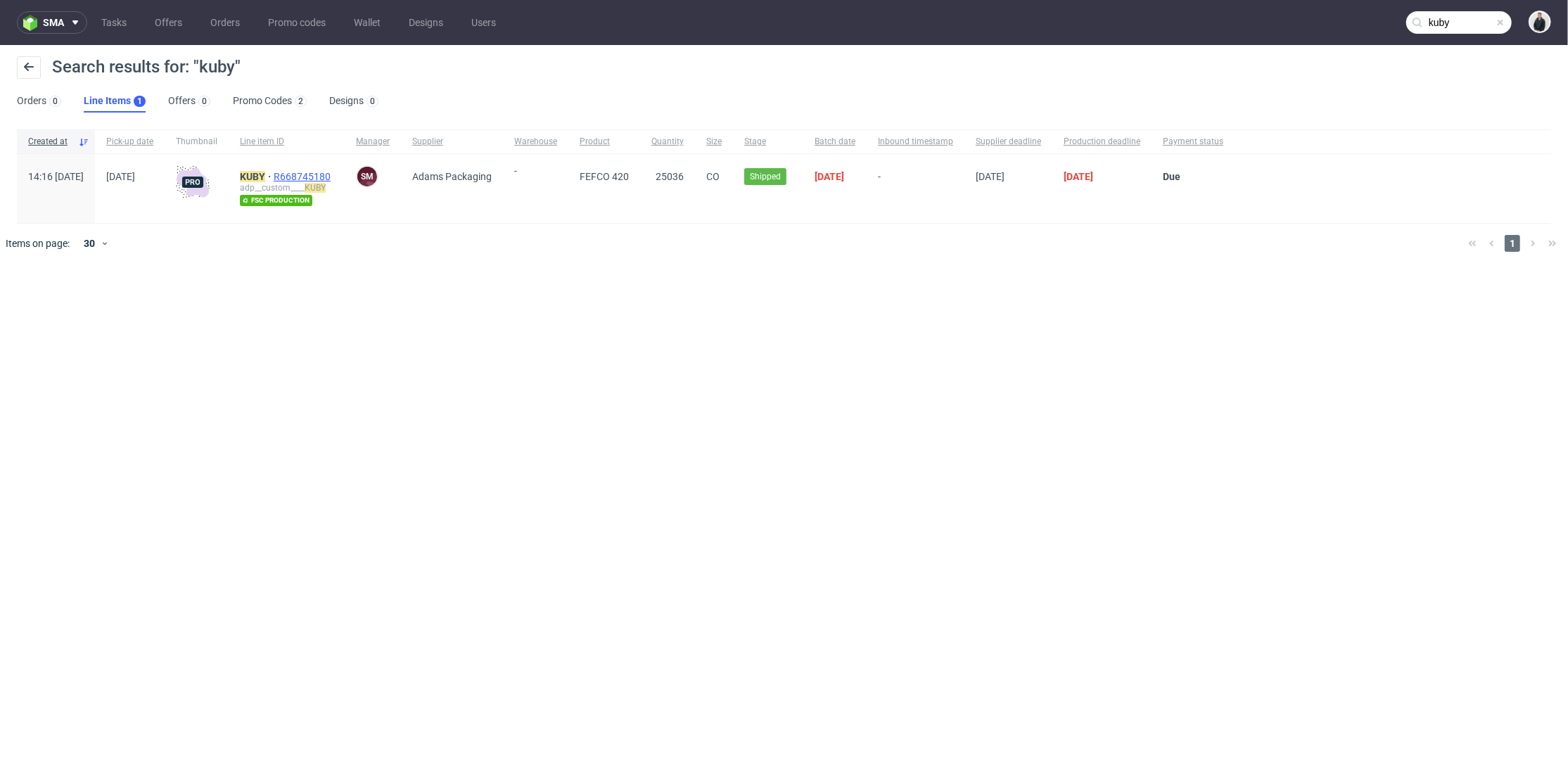
click at [331, 174] on span "R668745180" at bounding box center [303, 176] width 60 height 11
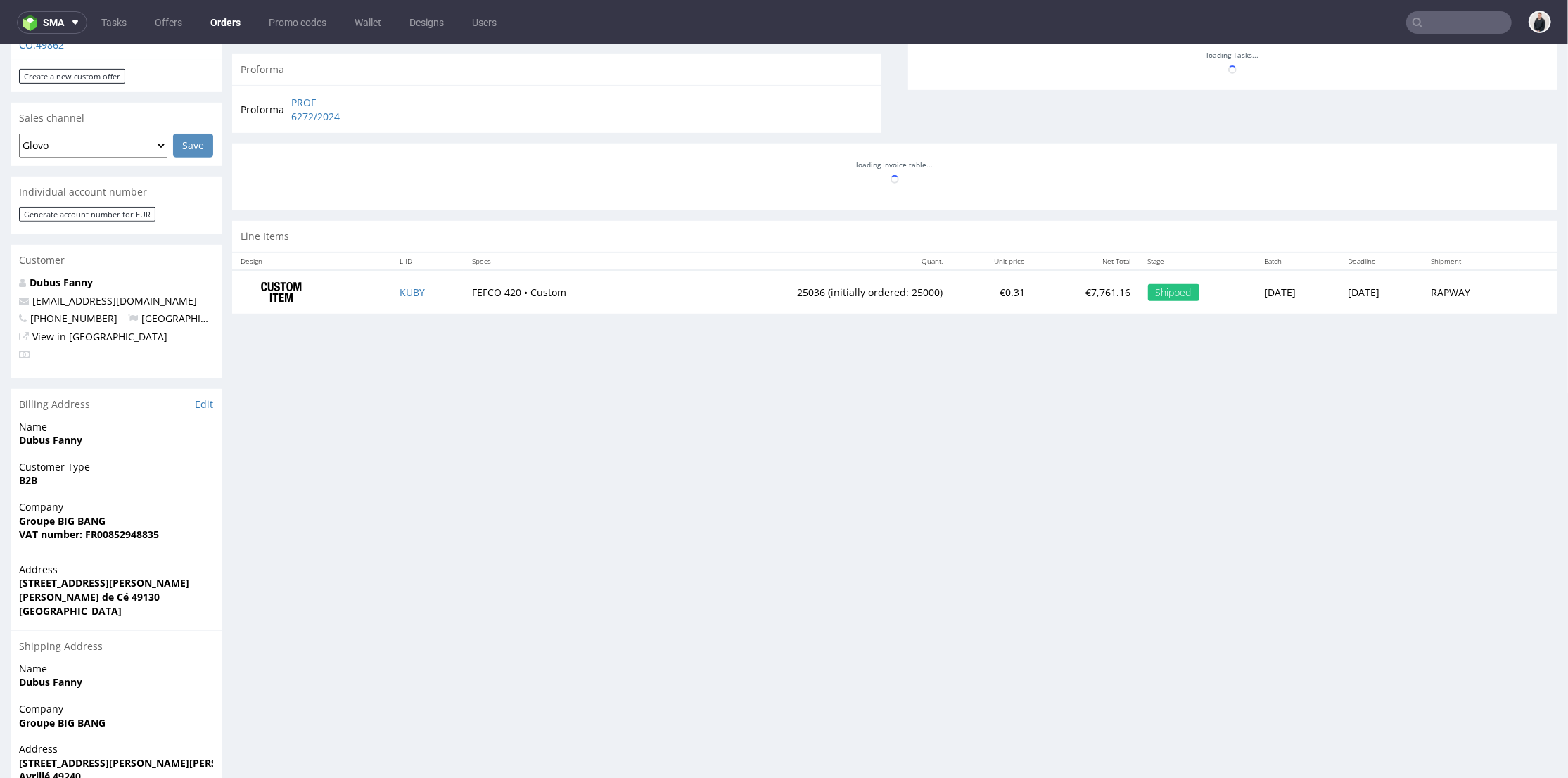
scroll to position [595, 0]
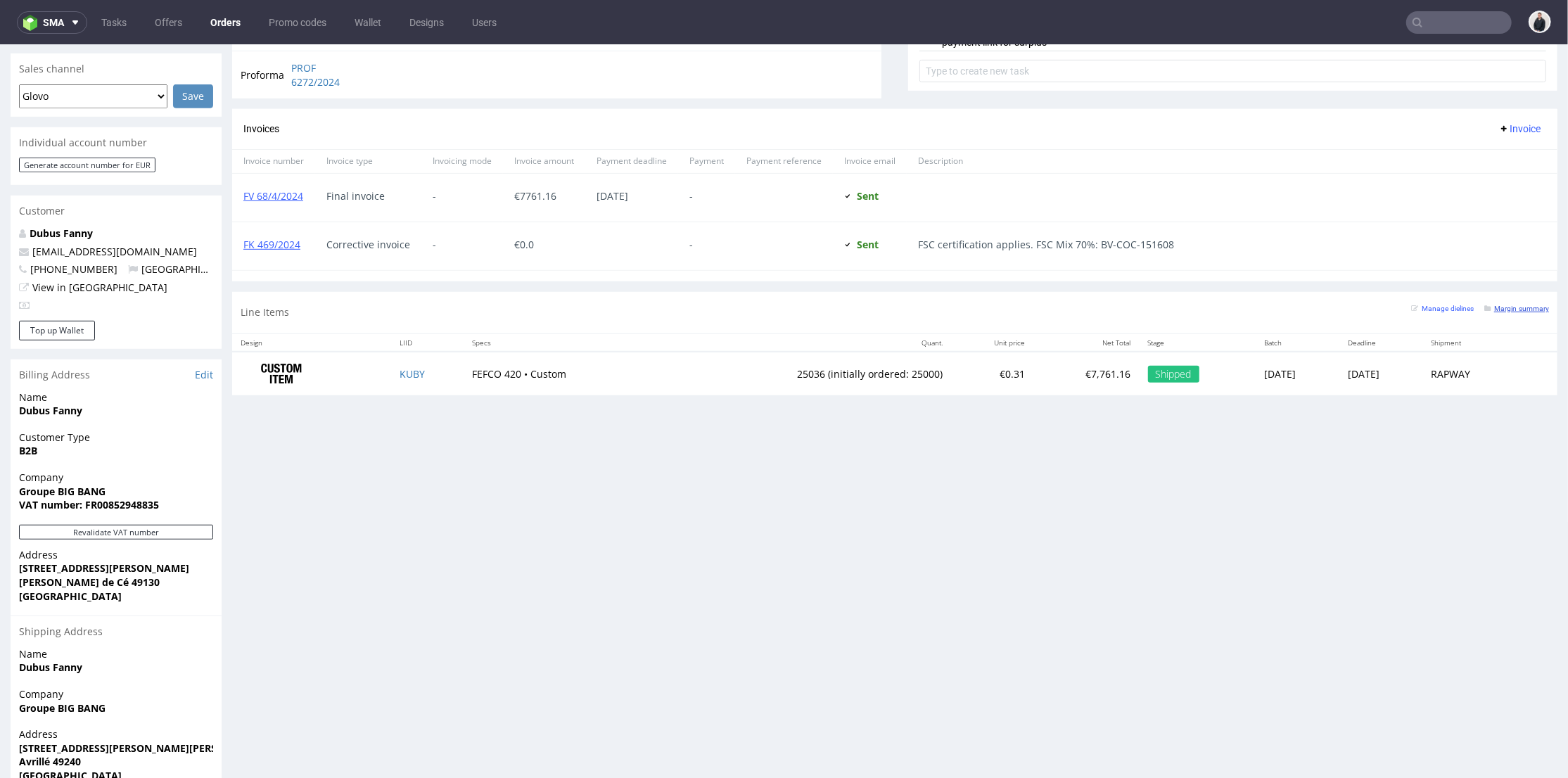
click at [1494, 307] on small "Margin summary" at bounding box center [1517, 308] width 65 height 8
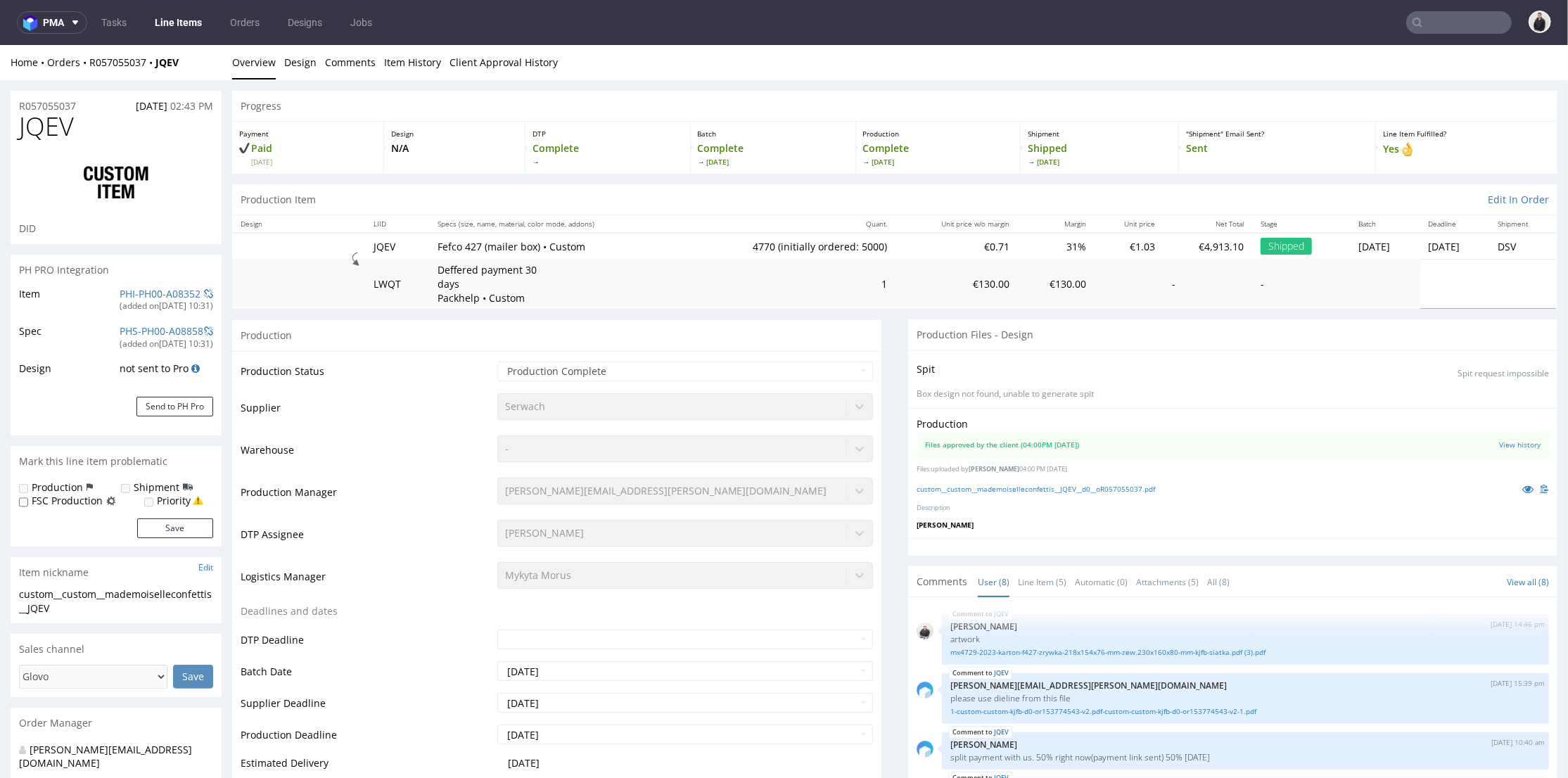
scroll to position [286, 0]
